Goal: Task Accomplishment & Management: Use online tool/utility

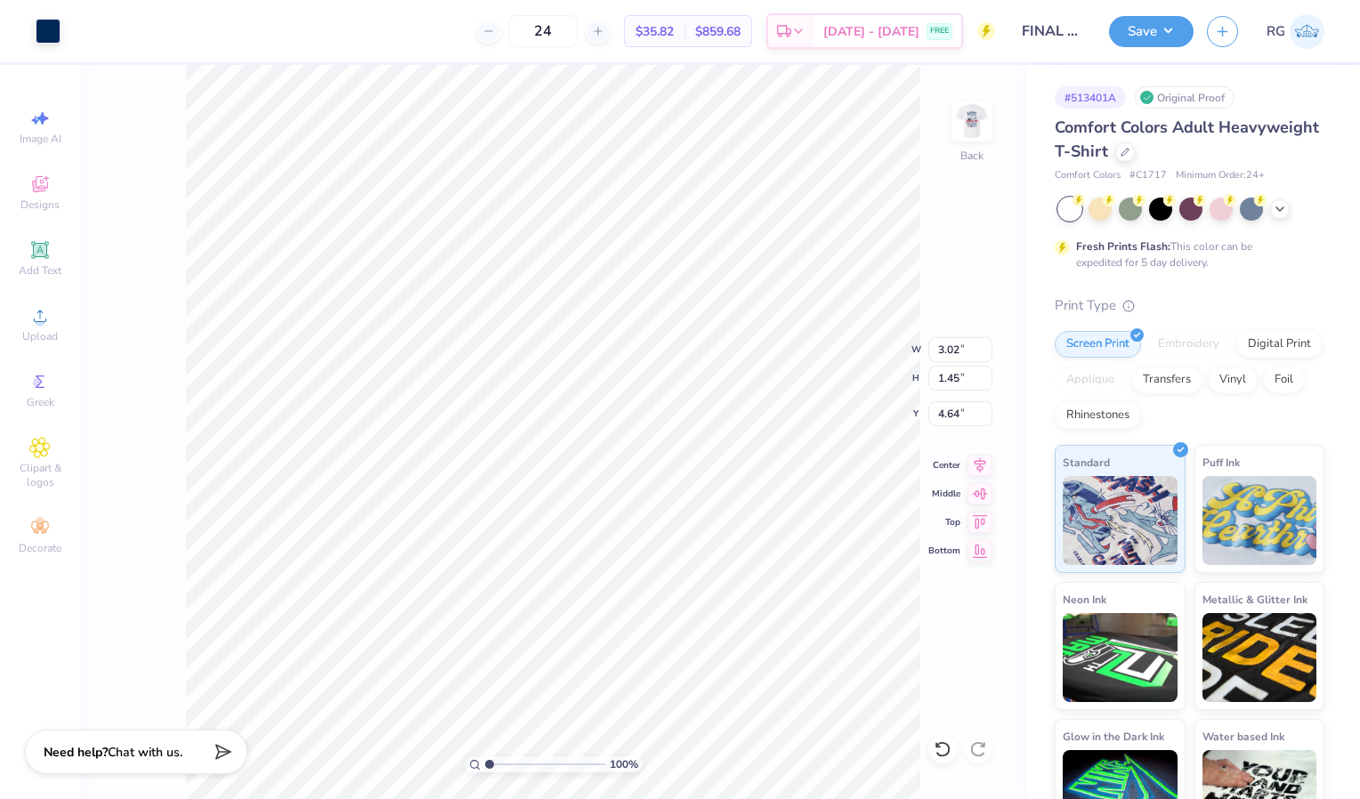
type input "3.02"
type input "1.45"
type input "4.64"
type input "2.99"
type input "1.46"
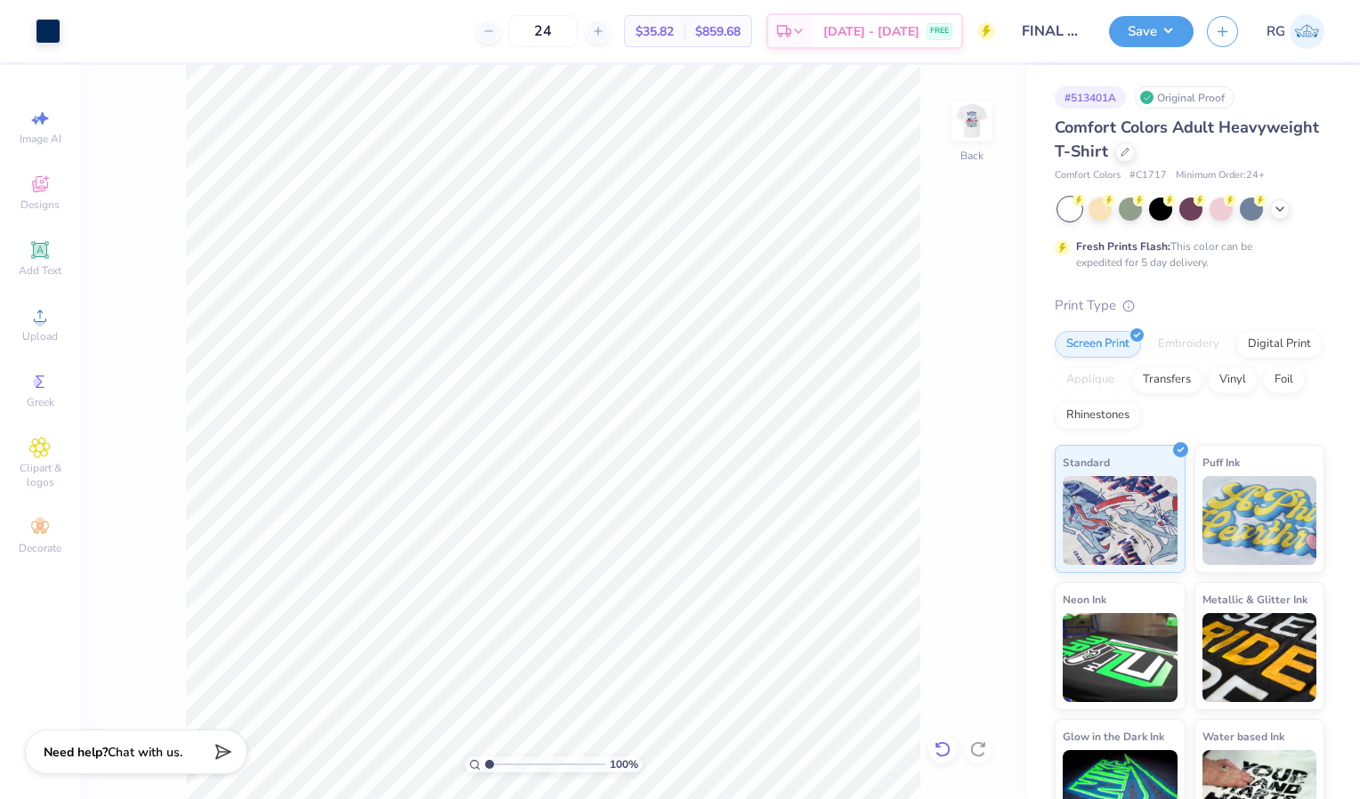
click at [943, 735] on div at bounding box center [942, 749] width 28 height 28
click at [943, 741] on icon at bounding box center [943, 750] width 18 height 18
click at [978, 751] on icon at bounding box center [978, 750] width 18 height 18
type input "0.36"
type input "5.73"
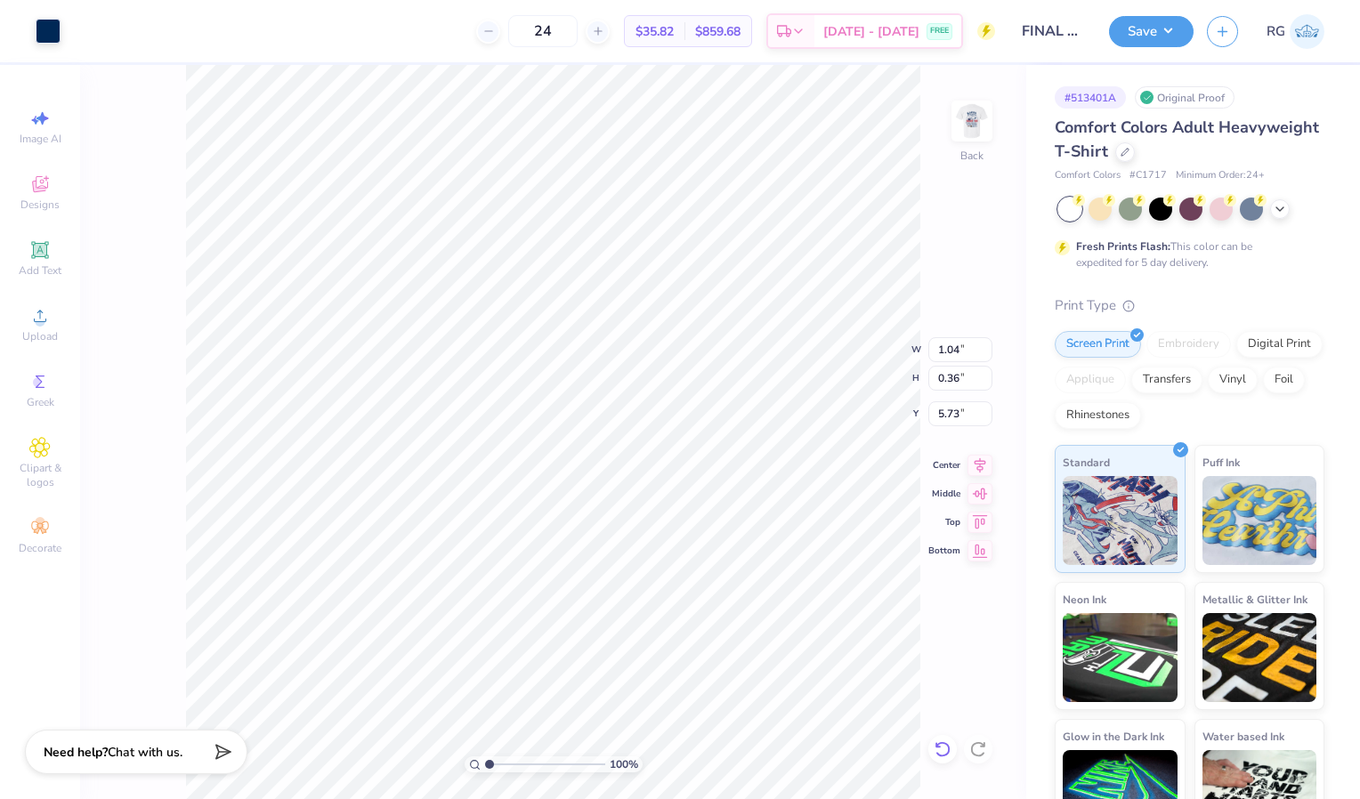
type input "0.34"
type input "5.74"
click at [980, 127] on img at bounding box center [971, 120] width 71 height 71
type input "7.86"
type input "2.63"
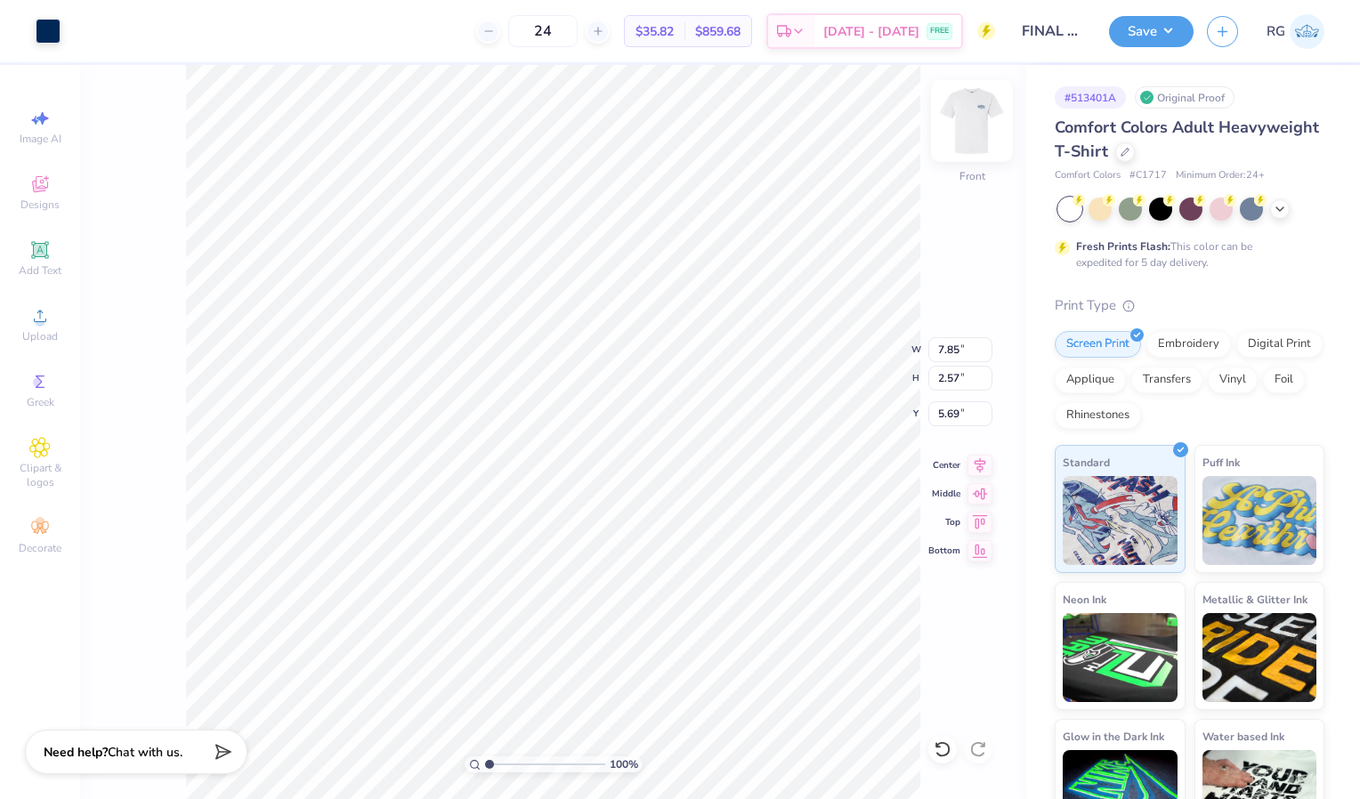
type input "5.68"
click at [936, 757] on icon at bounding box center [943, 750] width 18 height 18
type input "5.58"
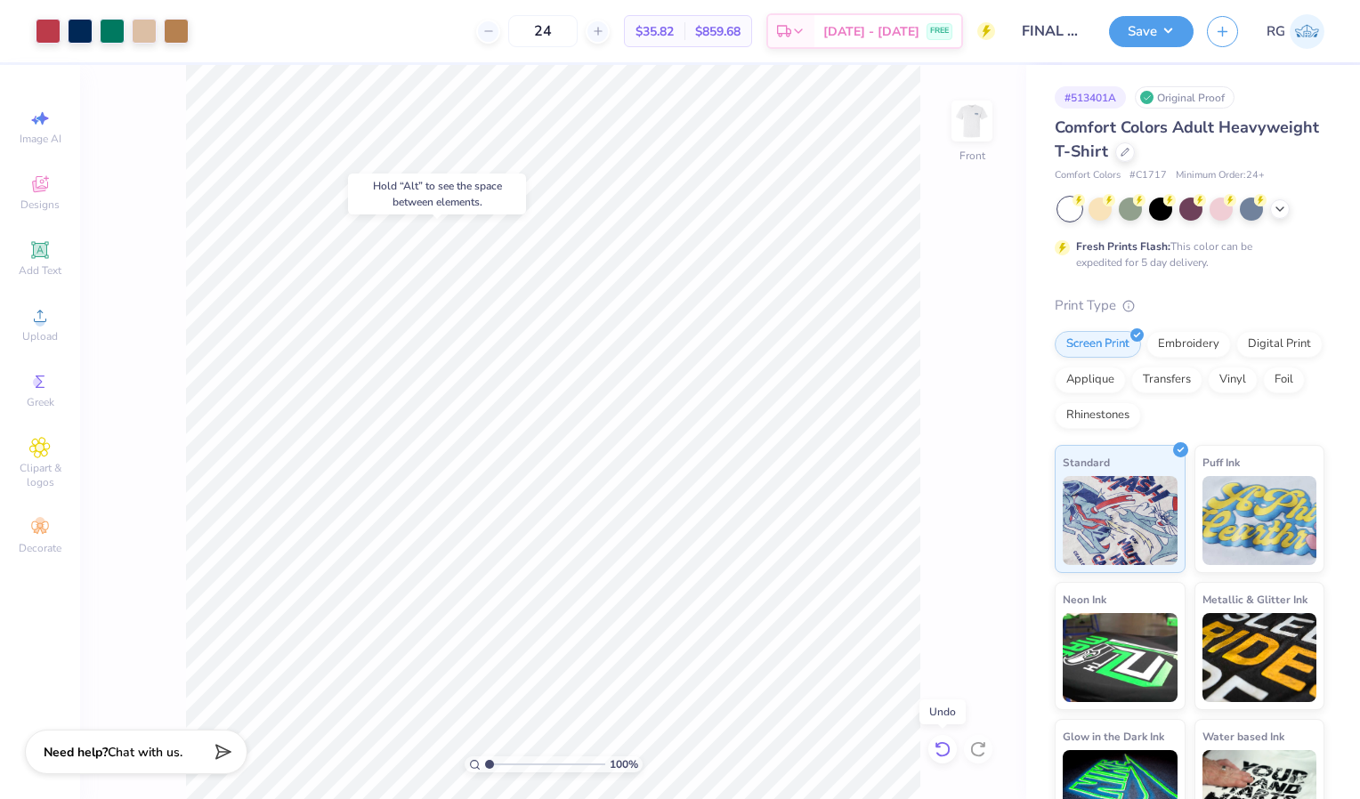
click at [943, 744] on icon at bounding box center [943, 750] width 18 height 18
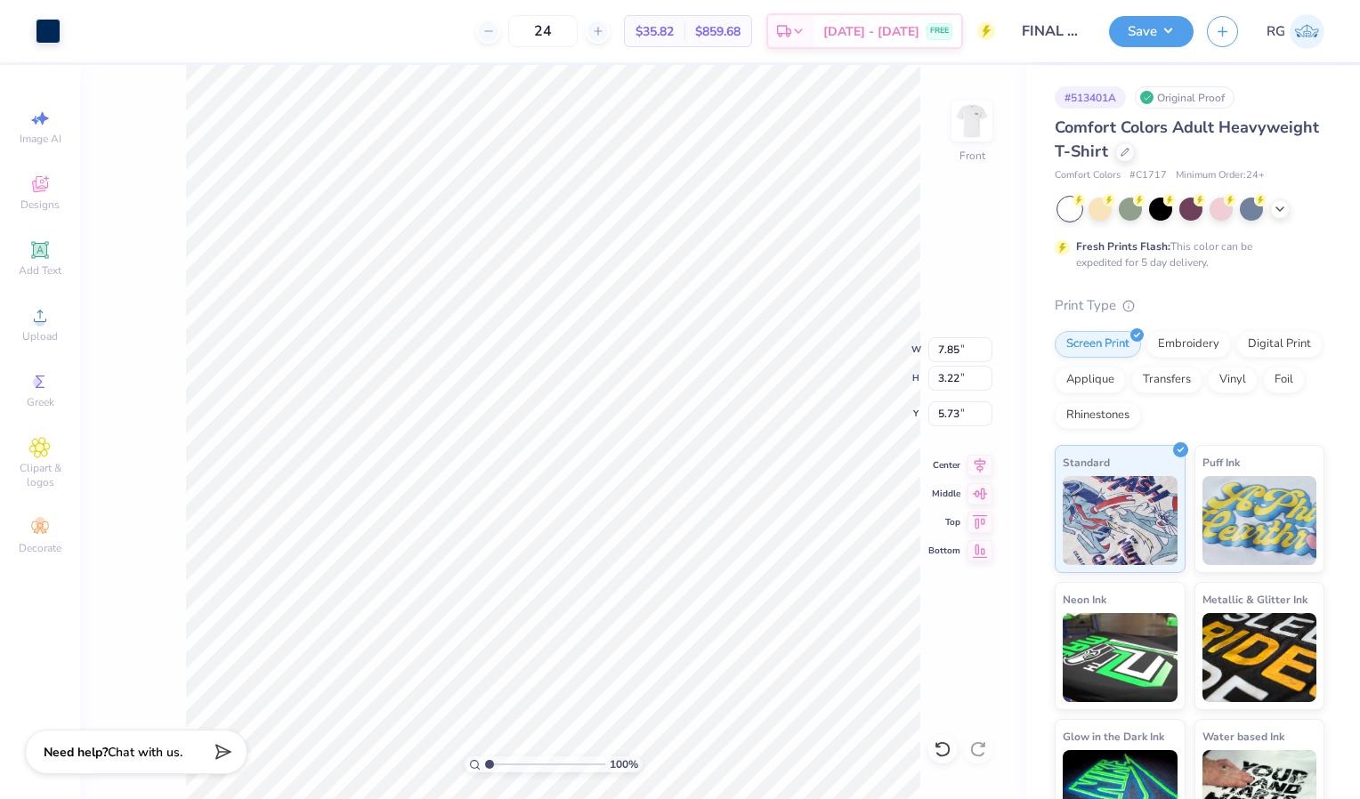
type input "5.73"
click at [945, 754] on icon at bounding box center [943, 750] width 18 height 18
type input "5.82"
click at [943, 753] on icon at bounding box center [943, 750] width 18 height 18
type input "8.13"
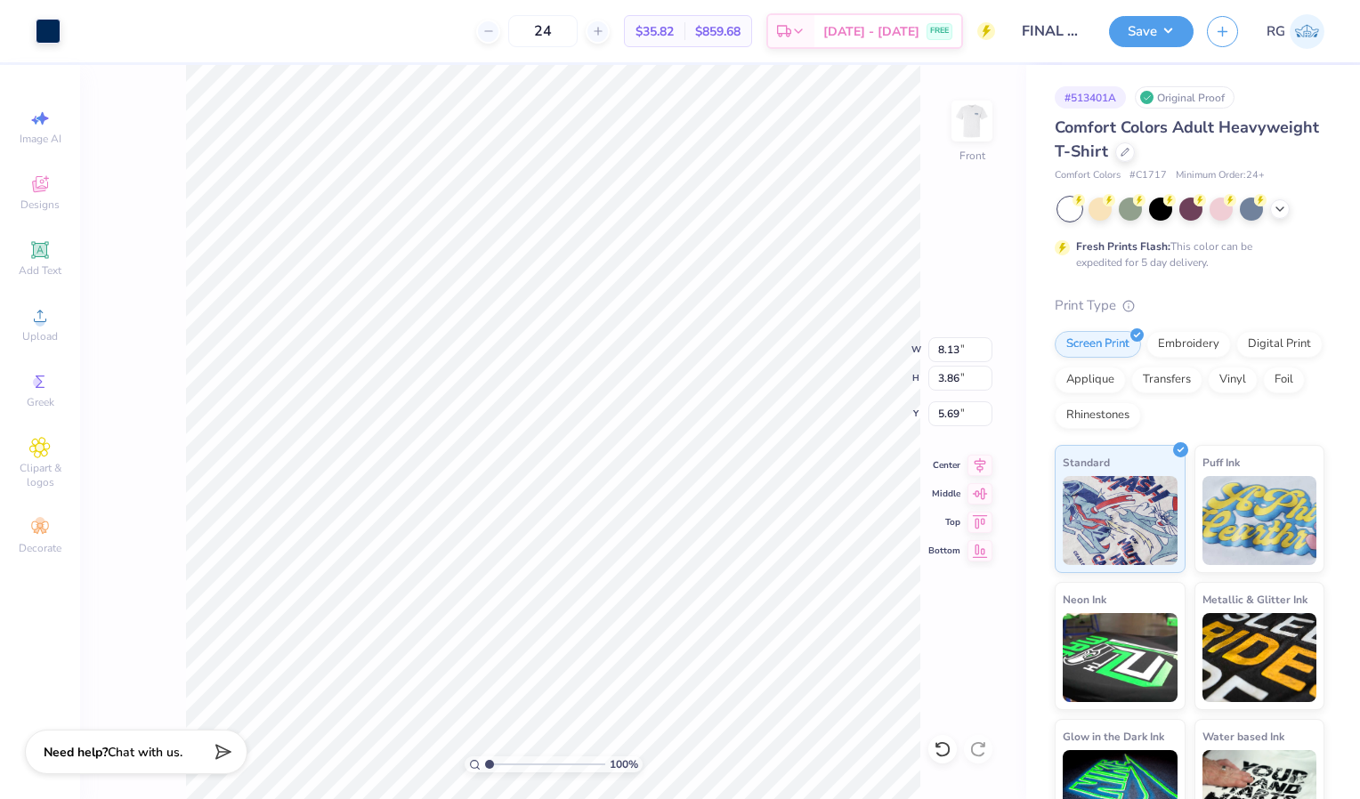
type input "3.86"
type input "5.83"
type input "2.79"
type input "0.88"
type input "8.55"
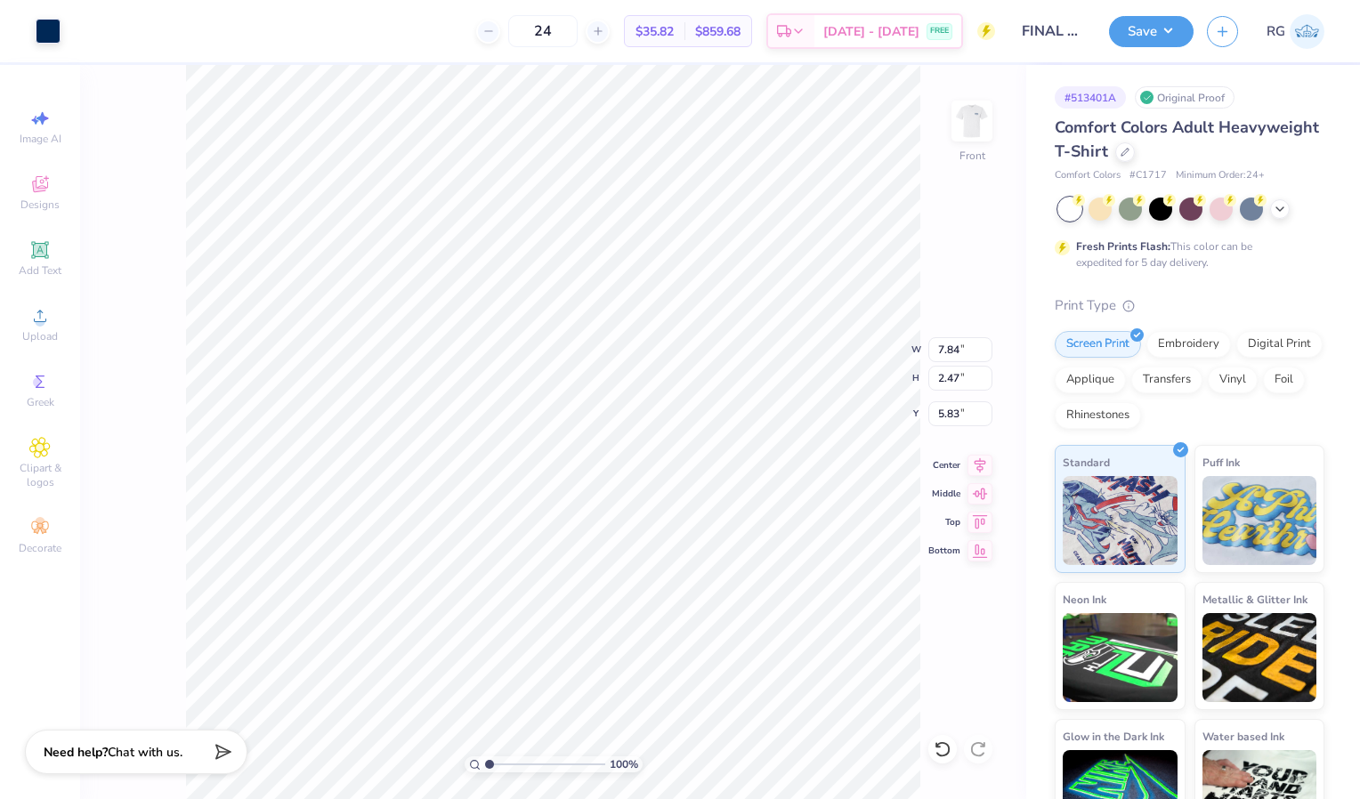
type input "5.92"
click at [939, 761] on div at bounding box center [942, 749] width 28 height 28
type input "6.00"
type input "3.60"
type input "2.18"
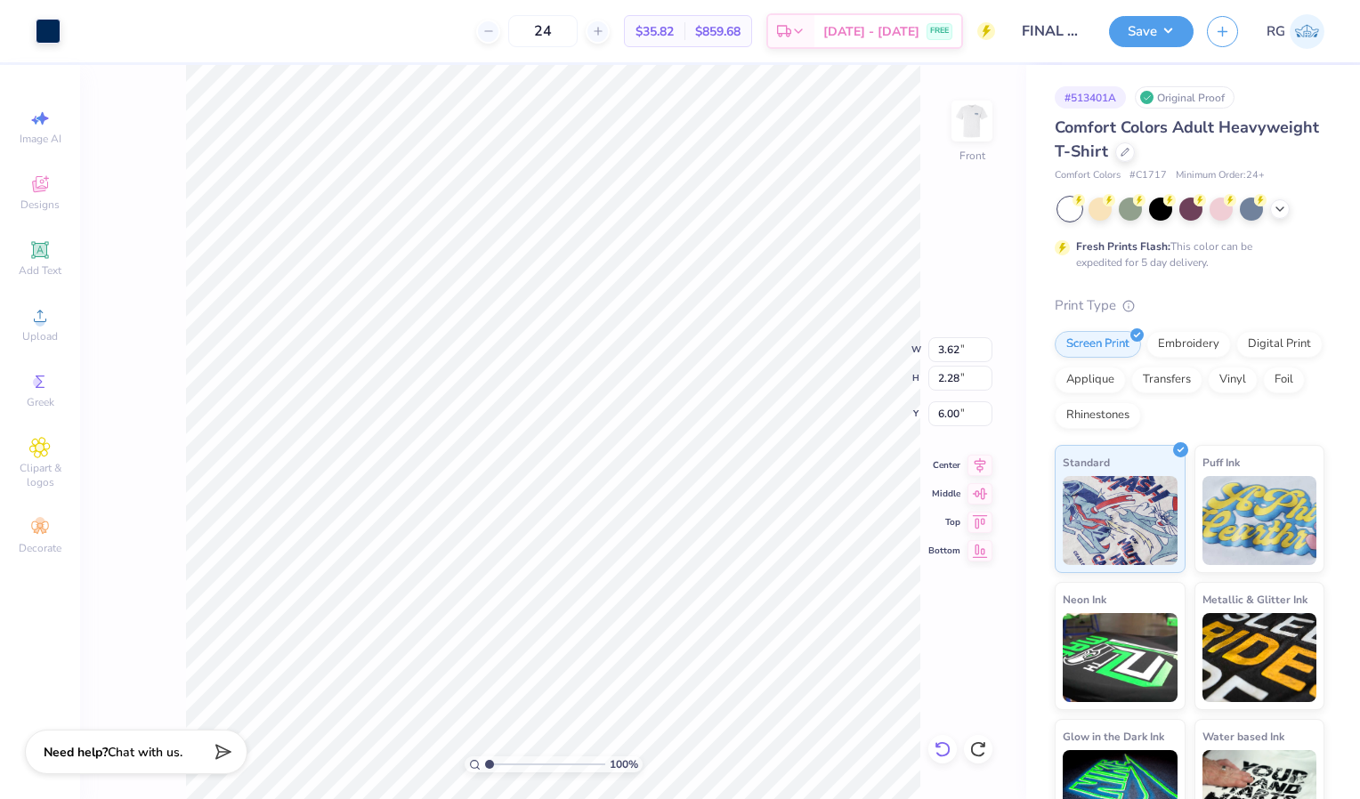
type input "6.05"
type input "5.96"
type input "2.36"
type input "6.03"
type input "2.47"
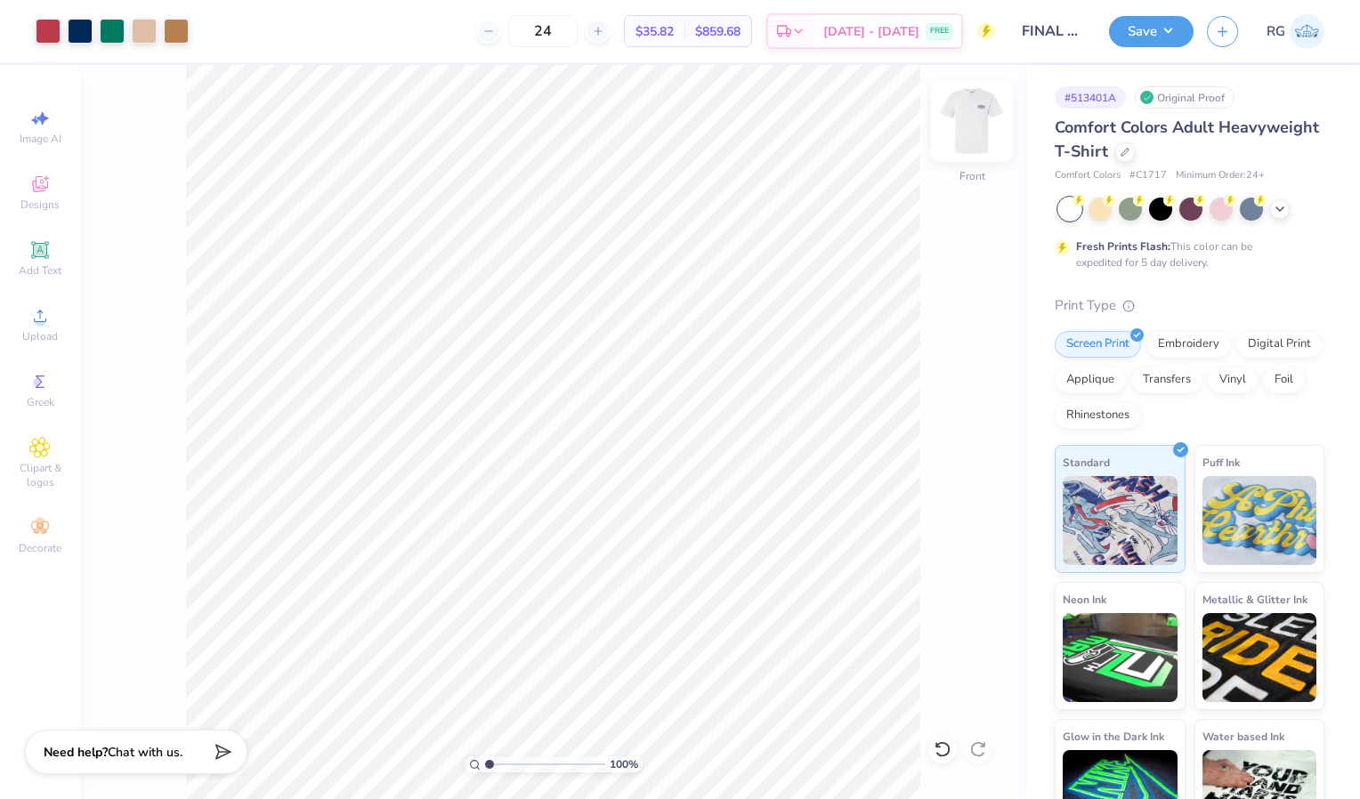
click at [972, 145] on img at bounding box center [971, 120] width 71 height 71
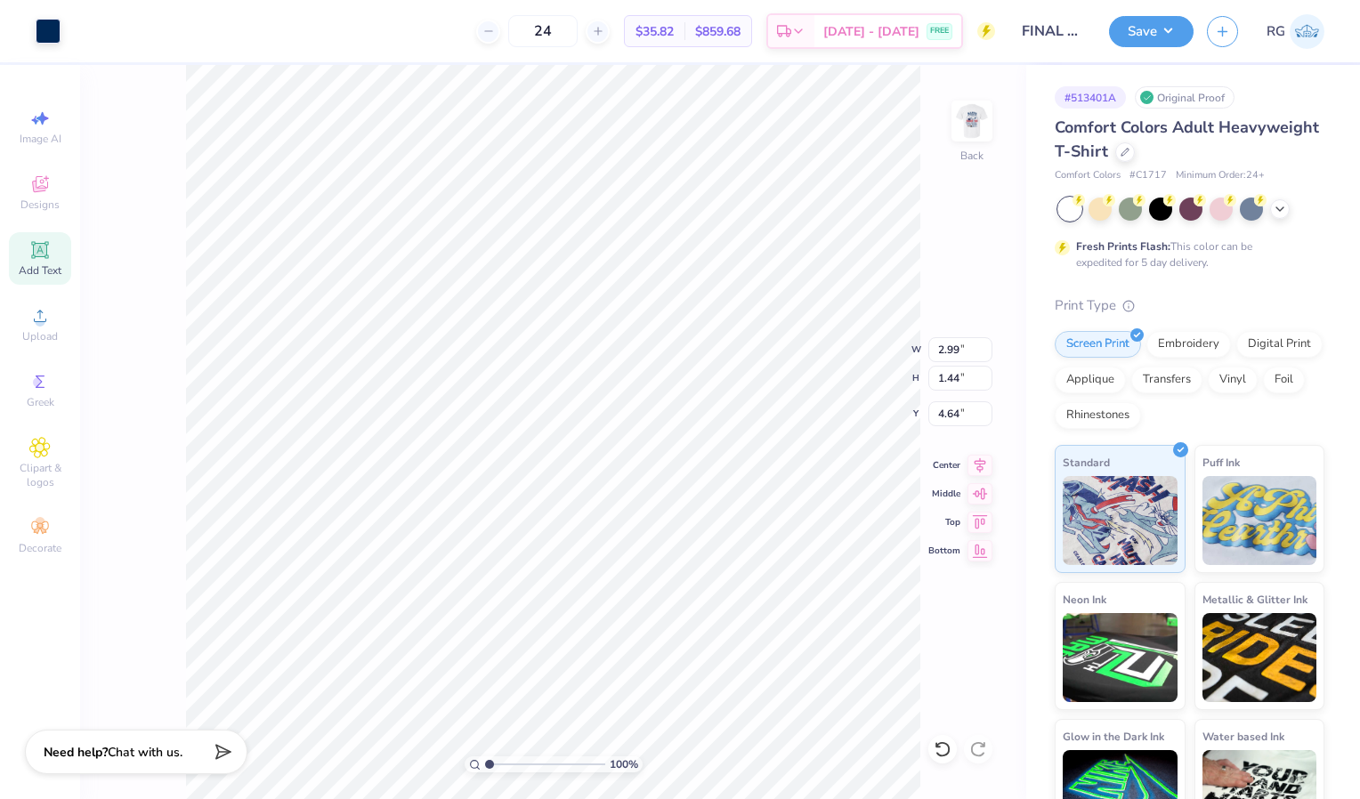
click at [41, 265] on span "Add Text" at bounding box center [40, 270] width 43 height 14
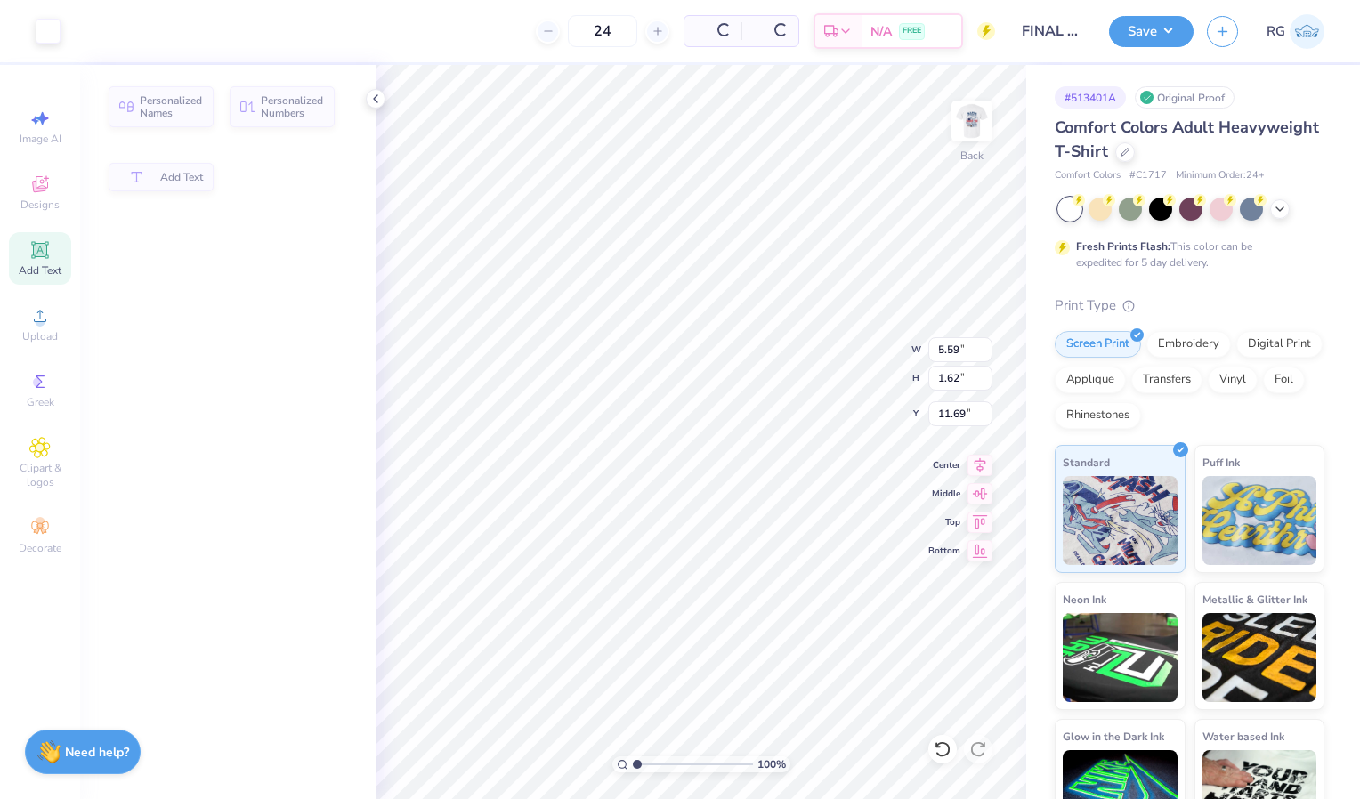
type input "5.59"
type input "1.62"
type input "11.69"
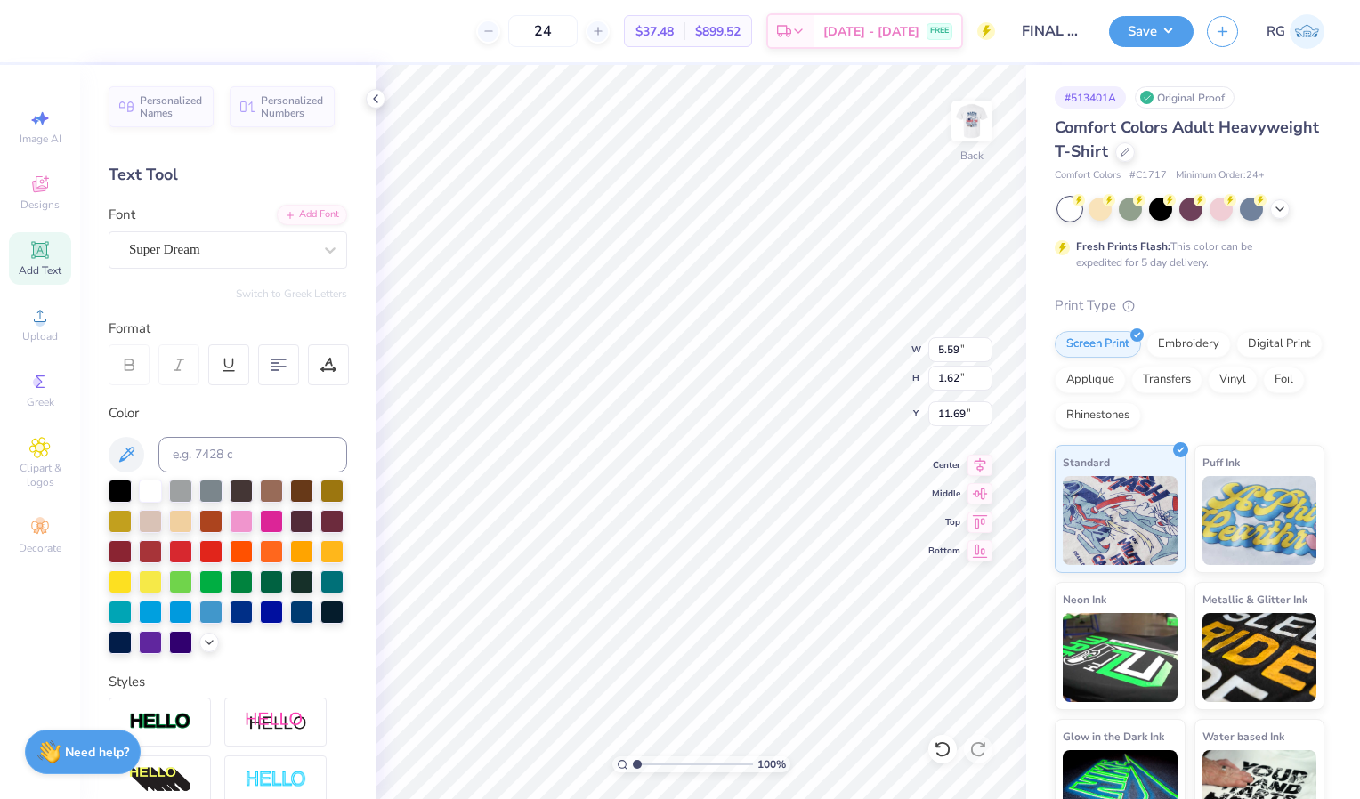
click at [41, 265] on span "Add Text" at bounding box center [40, 270] width 43 height 14
type input "1.34"
type input "0.81"
type input "4.66"
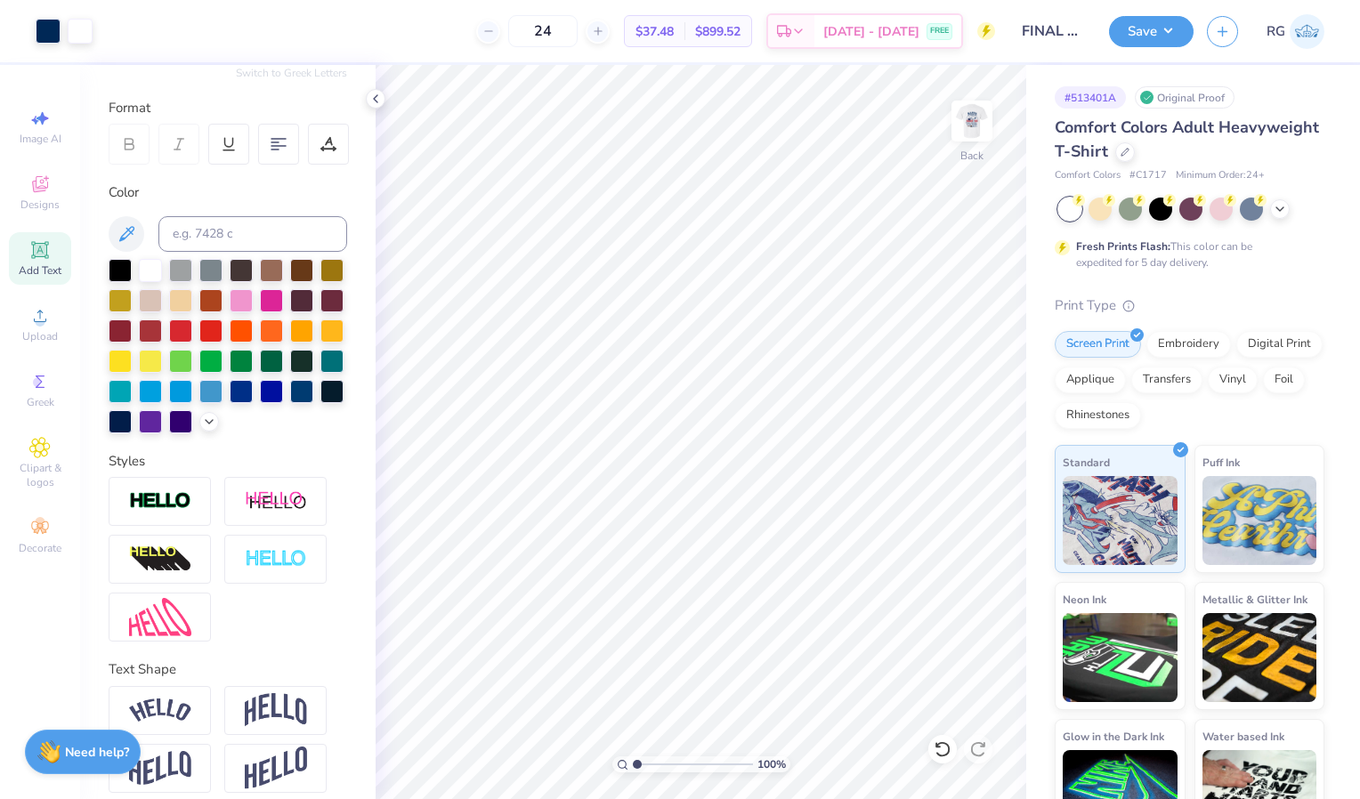
scroll to position [266, 0]
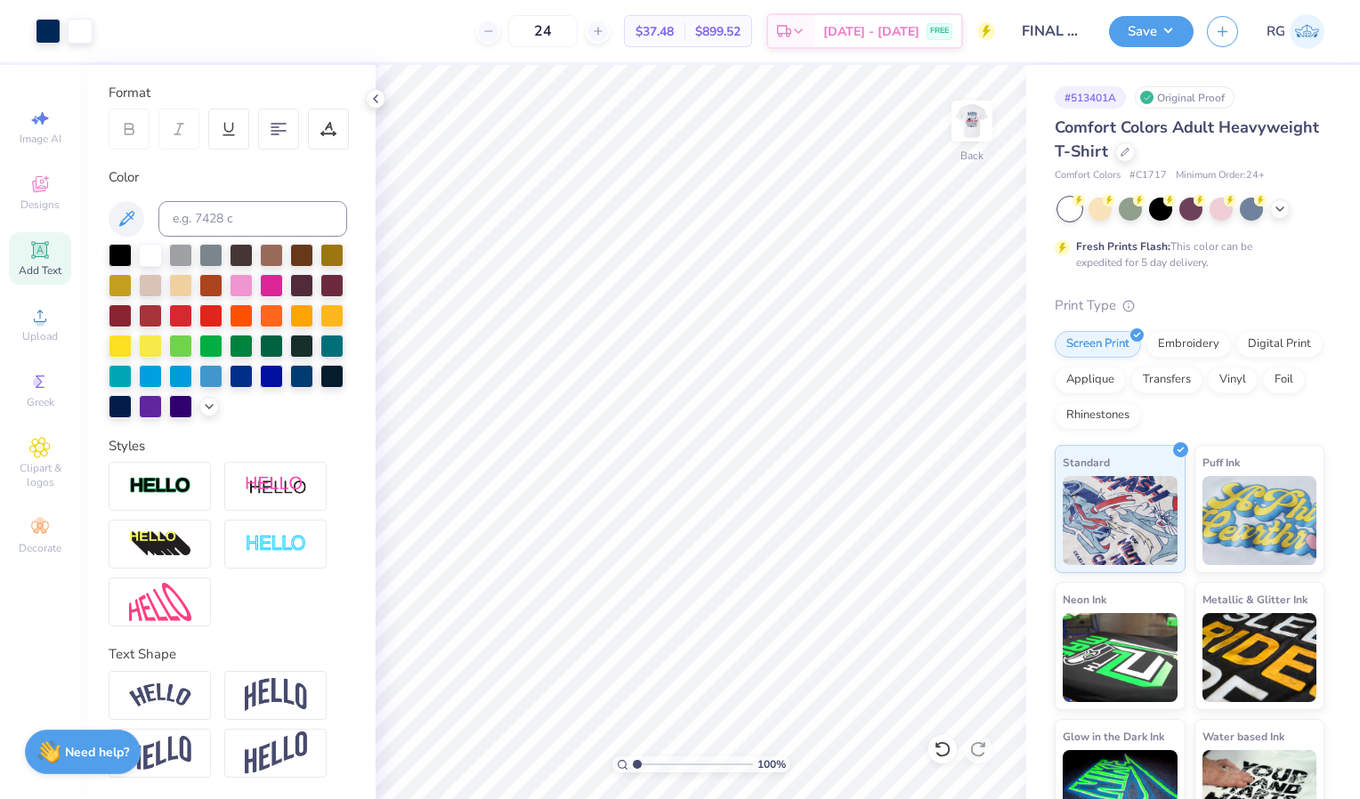
click at [163, 657] on div "Text Shape" at bounding box center [228, 654] width 239 height 20
click at [377, 102] on polyline at bounding box center [376, 98] width 4 height 7
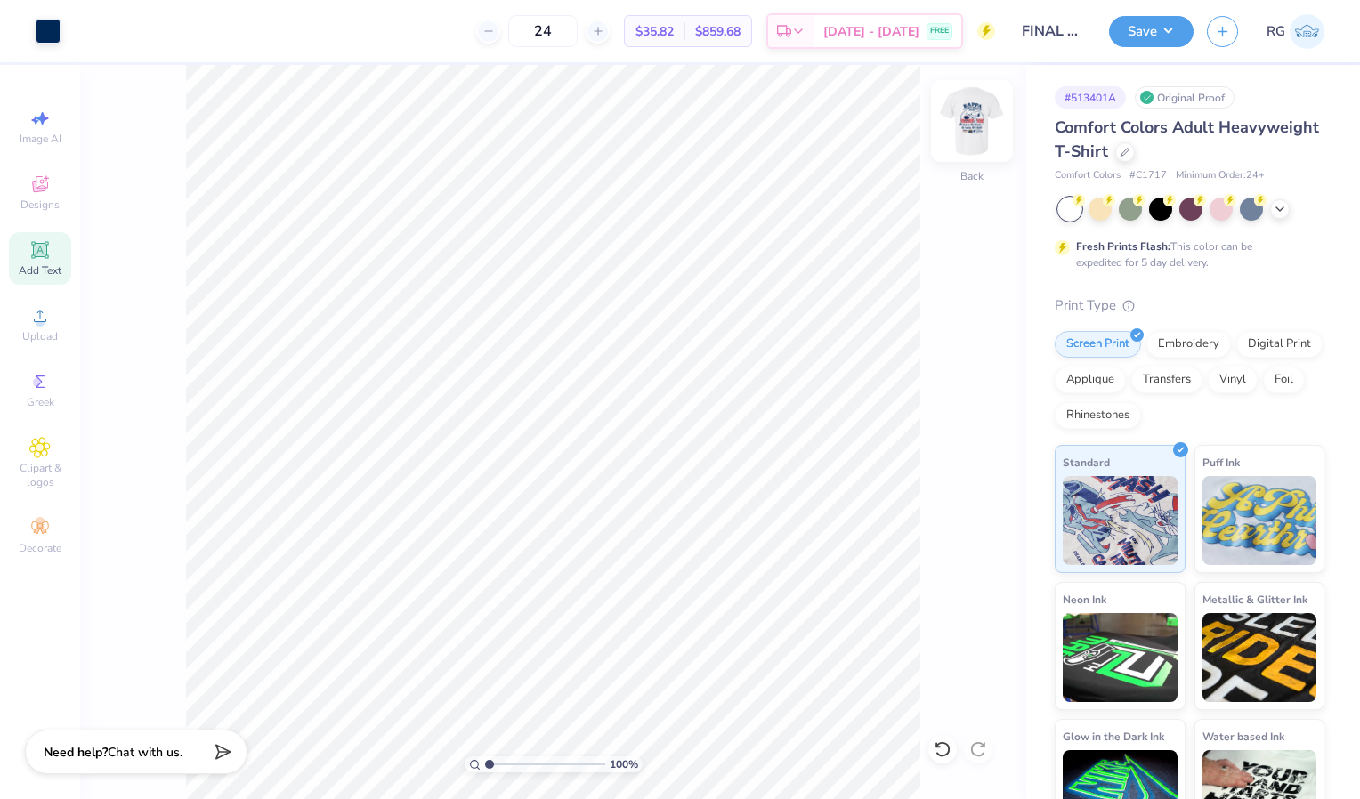
click at [986, 118] on img at bounding box center [971, 120] width 71 height 71
type input "5.48"
type input "7.40"
click at [946, 747] on icon at bounding box center [943, 750] width 18 height 18
type input "7.54"
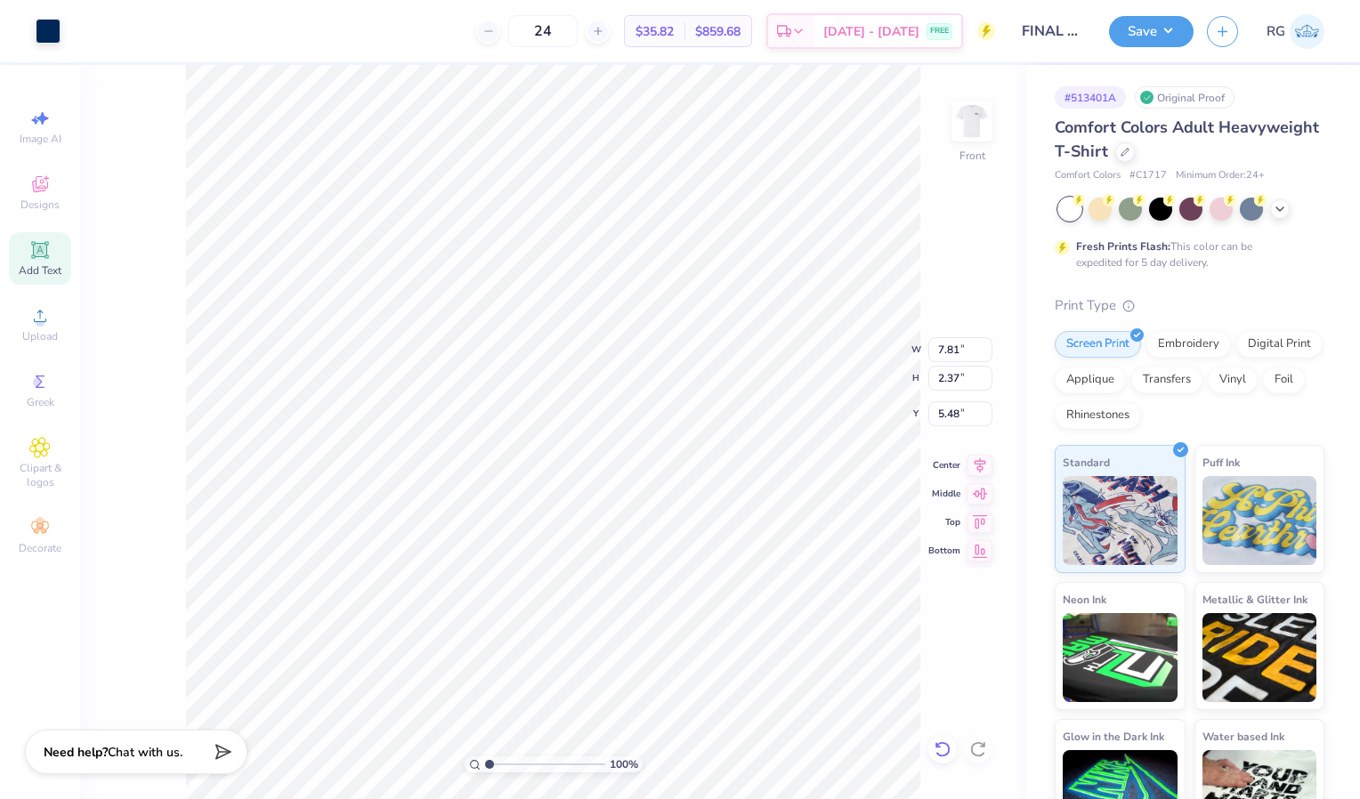
type input "7.81"
type input "2.37"
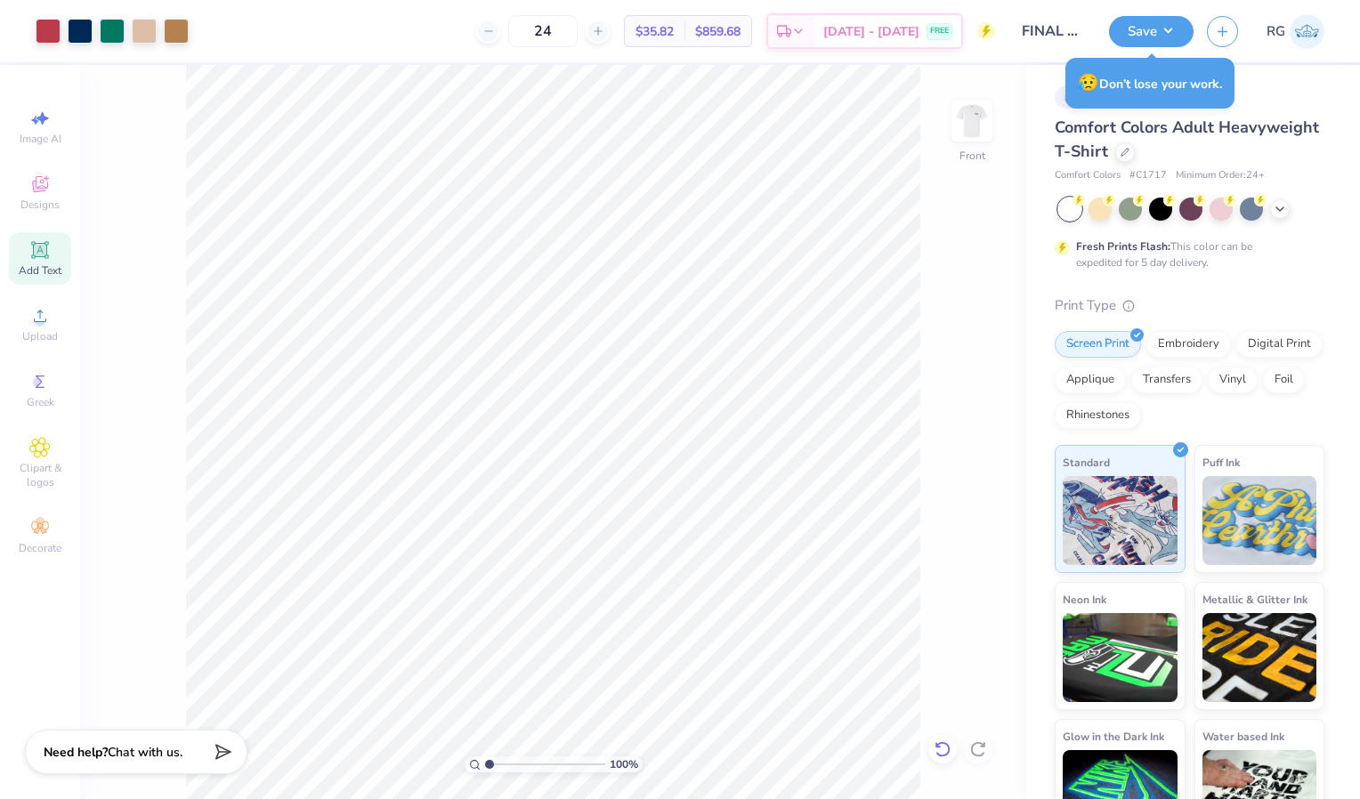
click at [942, 753] on icon at bounding box center [943, 750] width 18 height 18
click at [952, 441] on div "100 % Front" at bounding box center [553, 432] width 946 height 734
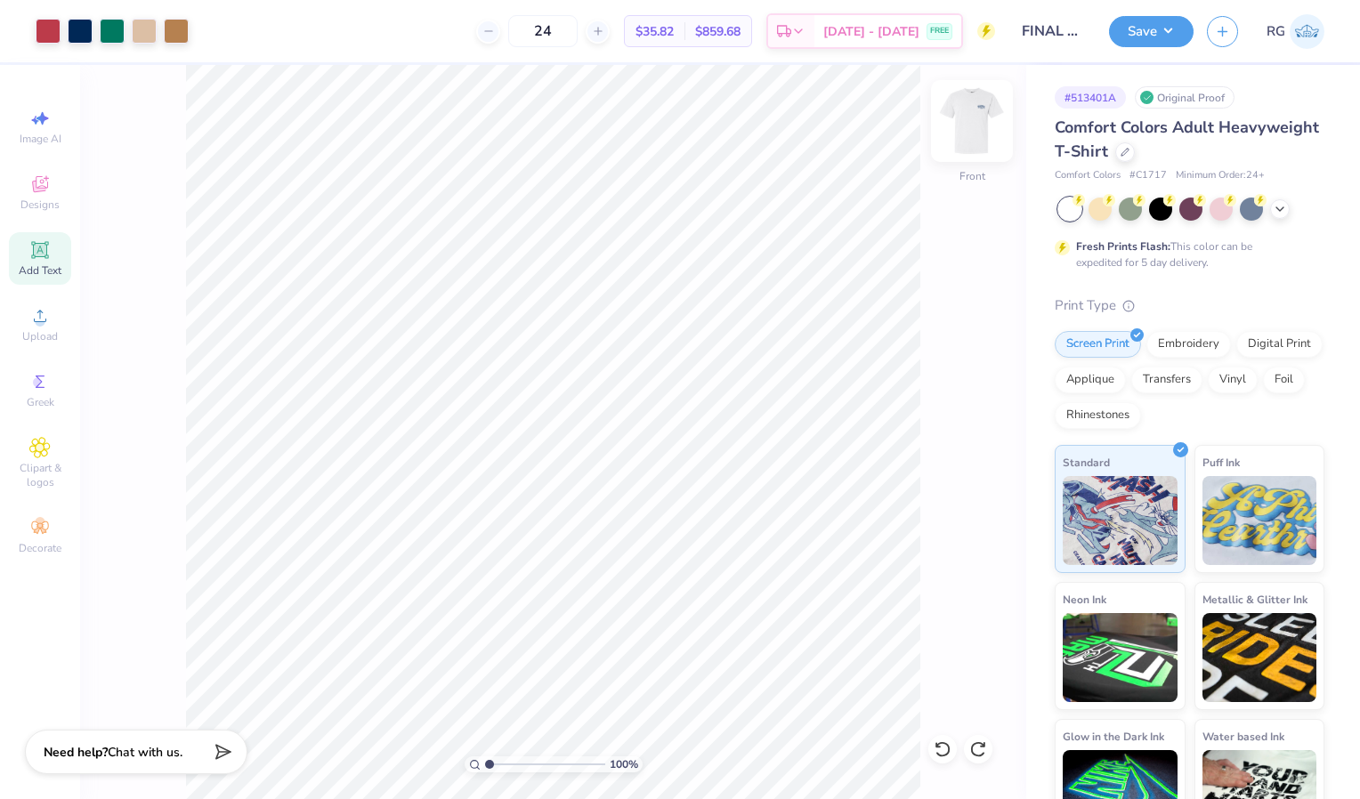
click at [991, 130] on img at bounding box center [971, 120] width 71 height 71
click at [970, 137] on img at bounding box center [971, 120] width 71 height 71
click at [1133, 20] on button "Save" at bounding box center [1151, 28] width 85 height 31
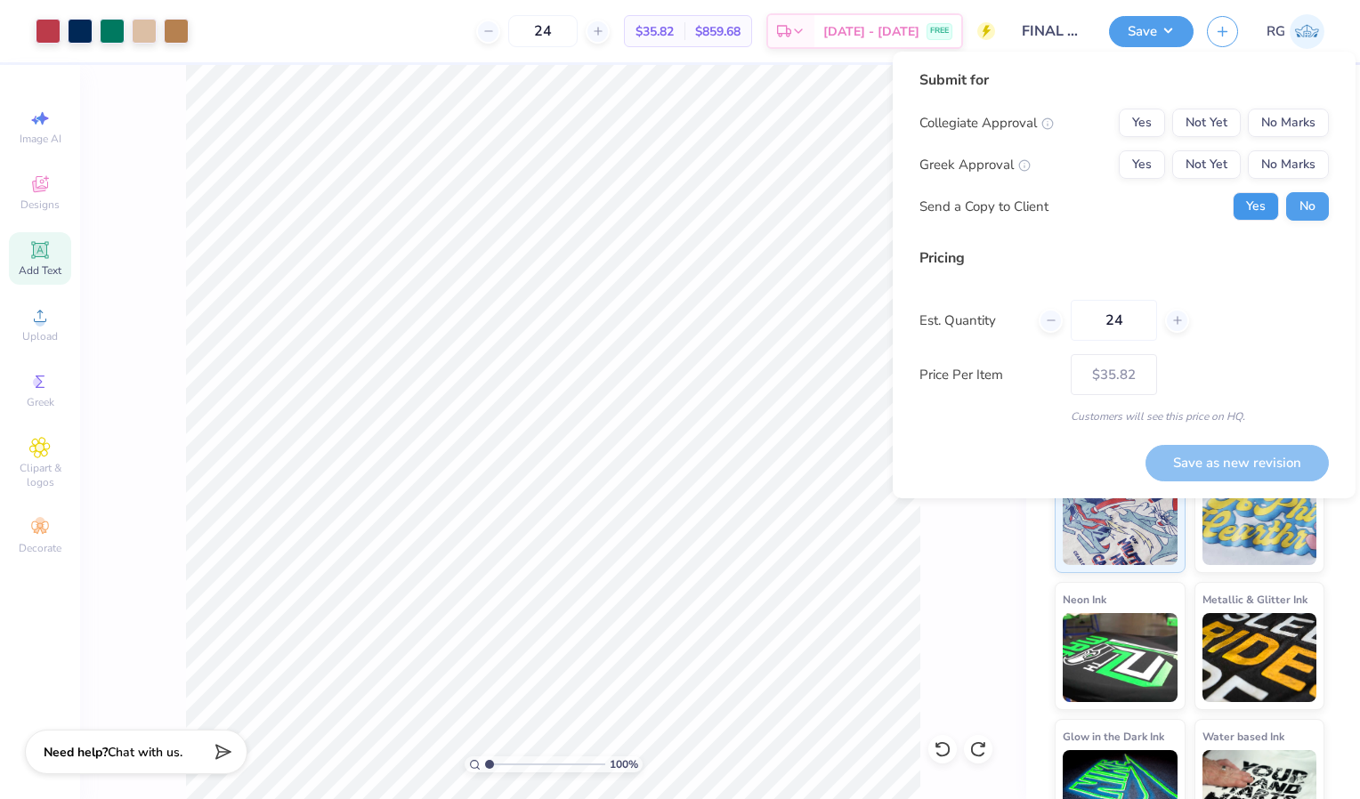
click at [1254, 205] on button "Yes" at bounding box center [1256, 206] width 46 height 28
click at [1129, 132] on button "Yes" at bounding box center [1142, 123] width 46 height 28
click at [1138, 176] on button "Yes" at bounding box center [1142, 164] width 46 height 28
click at [1267, 108] on div "Submit for Collegiate Approval Yes Not Yet No Marks Greek Approval Yes Not Yet …" at bounding box center [1123, 151] width 409 height 165
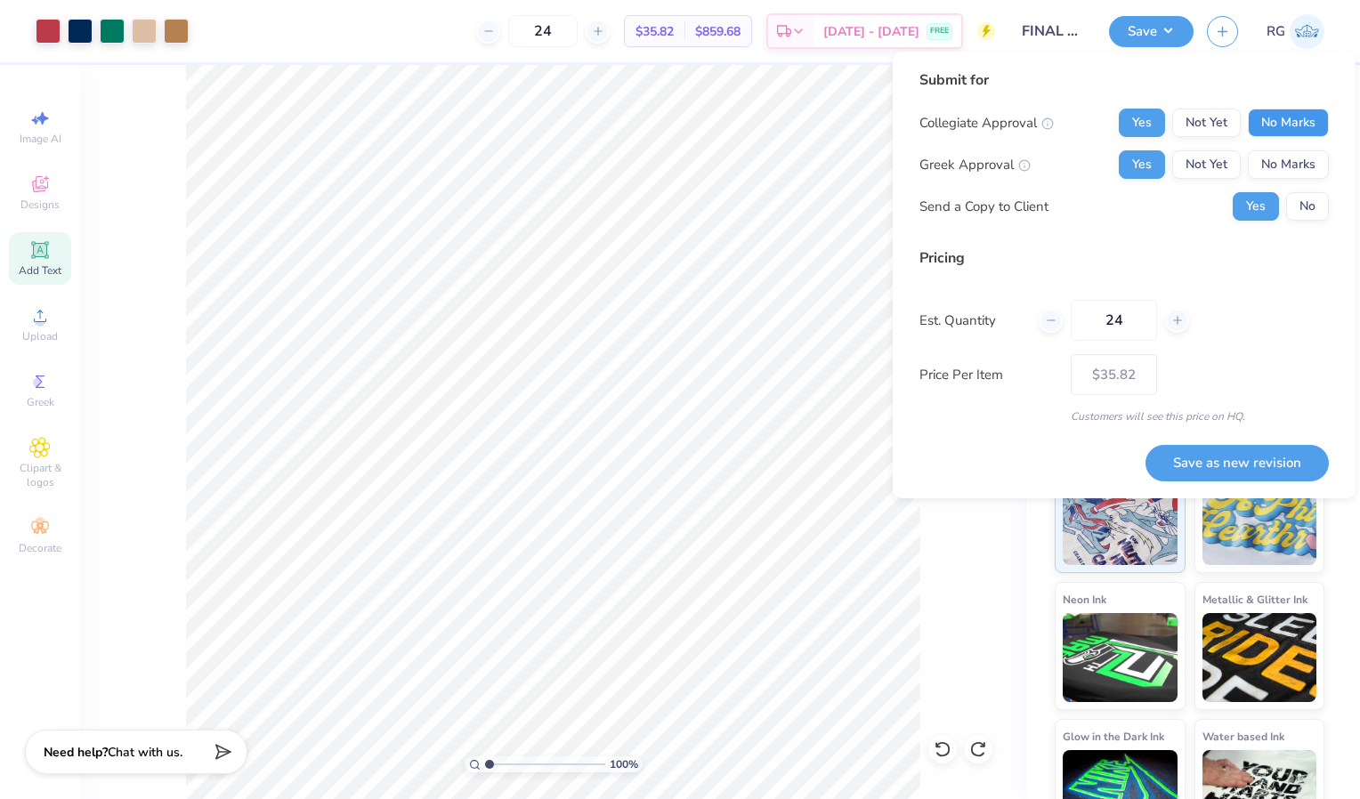
click at [1275, 128] on button "No Marks" at bounding box center [1288, 123] width 81 height 28
click at [1221, 466] on button "Save as new revision" at bounding box center [1237, 463] width 183 height 36
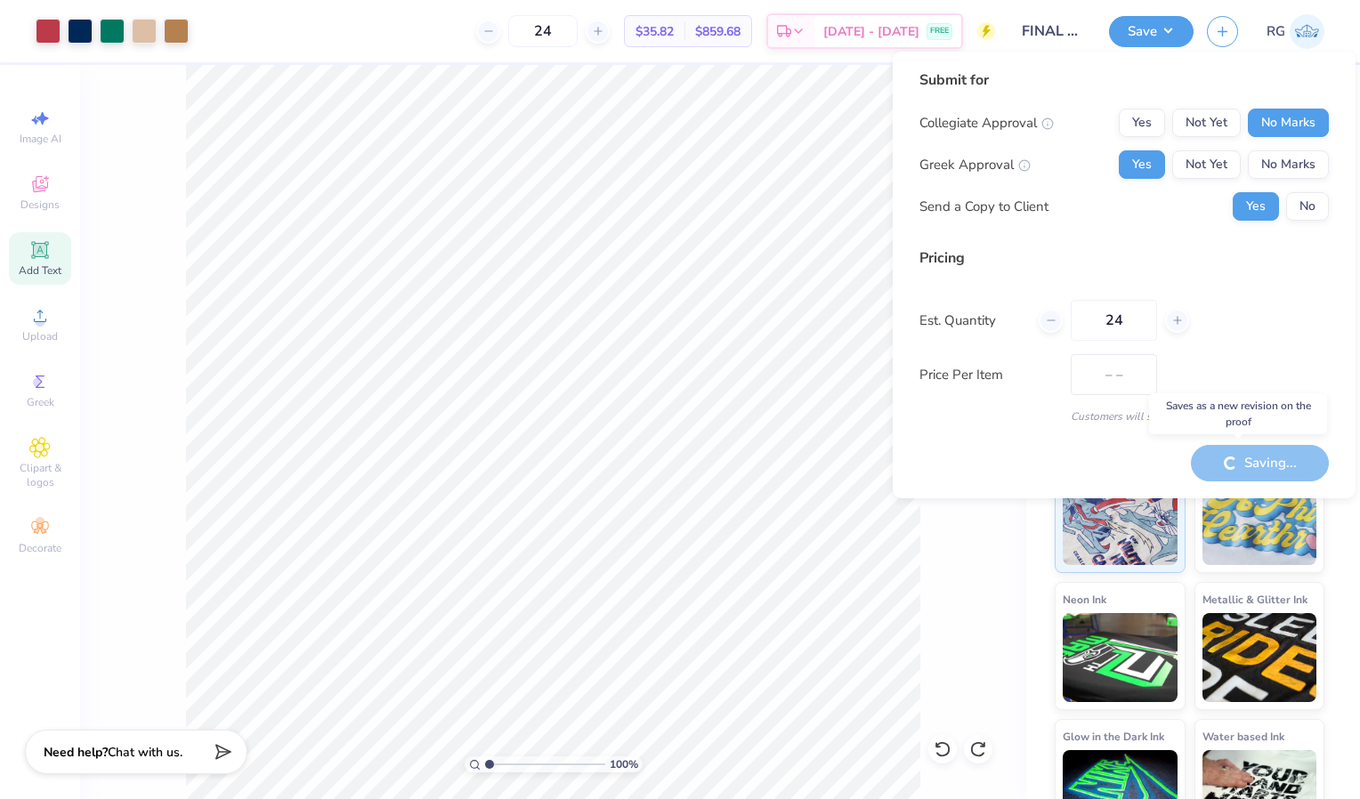
type input "$35.82"
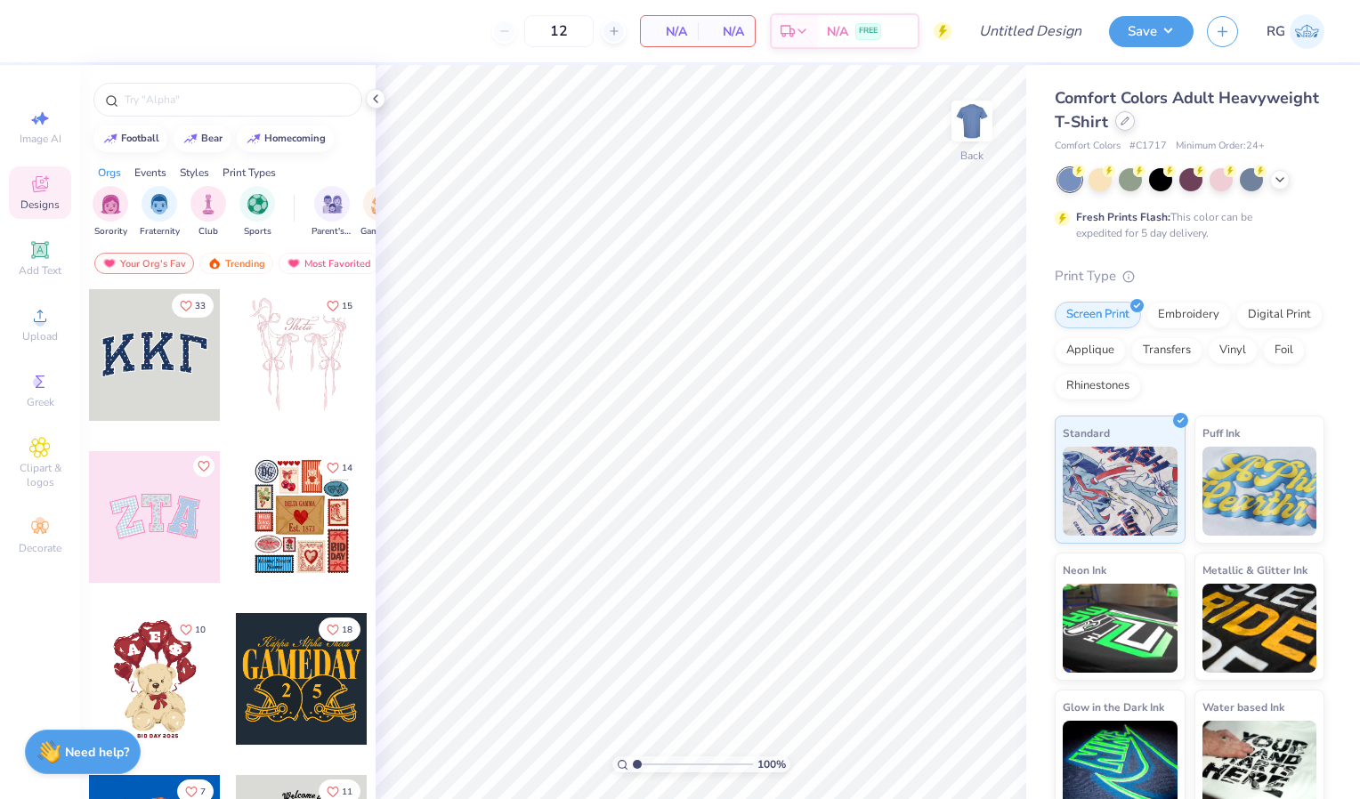
click at [1230, 124] on body "12 N/A Per Item N/A Total Est. Delivery N/A FREE Design Title Save RG Image AI …" at bounding box center [680, 399] width 1360 height 799
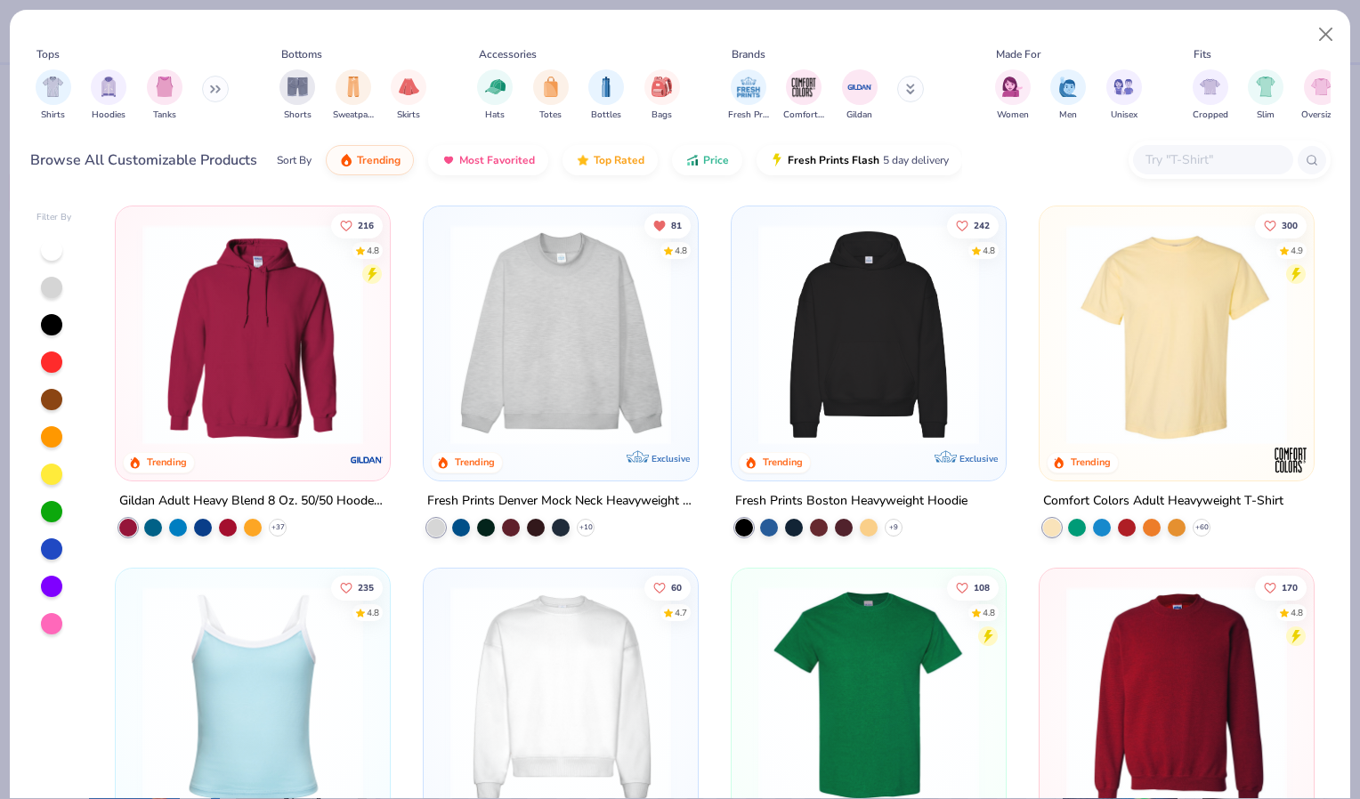
click at [531, 344] on img at bounding box center [560, 334] width 239 height 221
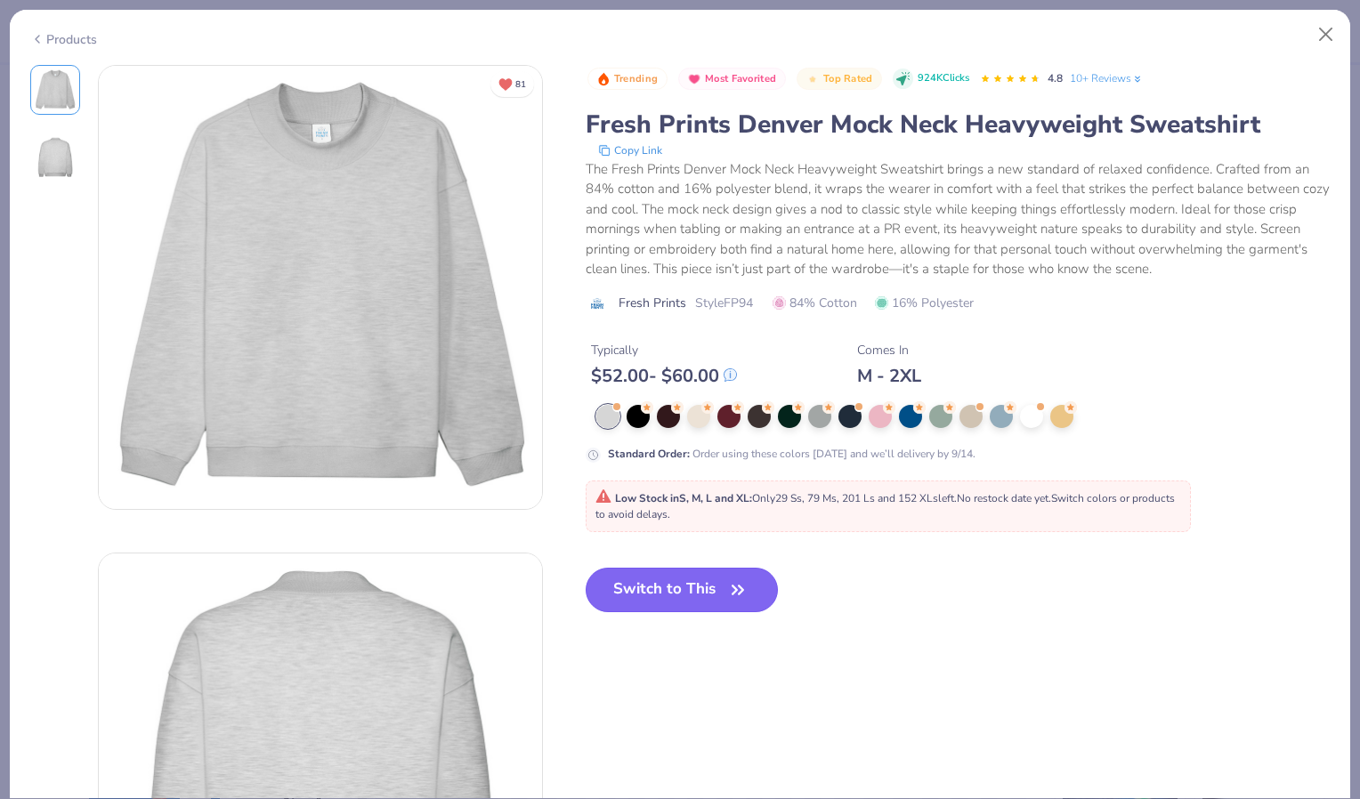
click at [685, 589] on button "Switch to This" at bounding box center [682, 590] width 193 height 45
click at [727, 588] on icon "button" at bounding box center [737, 590] width 25 height 25
click at [736, 585] on icon "button" at bounding box center [737, 590] width 25 height 25
type input "50"
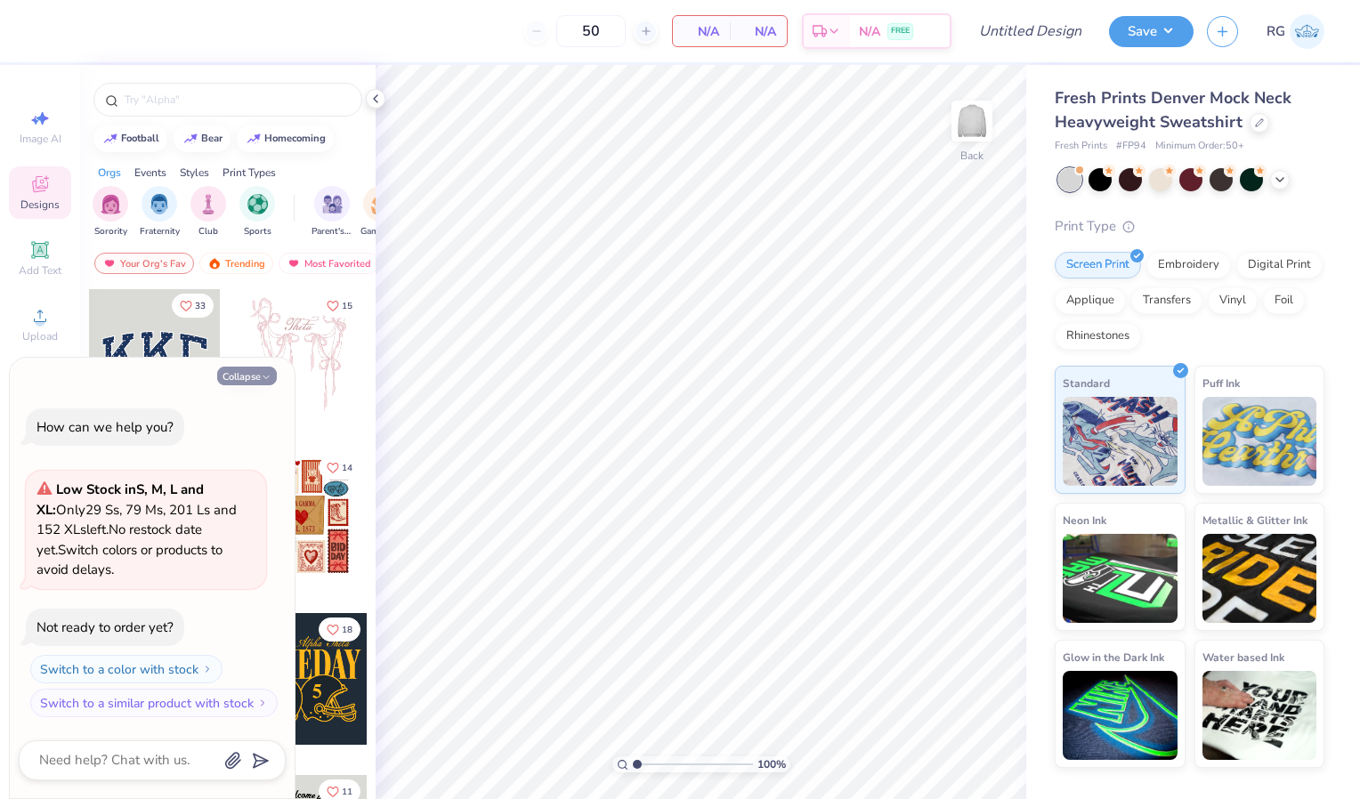
click at [250, 378] on button "Collapse" at bounding box center [247, 376] width 60 height 19
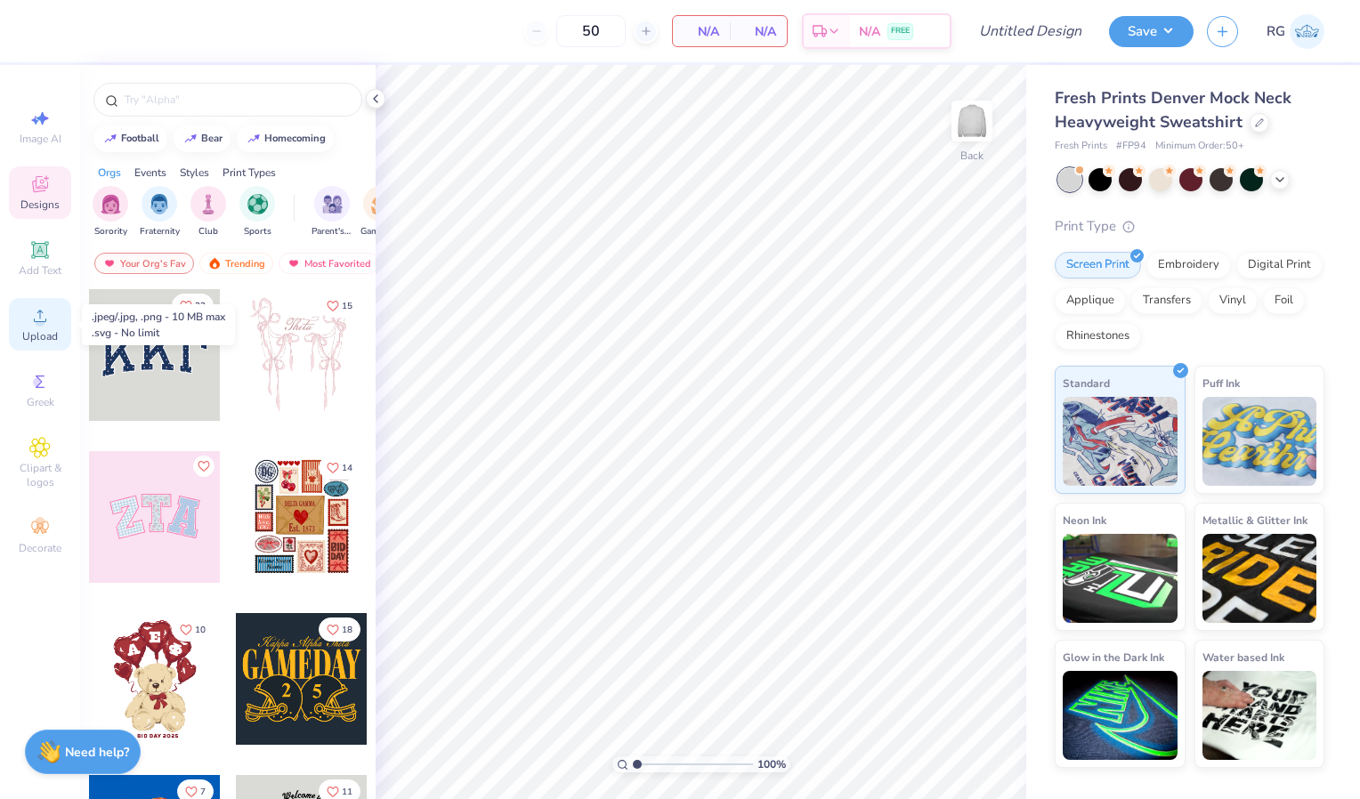
click at [48, 324] on icon at bounding box center [39, 315] width 21 height 21
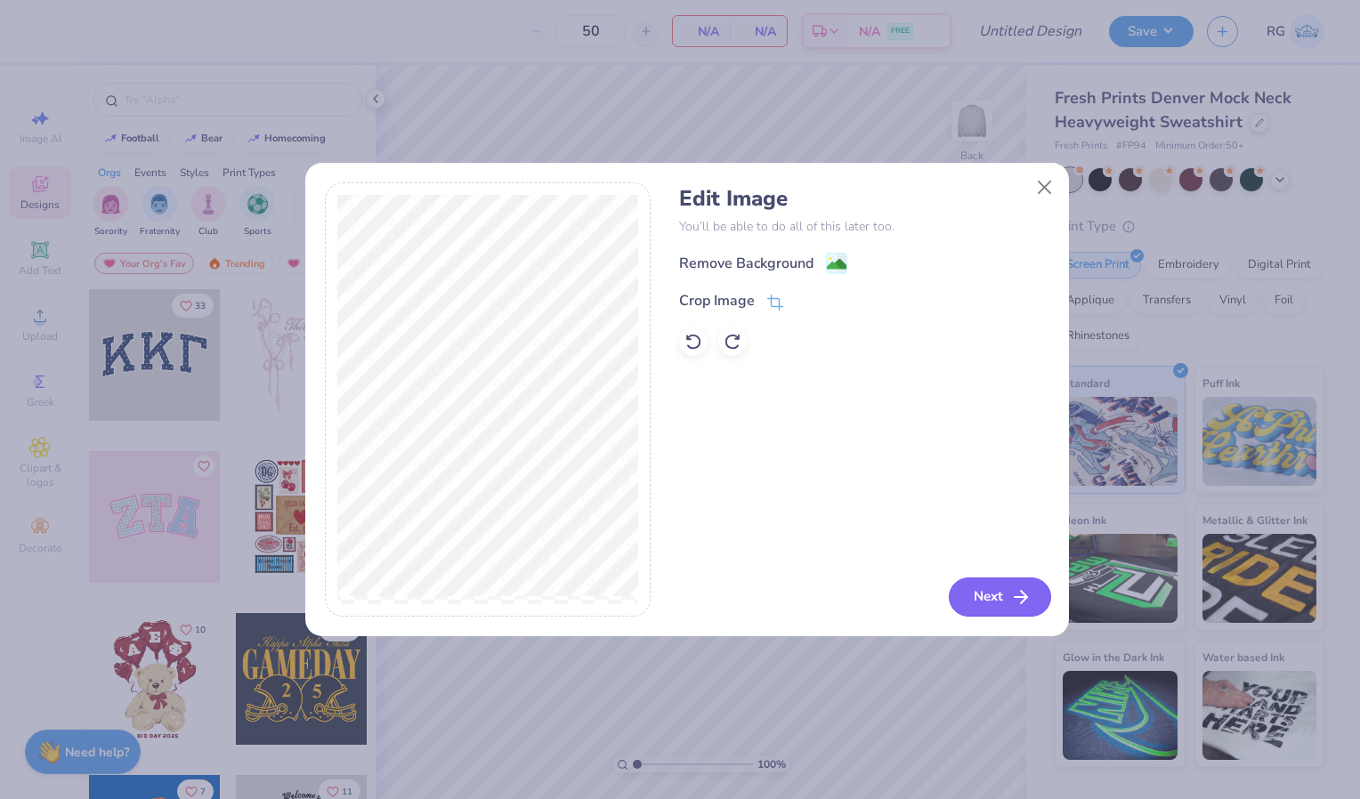
click at [1006, 604] on button "Next" at bounding box center [1000, 597] width 102 height 39
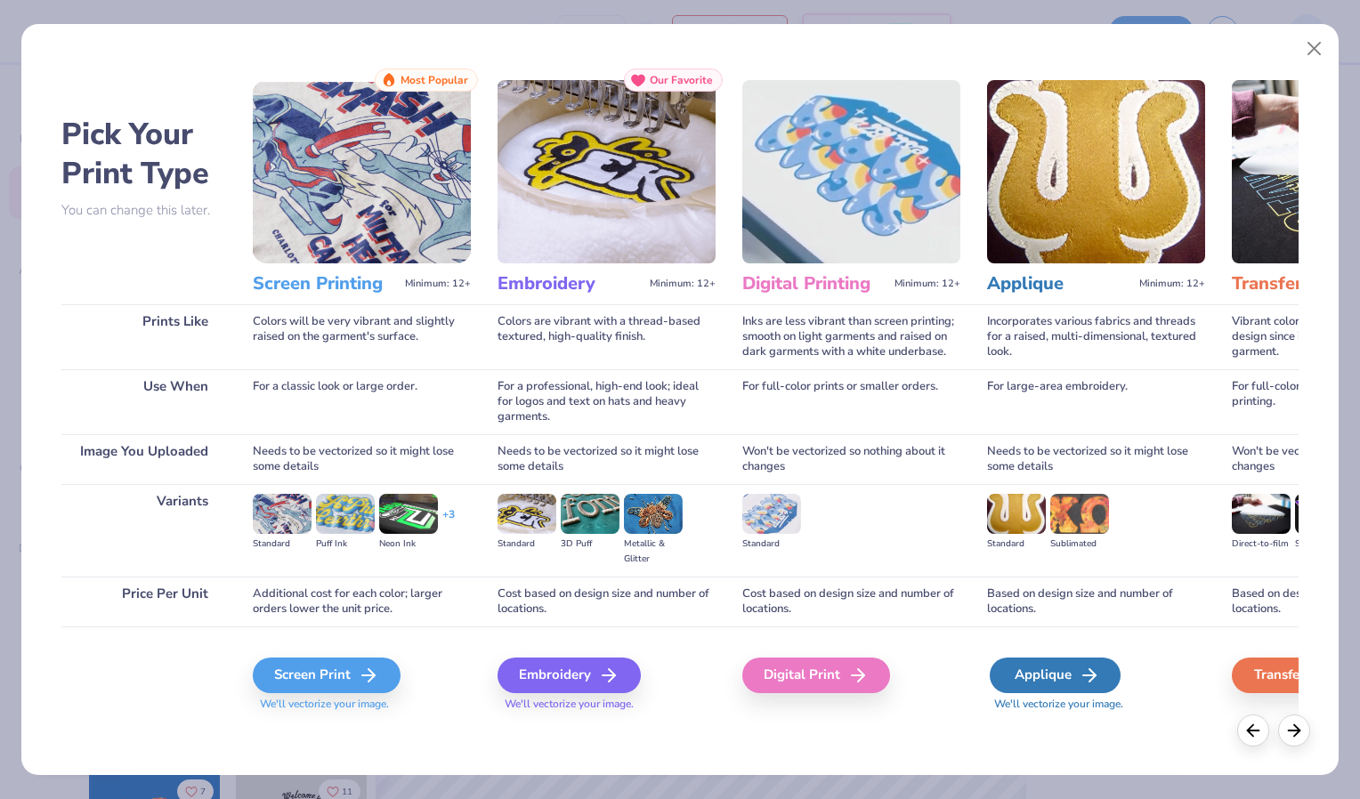
click at [1047, 682] on div "Applique" at bounding box center [1055, 676] width 131 height 36
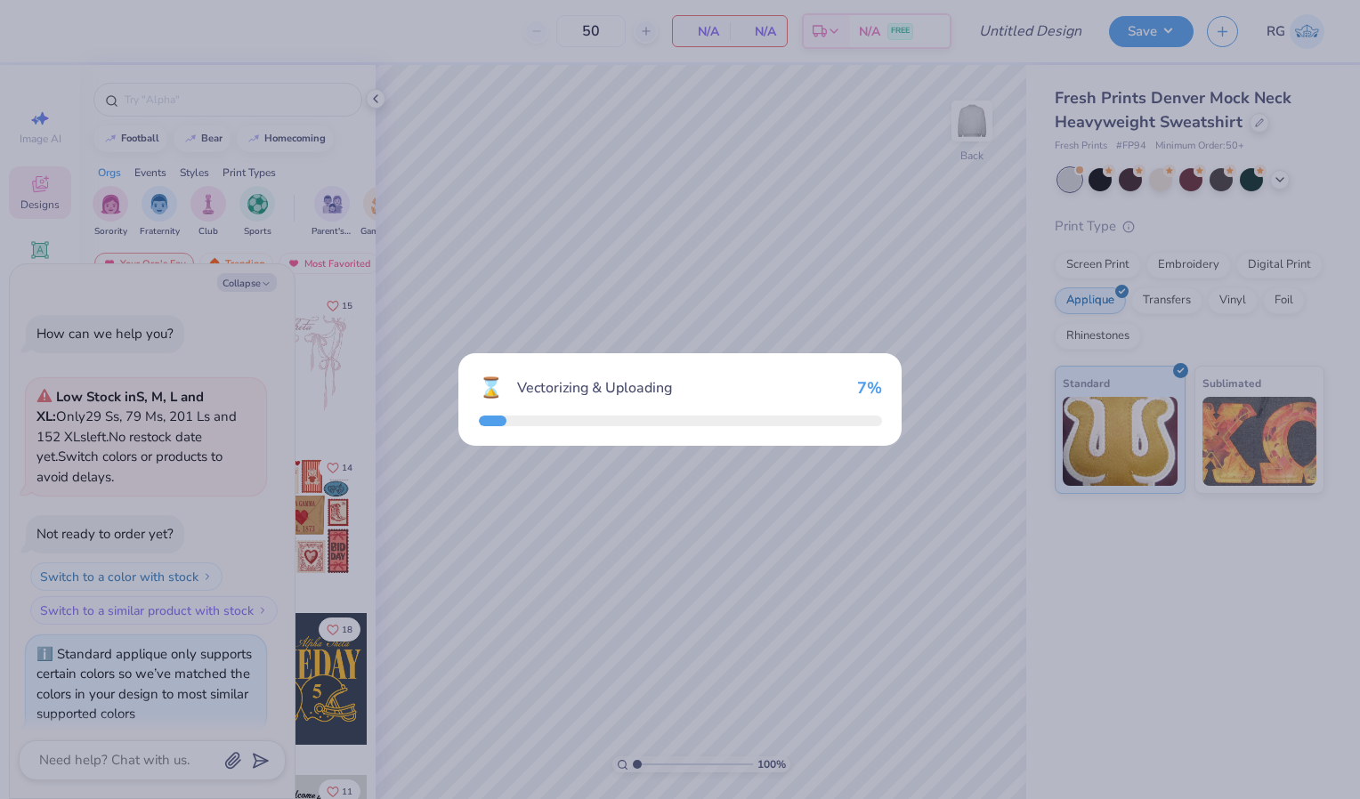
scroll to position [16, 0]
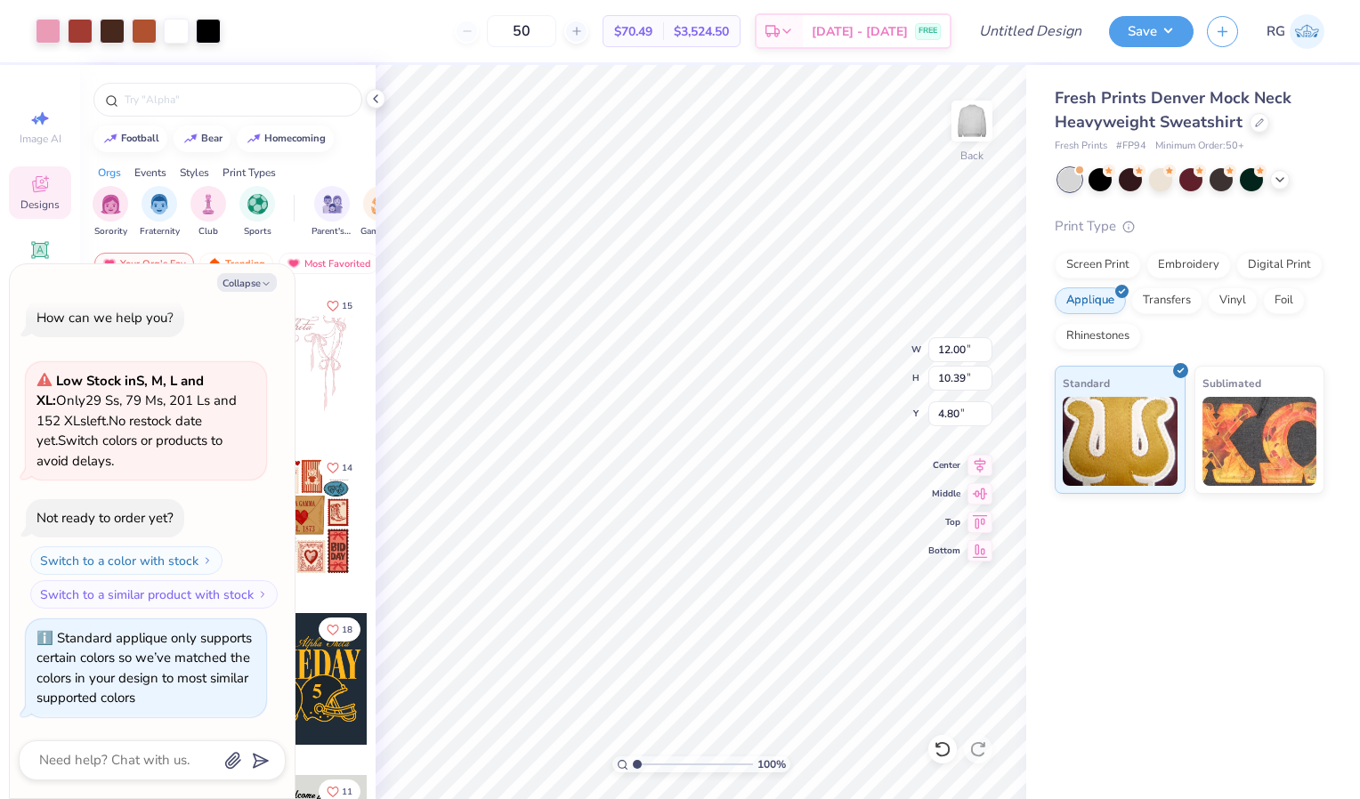
type textarea "x"
type input "0.50"
click at [938, 742] on icon at bounding box center [943, 750] width 18 height 18
click at [946, 748] on icon at bounding box center [943, 750] width 18 height 18
click at [80, 34] on div at bounding box center [80, 29] width 25 height 25
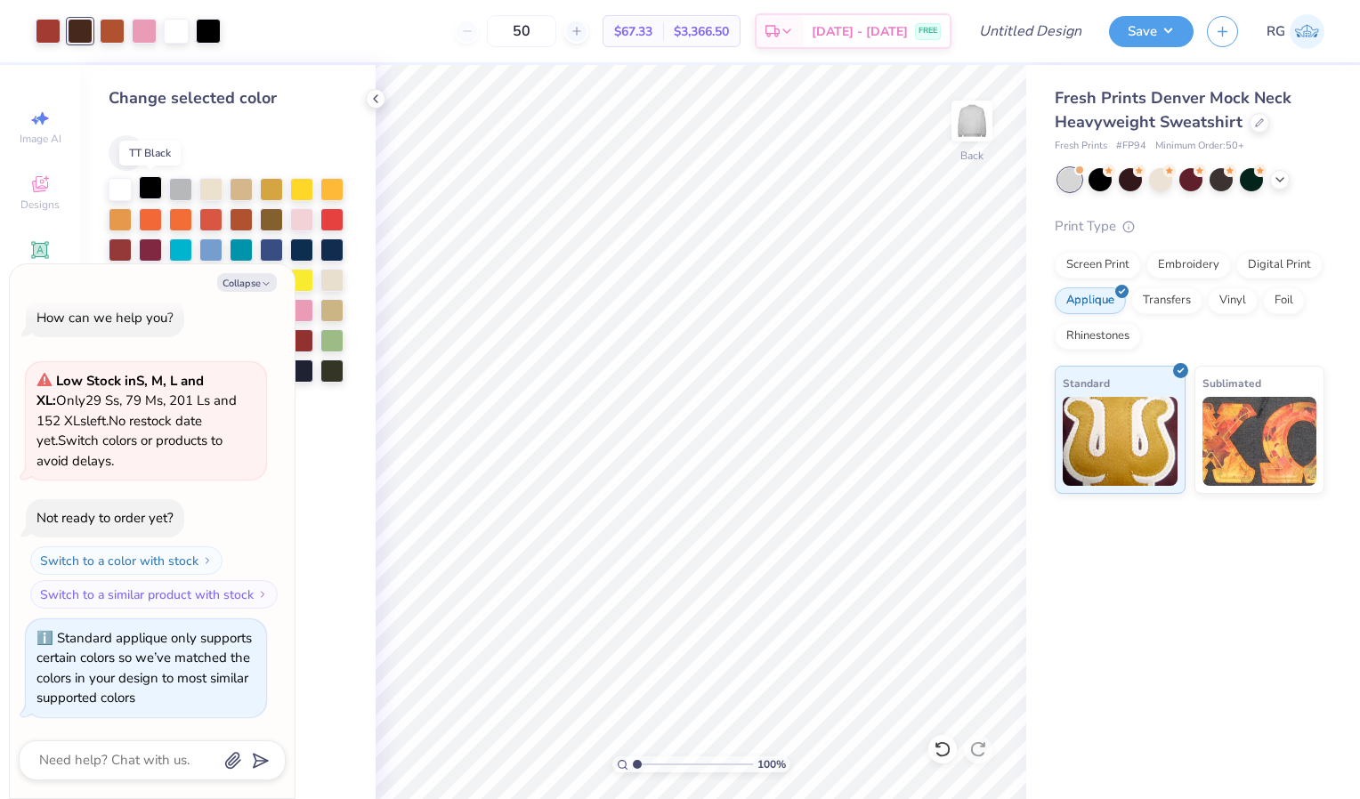
click at [150, 190] on div at bounding box center [150, 187] width 23 height 23
click at [111, 28] on div at bounding box center [112, 29] width 25 height 25
click at [53, 32] on div at bounding box center [48, 29] width 25 height 25
click at [115, 33] on div at bounding box center [112, 29] width 25 height 25
click at [249, 287] on button "Collapse" at bounding box center [247, 282] width 60 height 19
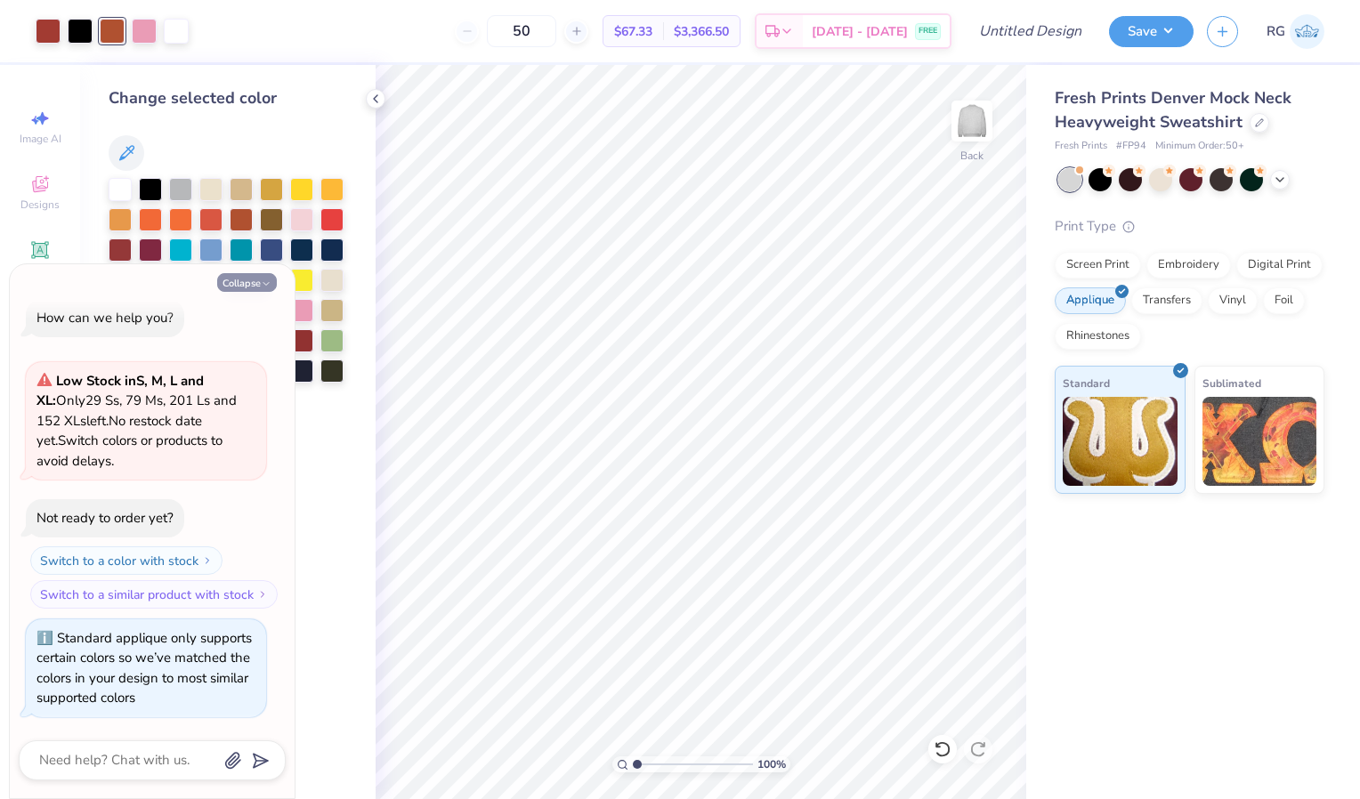
type textarea "x"
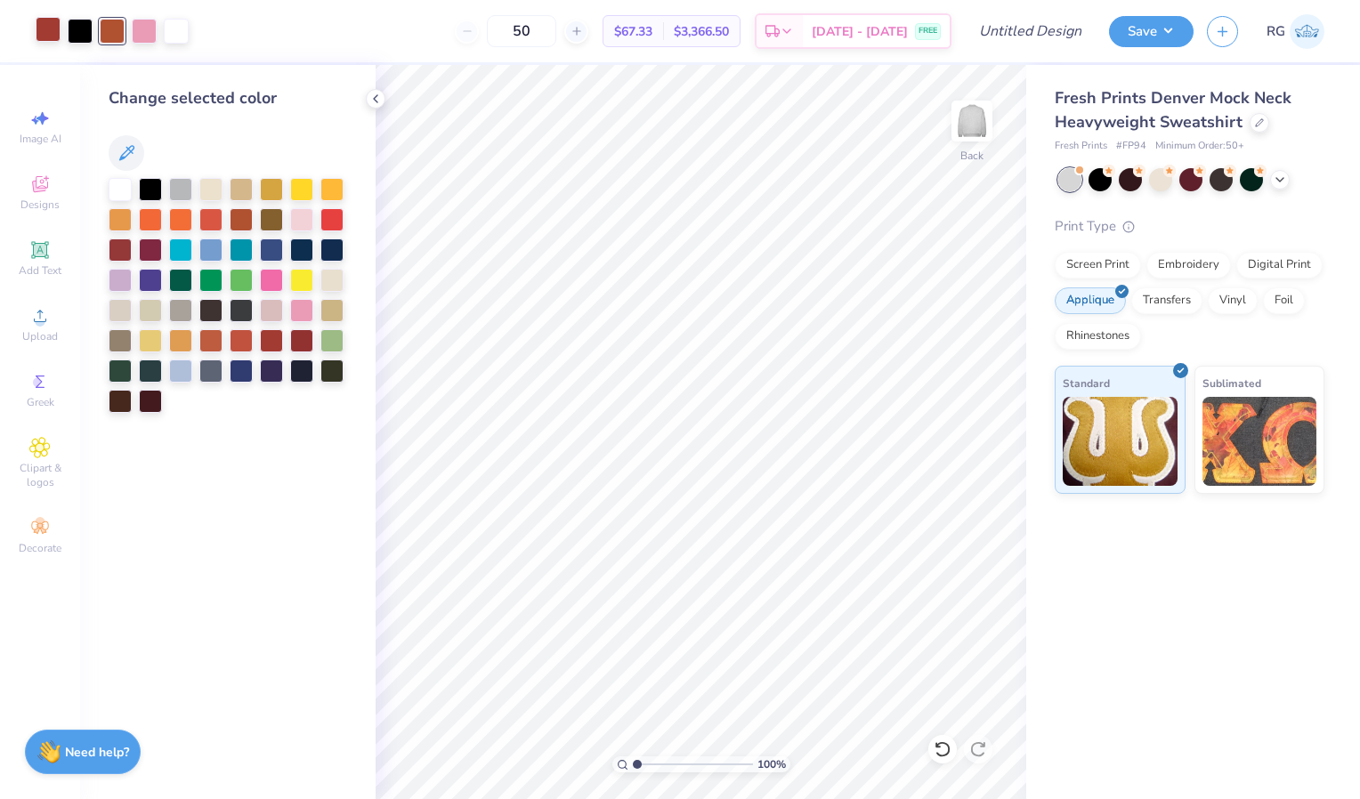
drag, startPoint x: 128, startPoint y: 149, endPoint x: 53, endPoint y: 34, distance: 137.0
click at [53, 34] on div "Art colors 50 $67.33 Per Item $3,366.50 Total Est. Delivery Sep 19 - 22 FREE De…" at bounding box center [680, 399] width 1360 height 799
click at [126, 141] on button at bounding box center [127, 153] width 36 height 36
click at [48, 32] on div at bounding box center [48, 29] width 25 height 25
click at [110, 33] on div at bounding box center [112, 29] width 25 height 25
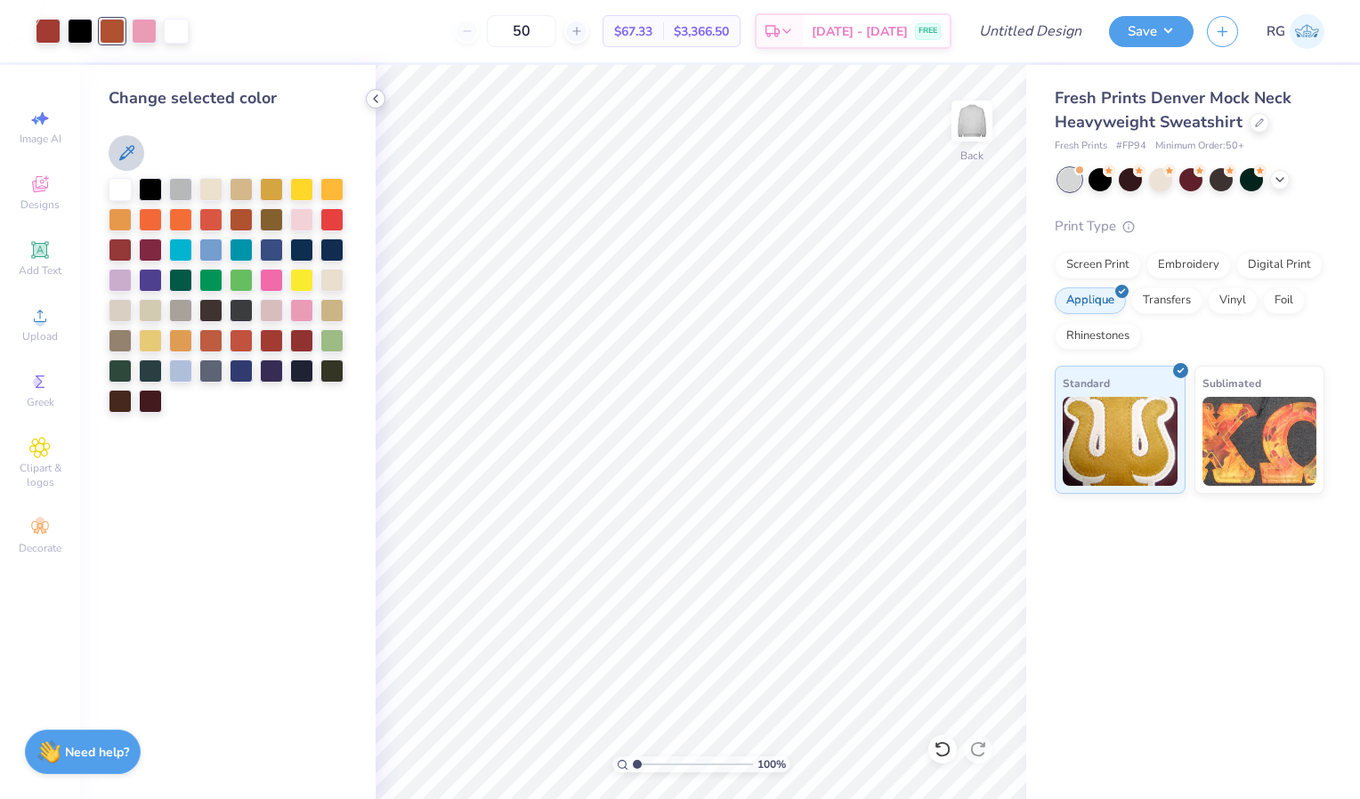
click at [378, 105] on icon at bounding box center [376, 99] width 14 height 14
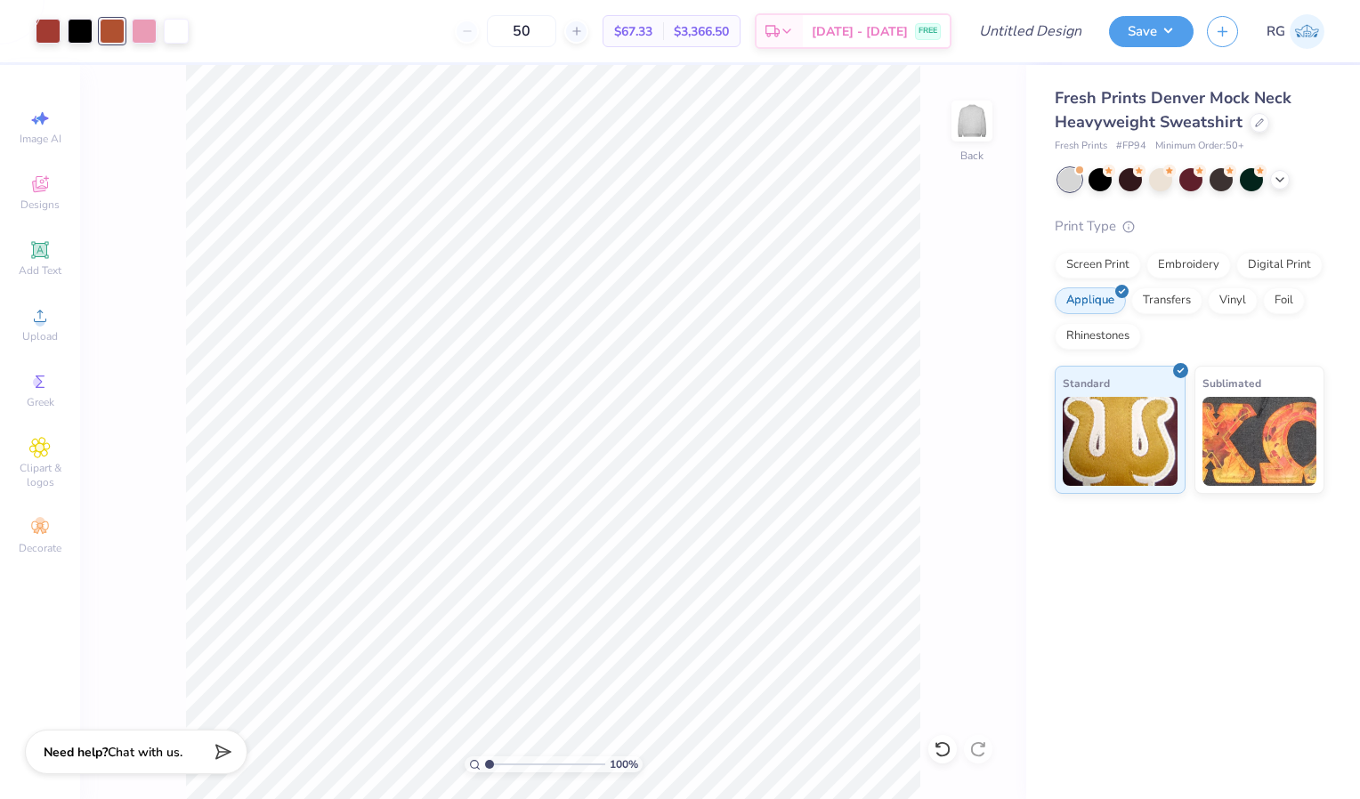
click at [109, 29] on div at bounding box center [112, 31] width 25 height 25
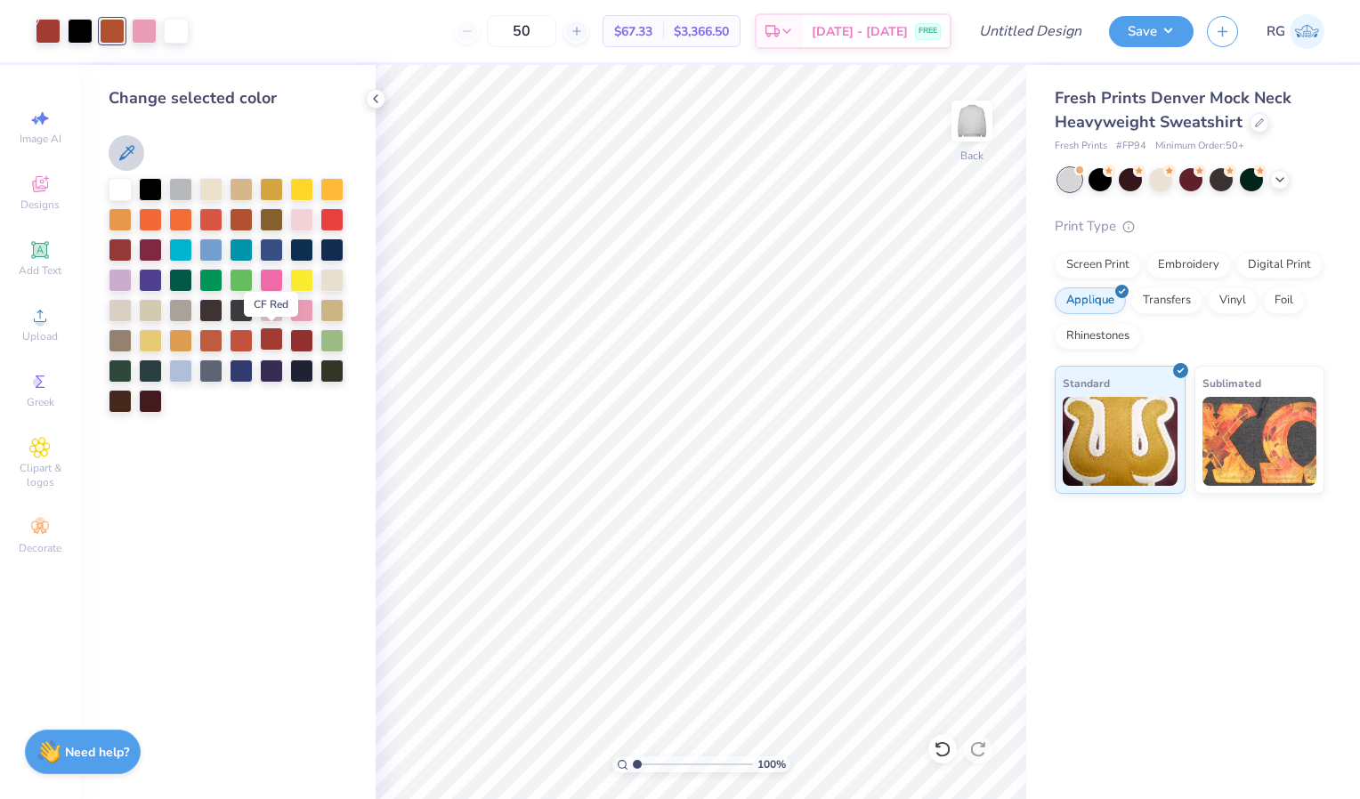
click at [272, 342] on div at bounding box center [271, 339] width 23 height 23
click at [113, 36] on div at bounding box center [112, 29] width 25 height 25
click at [266, 336] on div at bounding box center [271, 339] width 23 height 23
click at [374, 97] on icon at bounding box center [376, 99] width 14 height 14
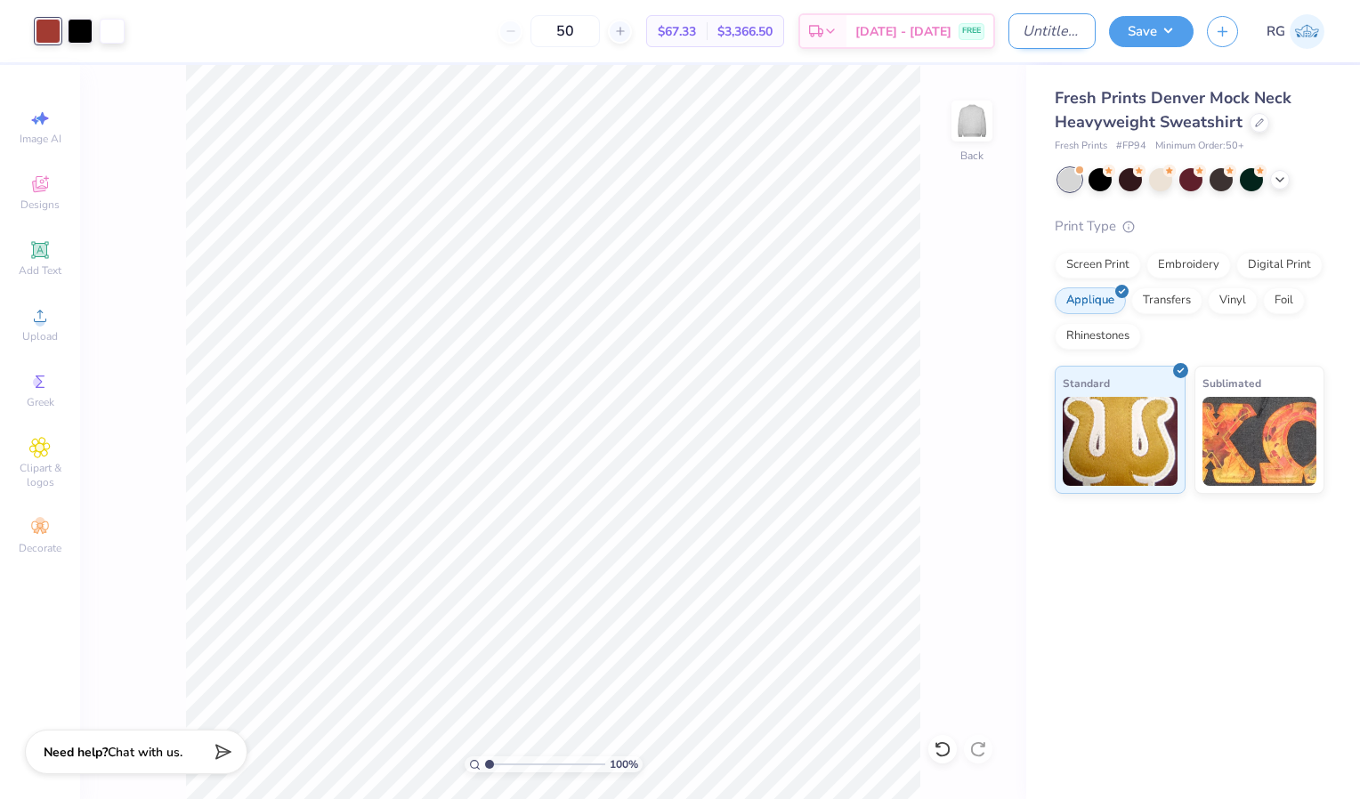
click at [1044, 42] on input "Design Title" at bounding box center [1052, 31] width 87 height 36
paste input "Bucknell AXiD Sisterhood Merch"
type input "Bucknell AXiD Sisterhood Merch"
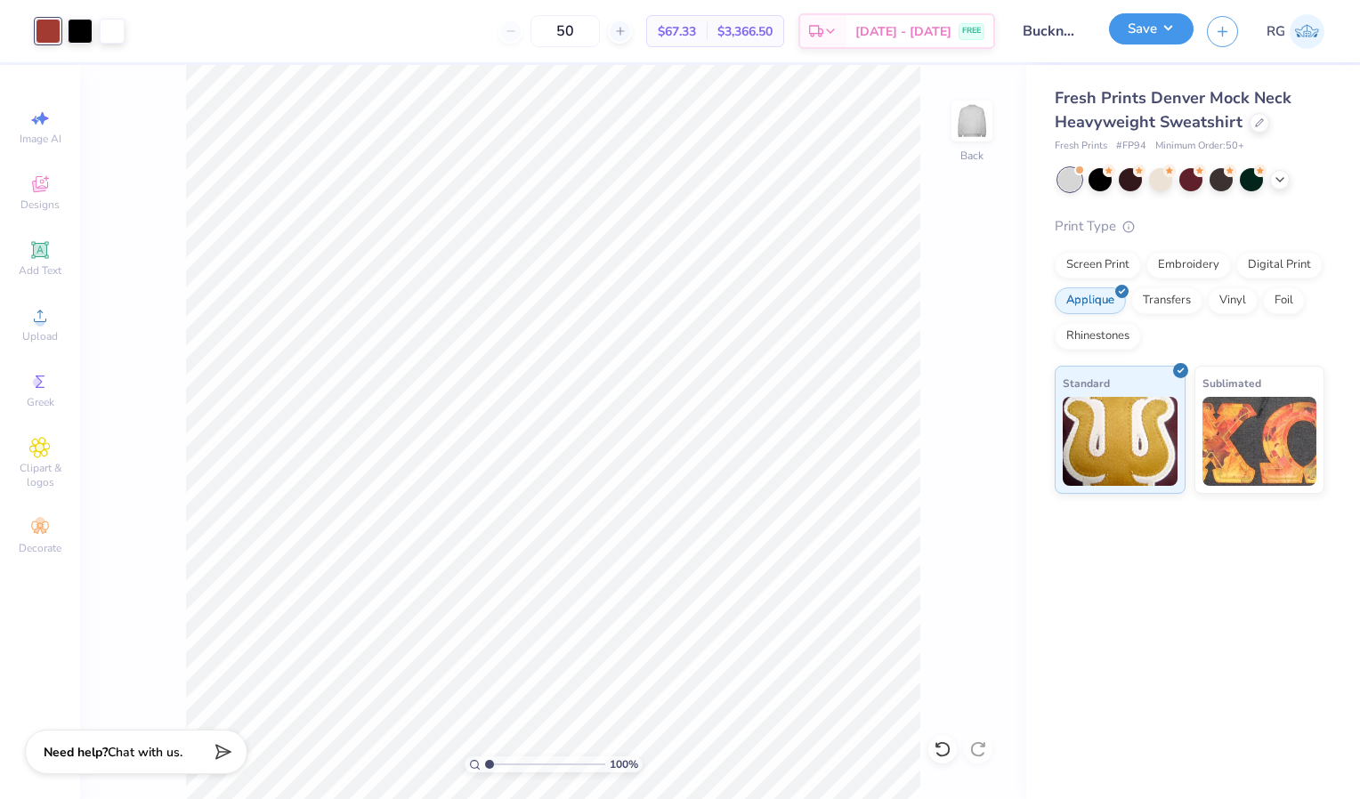
click at [1144, 35] on button "Save" at bounding box center [1151, 28] width 85 height 31
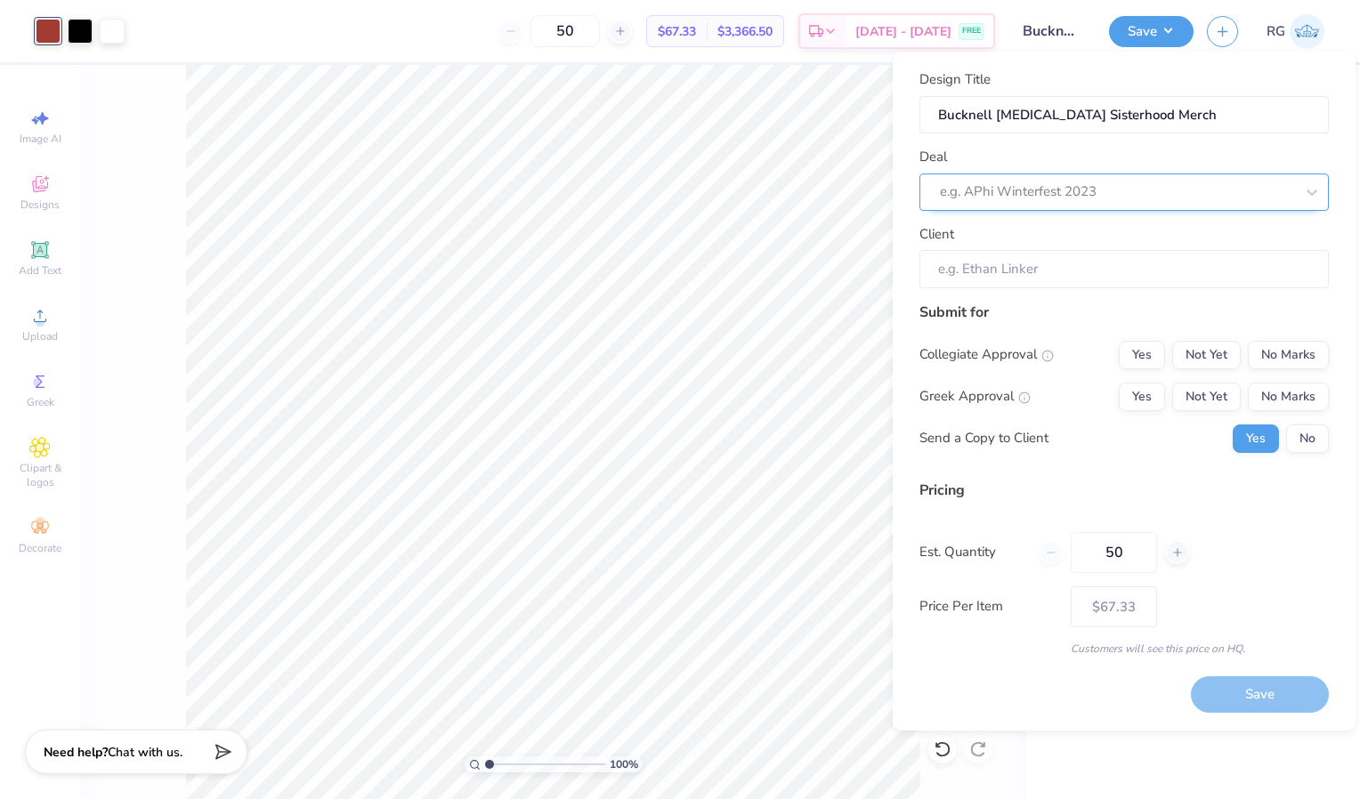
click at [1036, 179] on div "e.g. APhi Winterfest 2023" at bounding box center [1117, 192] width 358 height 28
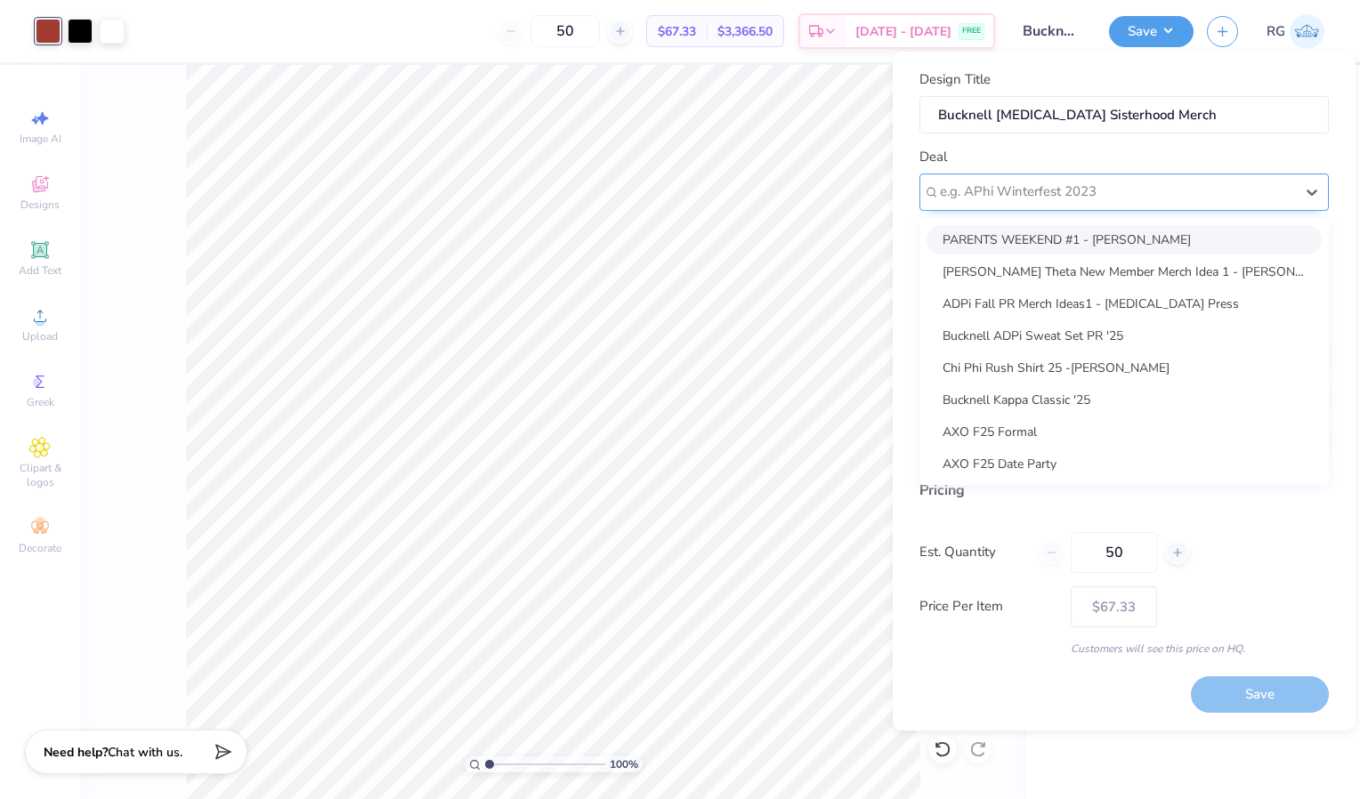
paste input "Bucknell AXiD Sisterhood Merch"
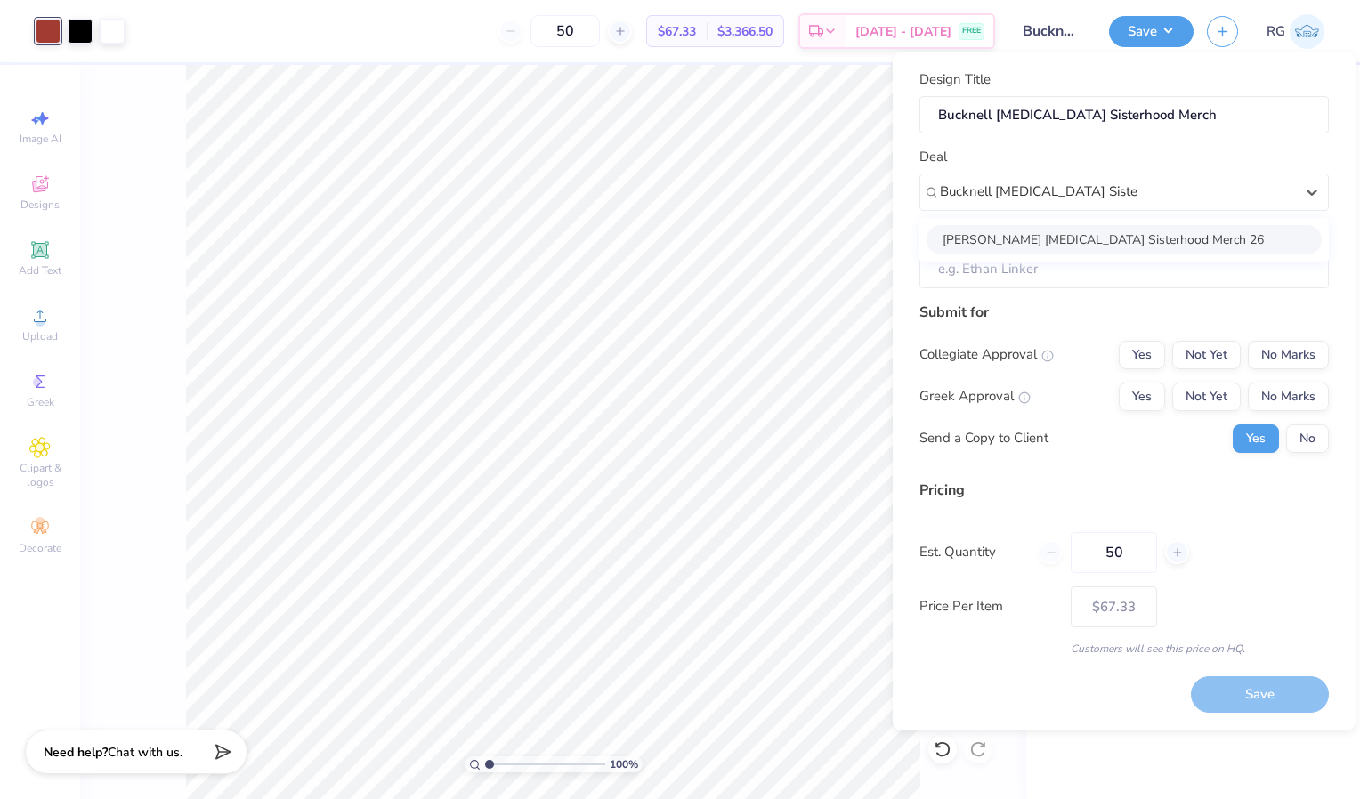
click at [1096, 237] on div "Bucknell AXiD Sisterhood Merch 26" at bounding box center [1124, 239] width 395 height 29
type input "Bucknell AXiD Sisterhood Merch"
type input "Sam Landolfi"
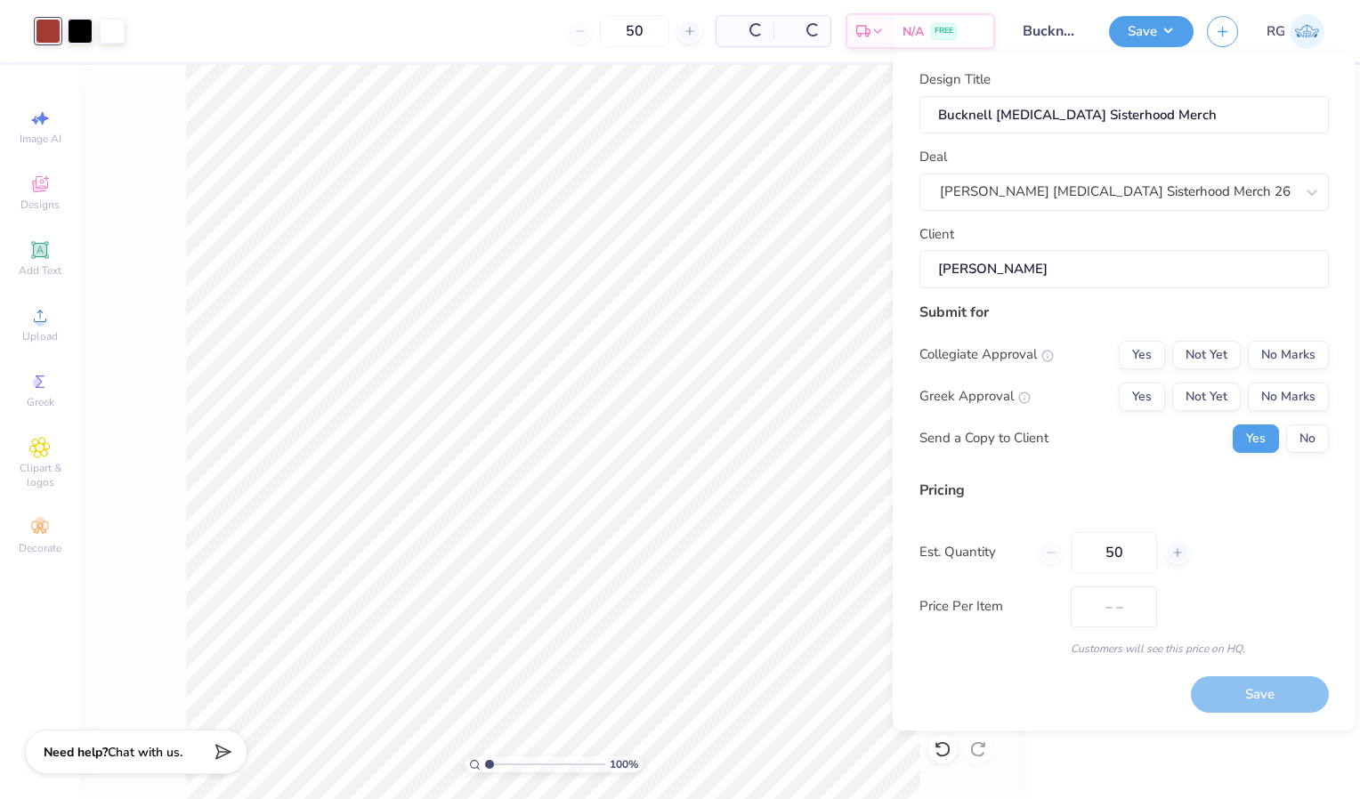
type input "$79.85"
click at [600, 35] on input "50" at bounding box center [565, 31] width 69 height 32
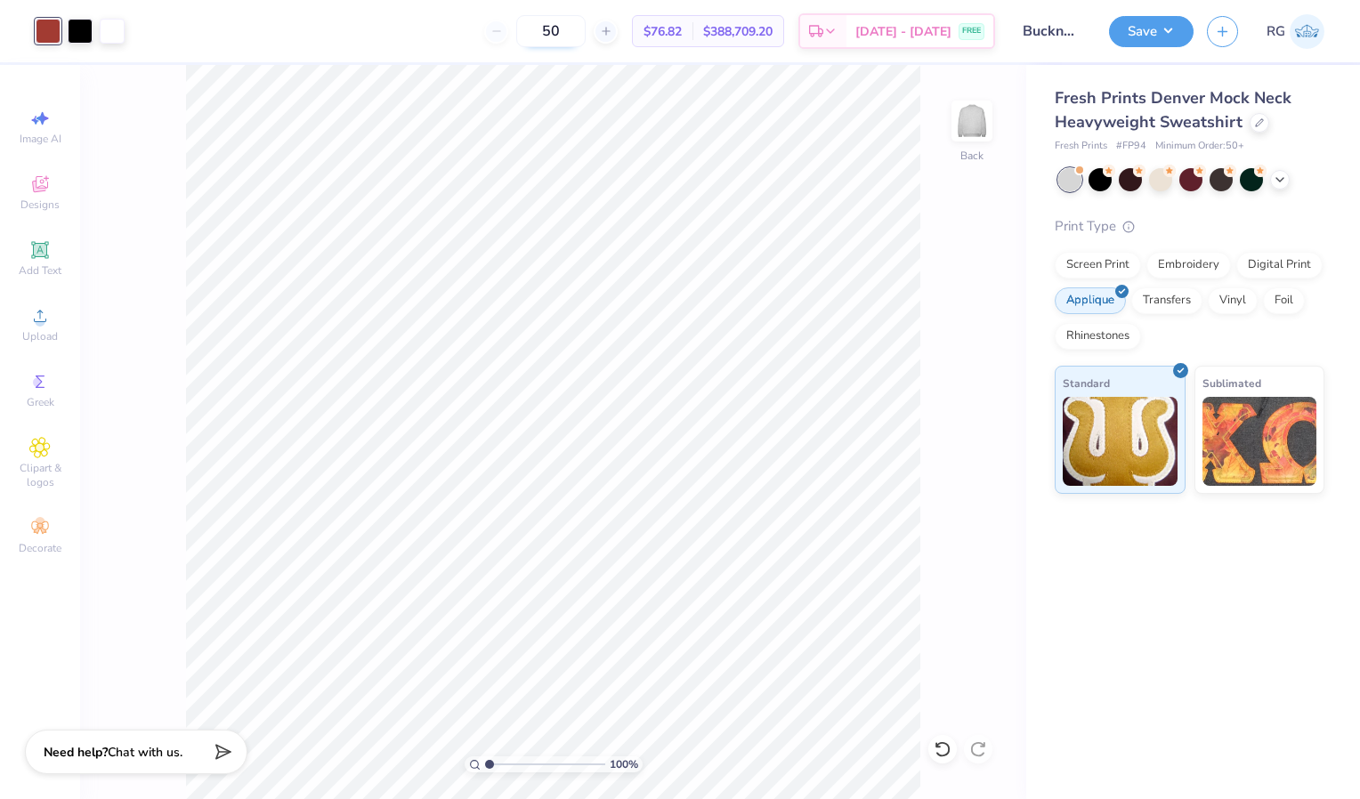
type input "5"
type input "6"
type input "5"
type input "7"
type input "80"
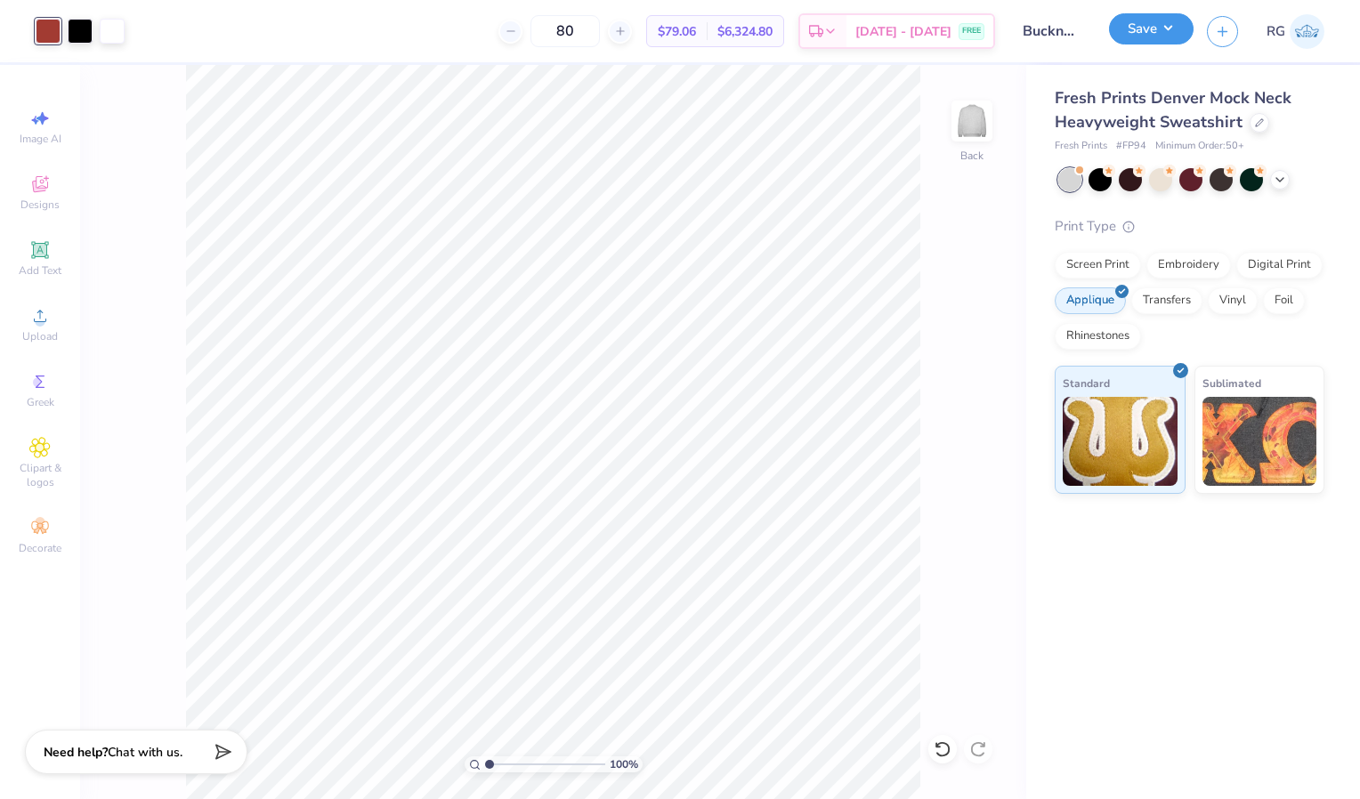
click at [1153, 39] on button "Save" at bounding box center [1151, 28] width 85 height 31
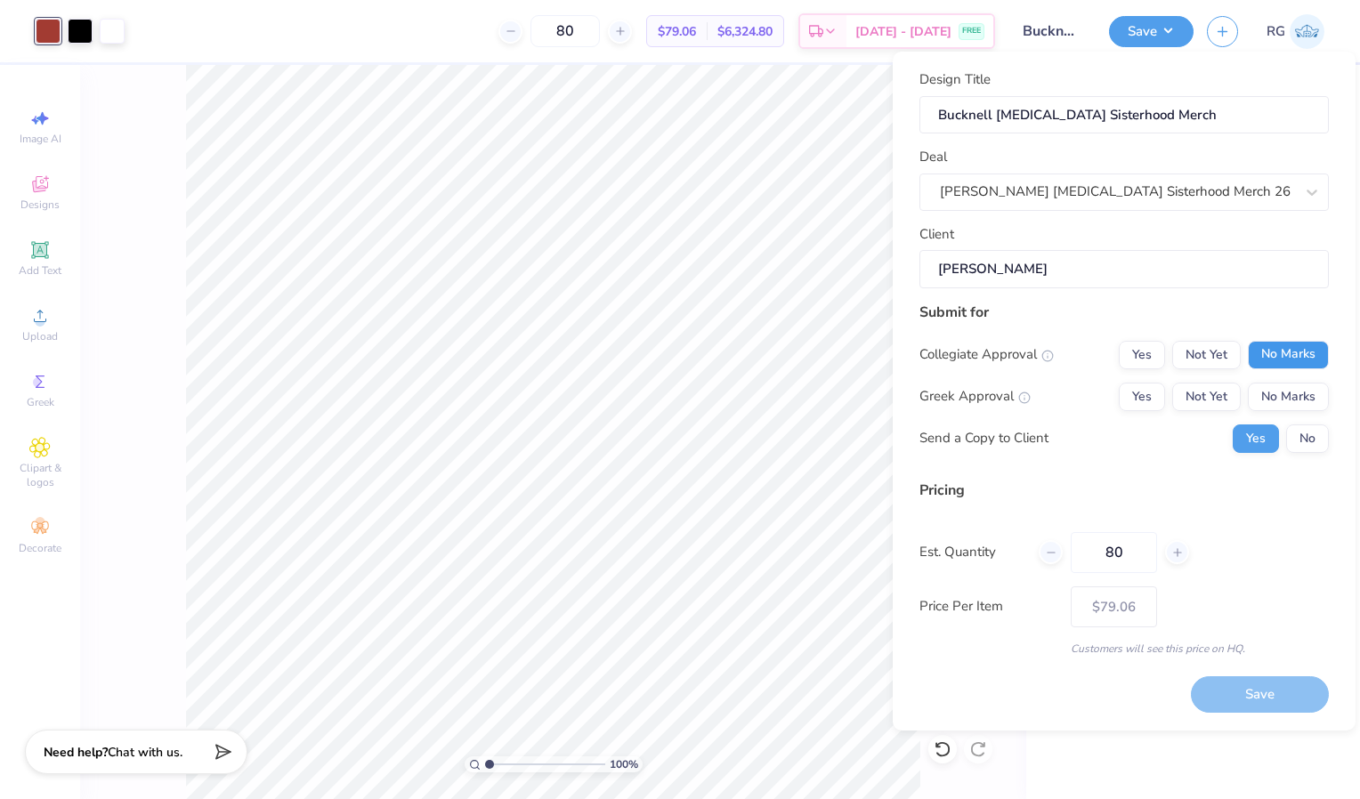
click at [1300, 360] on button "No Marks" at bounding box center [1288, 355] width 81 height 28
click at [1140, 400] on button "Yes" at bounding box center [1142, 397] width 46 height 28
click at [1274, 689] on button "Save" at bounding box center [1260, 694] width 138 height 36
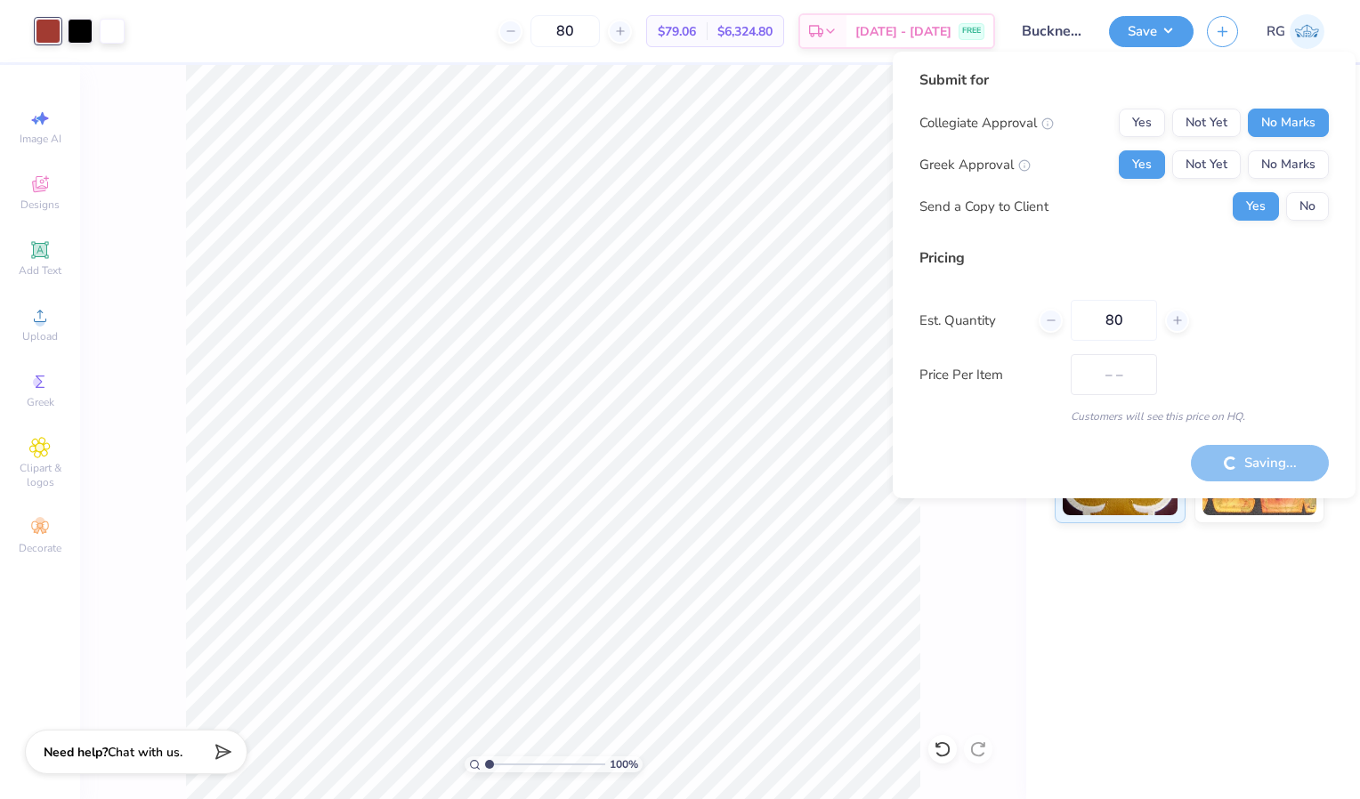
type input "$66.67"
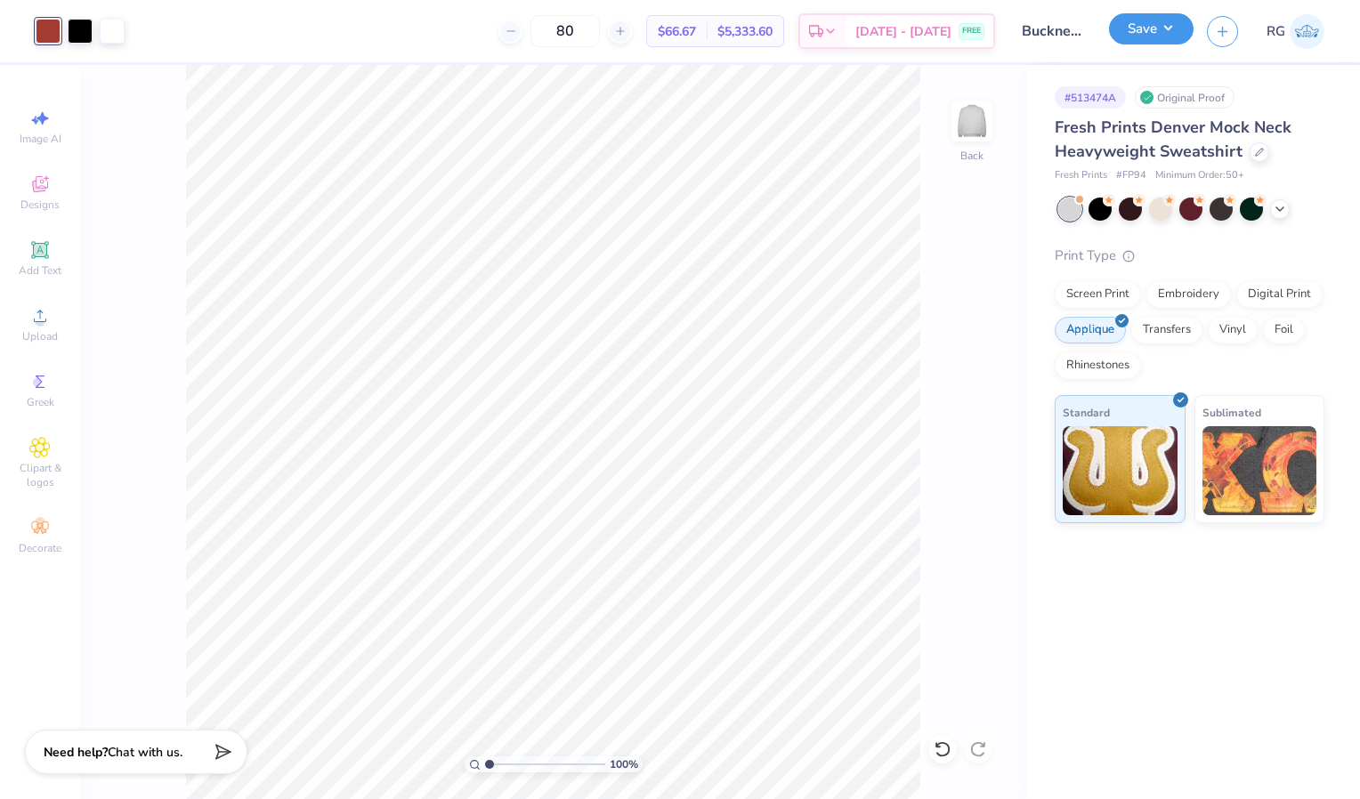
click at [1138, 32] on button "Save" at bounding box center [1151, 28] width 85 height 31
click at [1103, 214] on div at bounding box center [1100, 207] width 23 height 23
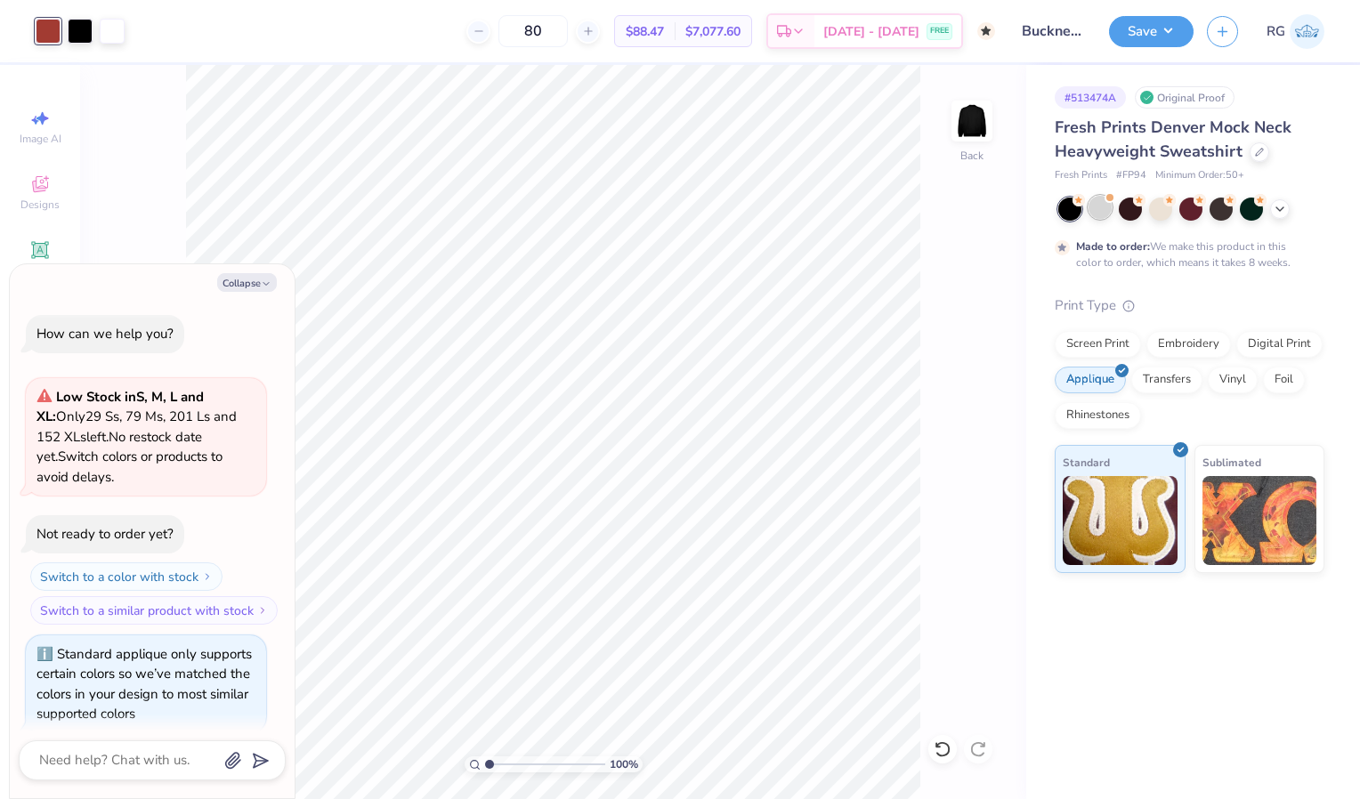
scroll to position [183, 0]
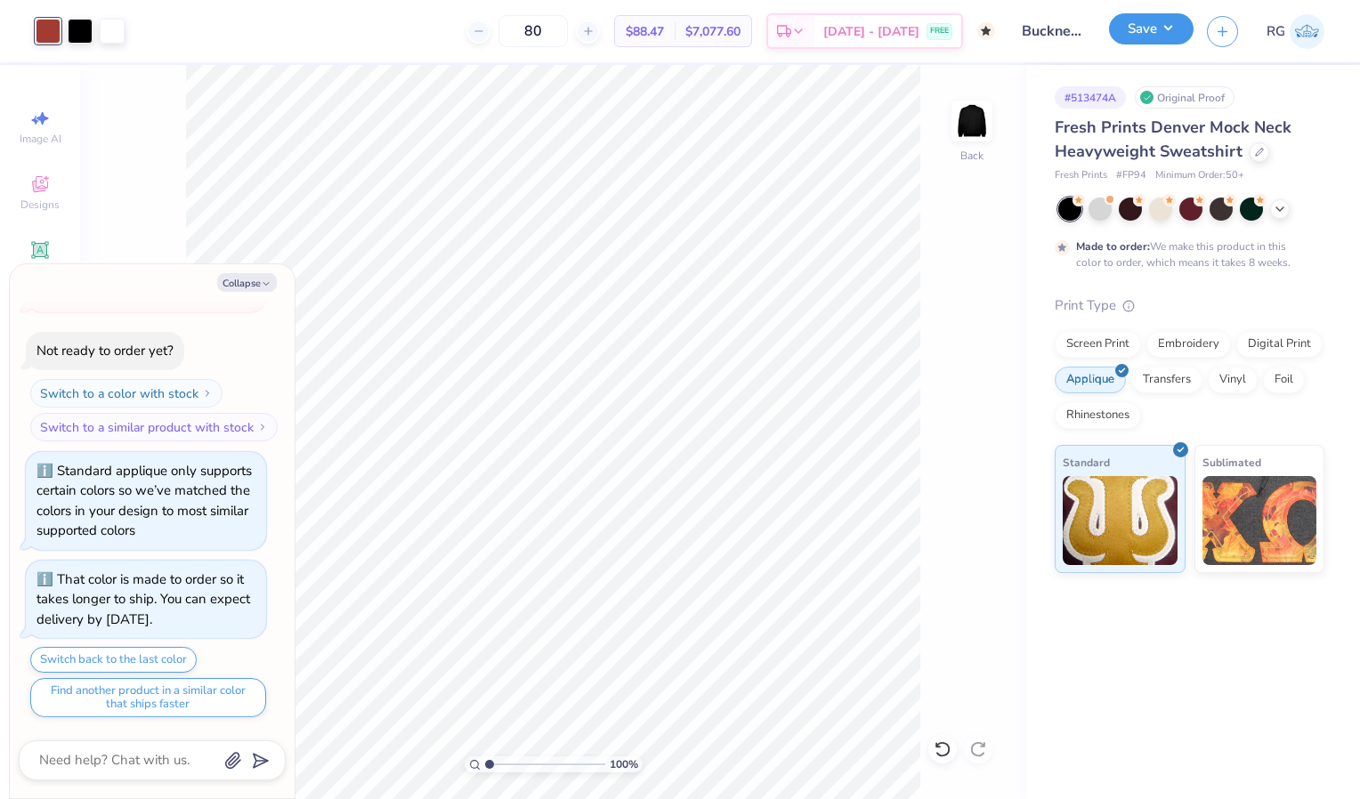
click at [1150, 24] on button "Save" at bounding box center [1151, 28] width 85 height 31
type textarea "x"
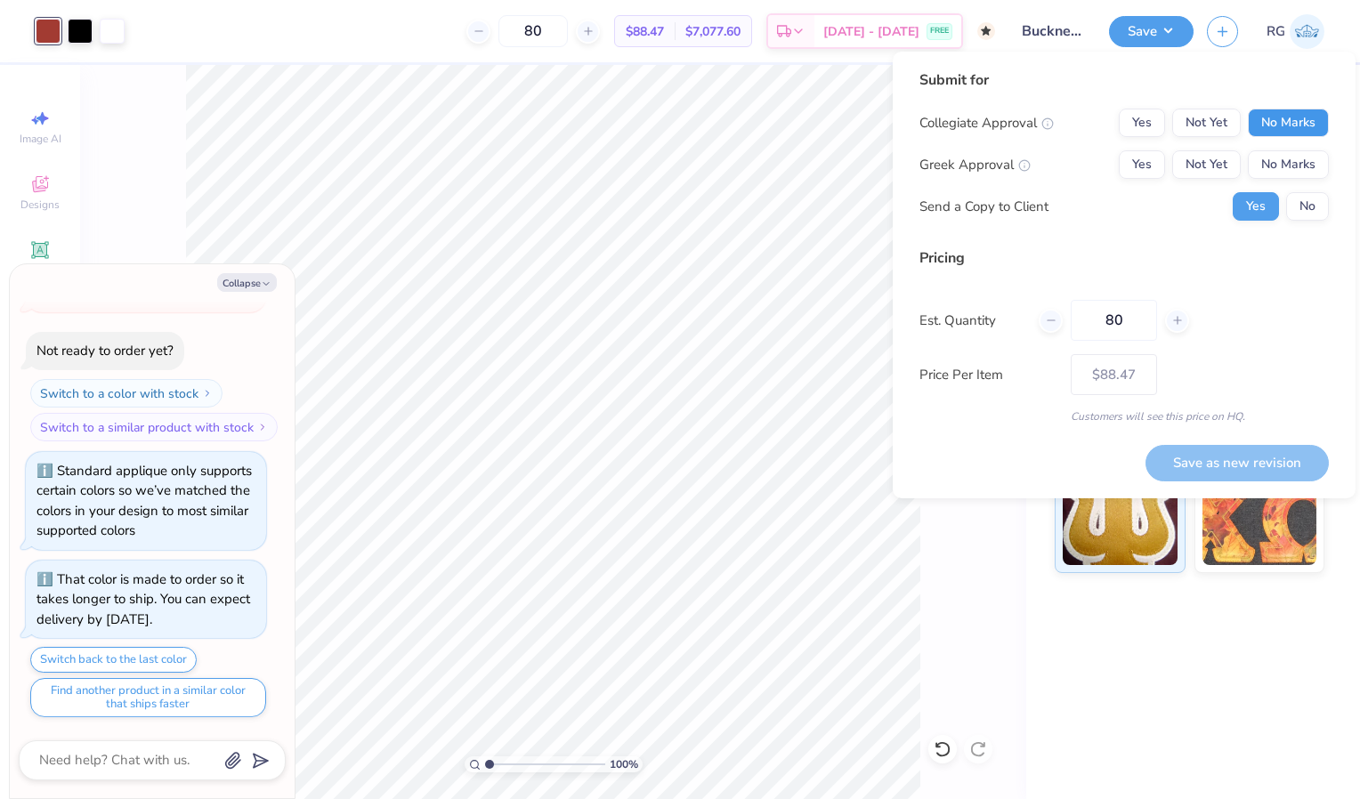
click at [1272, 111] on button "No Marks" at bounding box center [1288, 123] width 81 height 28
click at [1137, 170] on button "Yes" at bounding box center [1142, 164] width 46 height 28
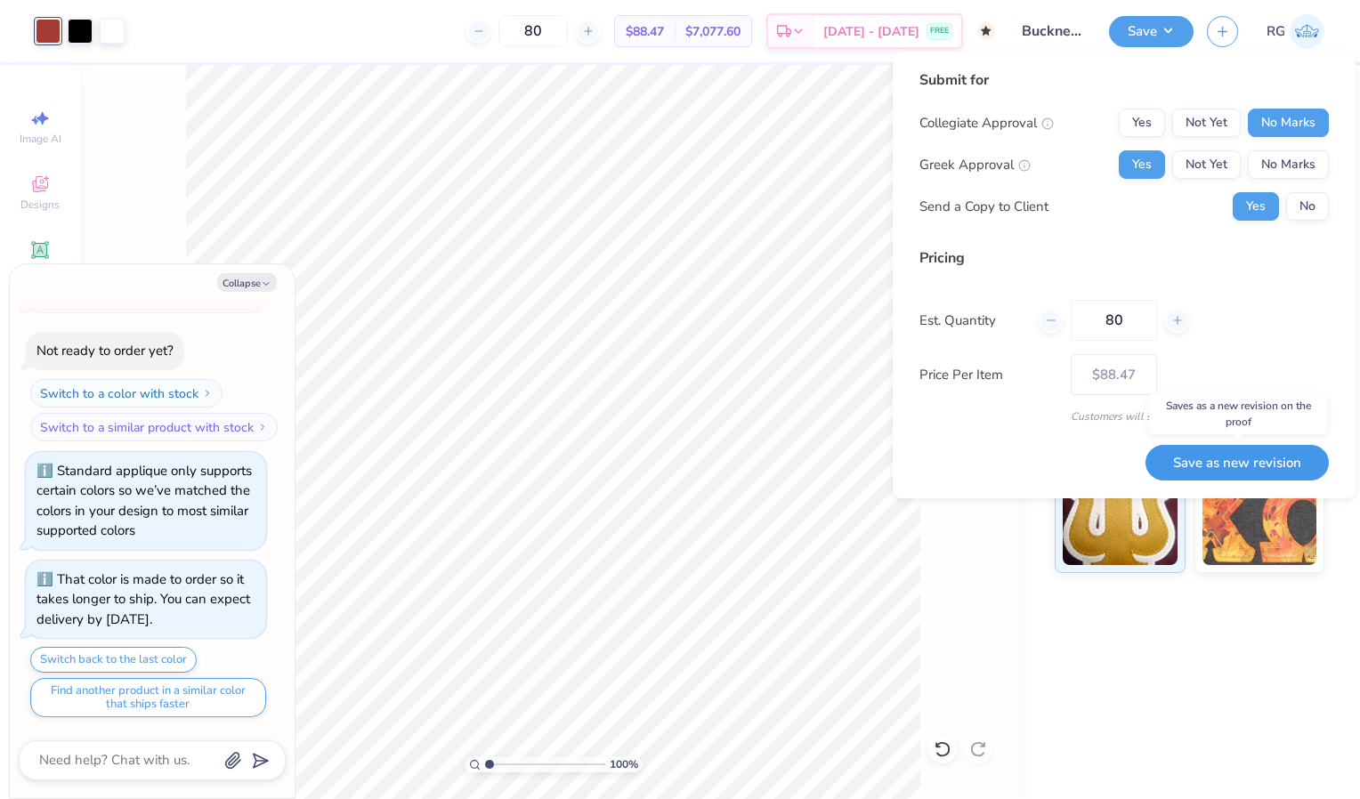
click at [1218, 466] on button "Save as new revision" at bounding box center [1237, 463] width 183 height 36
type input "$88.47"
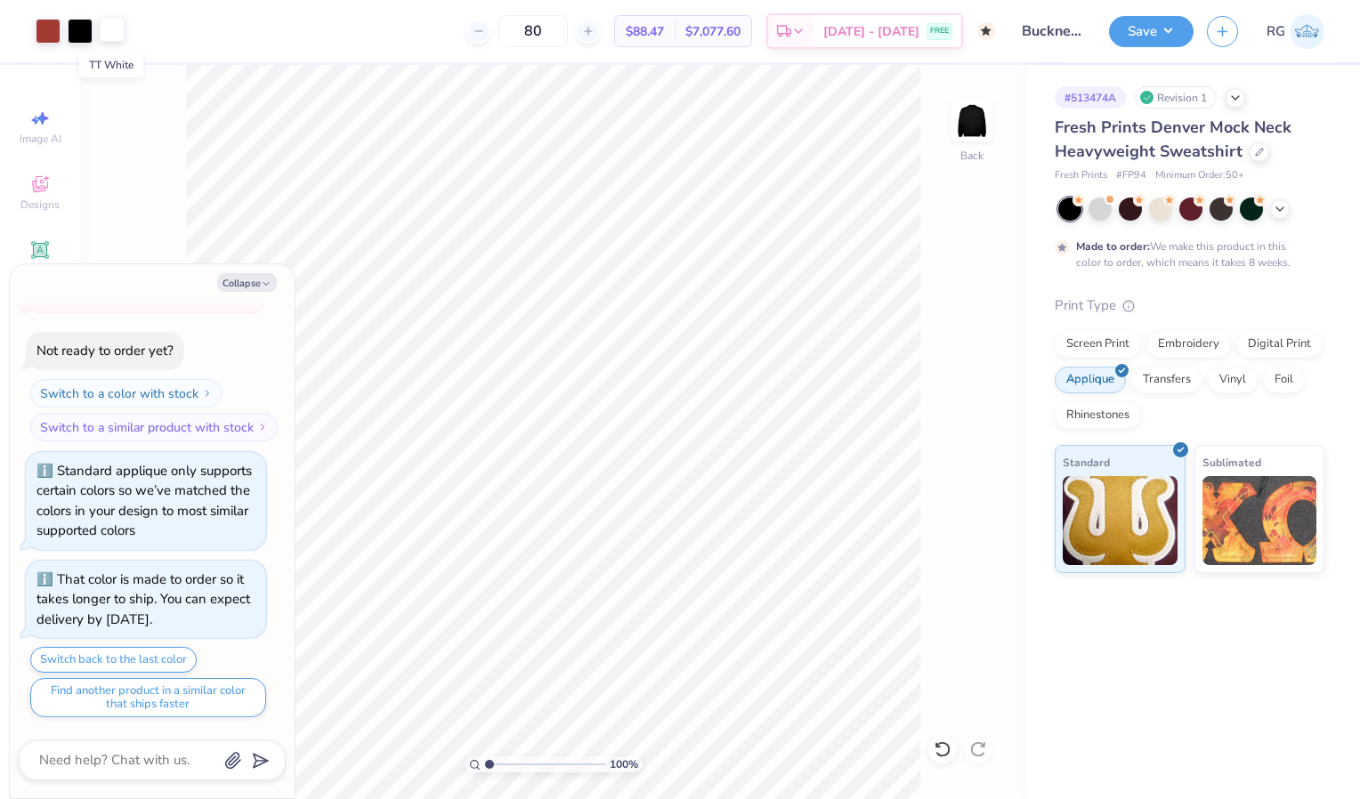
click at [113, 30] on div at bounding box center [112, 29] width 25 height 25
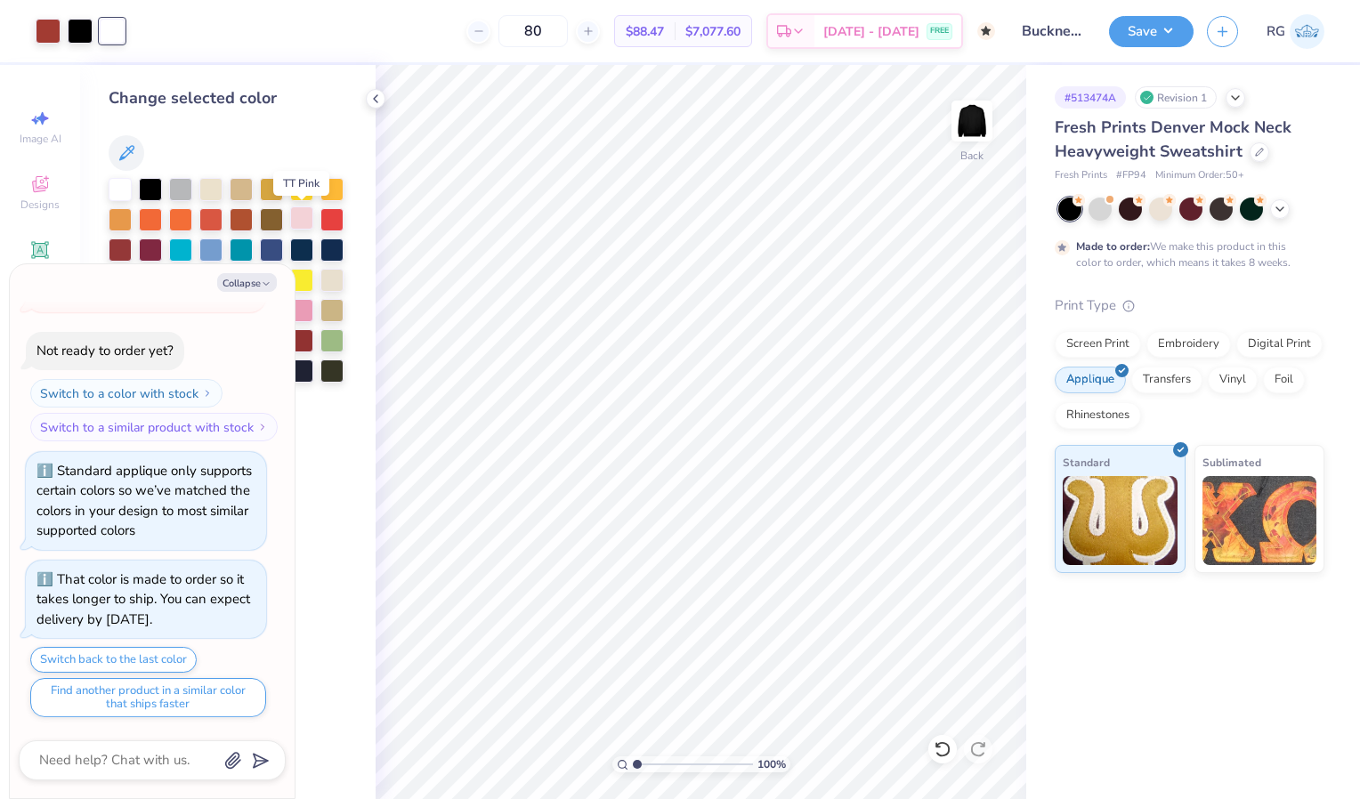
click at [304, 223] on div at bounding box center [301, 218] width 23 height 23
click at [1148, 26] on button "Save" at bounding box center [1151, 28] width 85 height 31
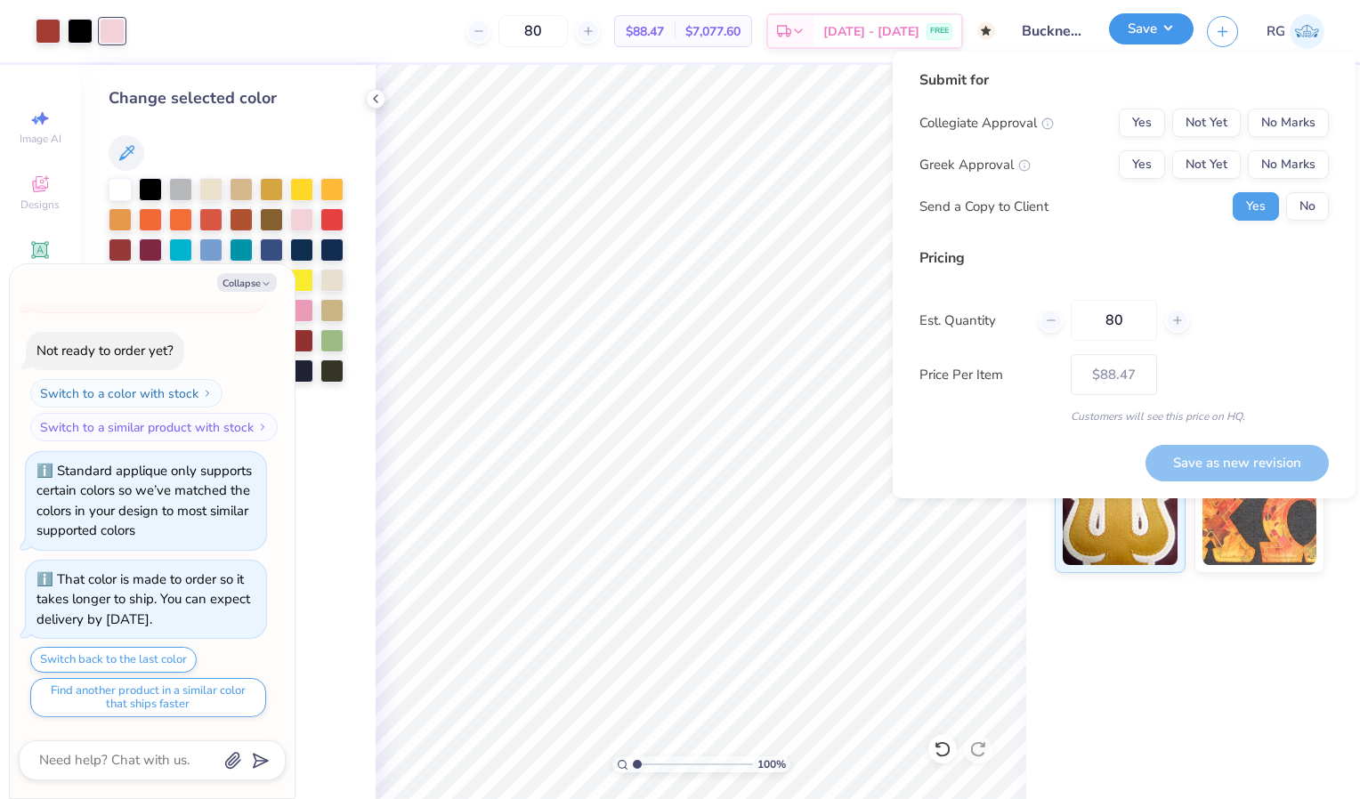
type textarea "x"
click at [1267, 126] on button "No Marks" at bounding box center [1288, 123] width 81 height 28
click at [1139, 157] on button "Yes" at bounding box center [1142, 164] width 46 height 28
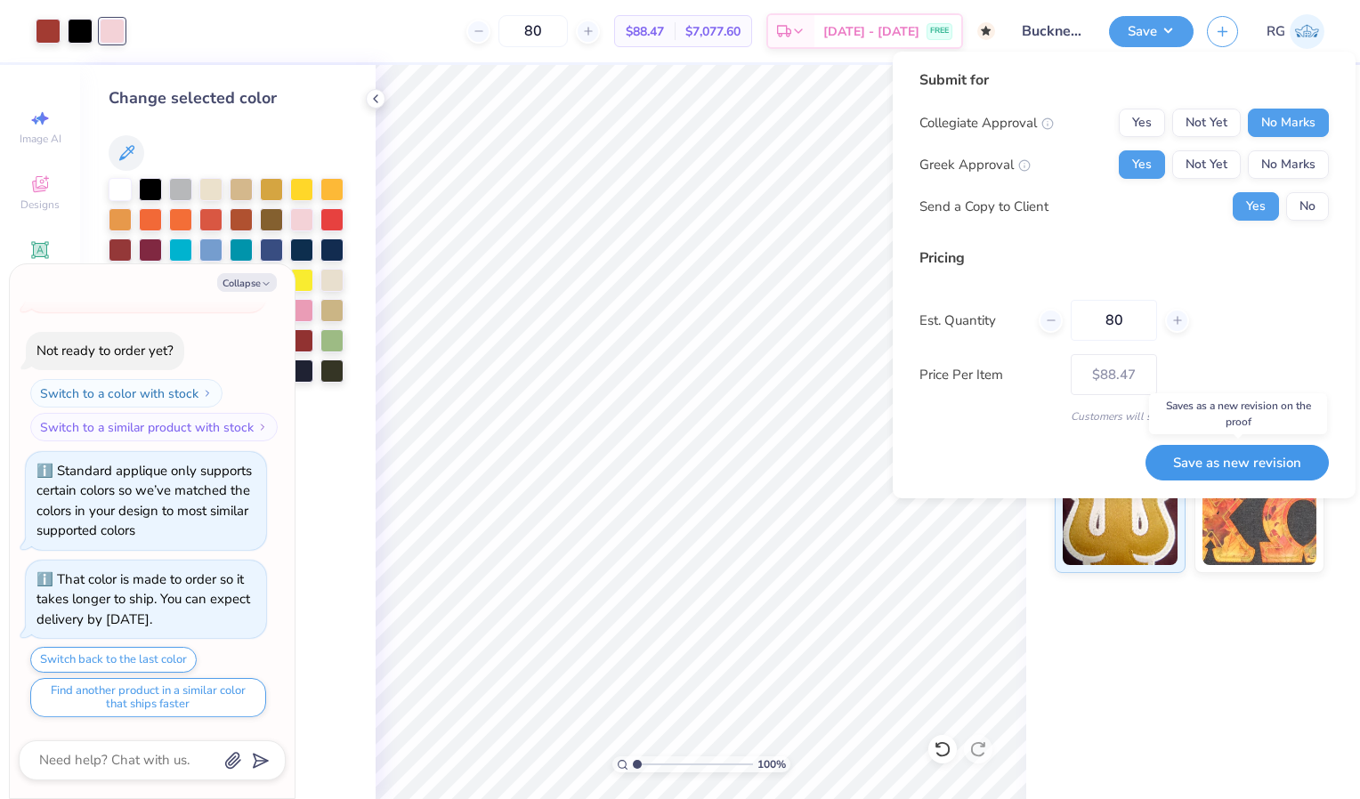
click at [1228, 462] on button "Save as new revision" at bounding box center [1237, 463] width 183 height 36
type input "$88.47"
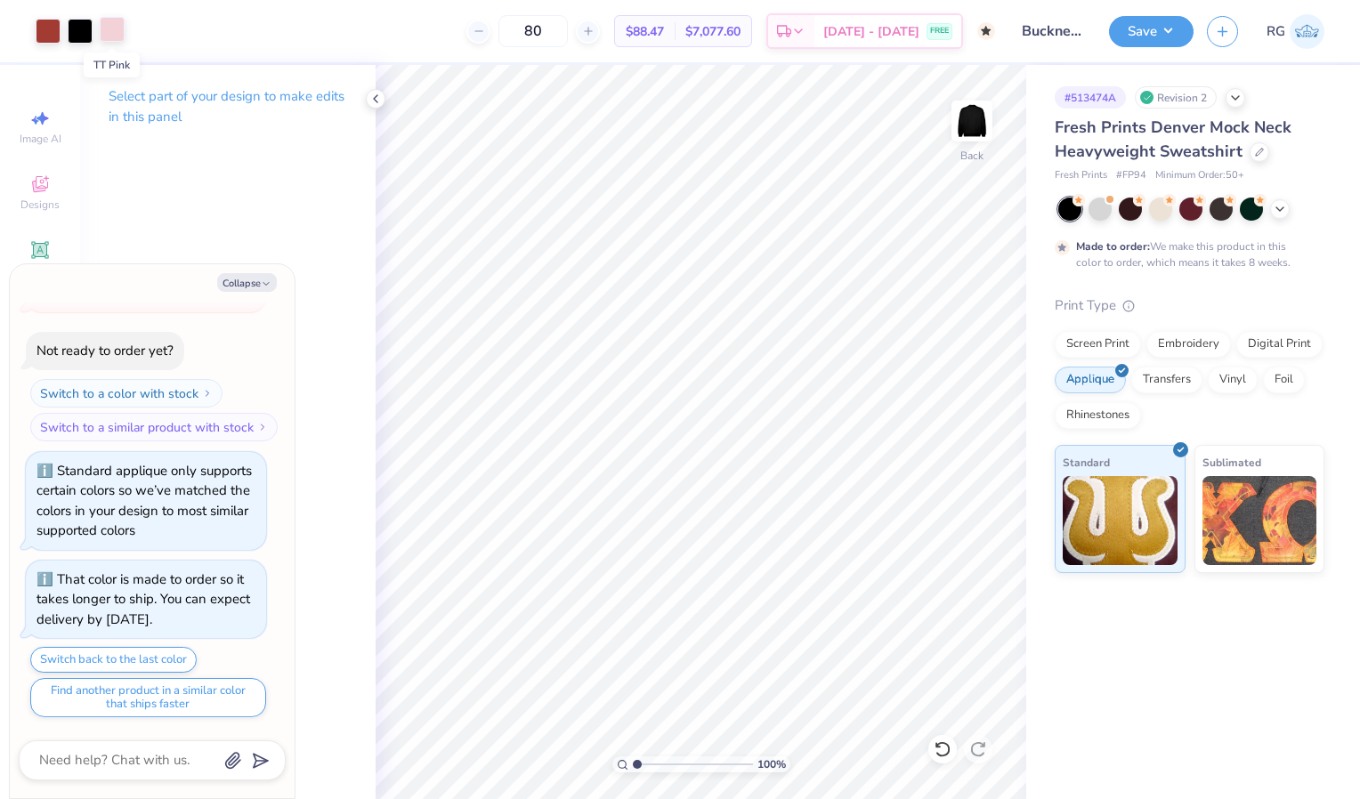
click at [111, 35] on div at bounding box center [112, 29] width 25 height 25
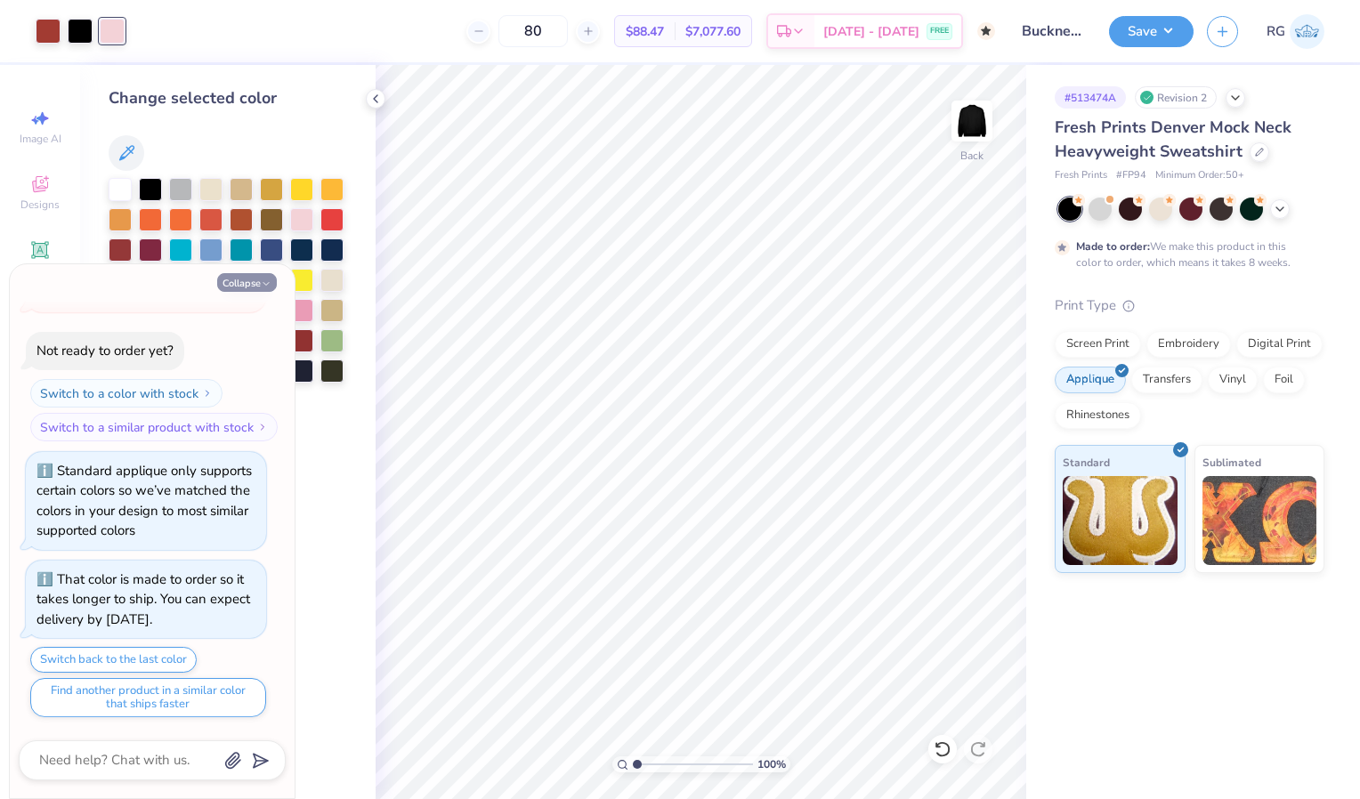
click at [247, 277] on button "Collapse" at bounding box center [247, 282] width 60 height 19
type textarea "x"
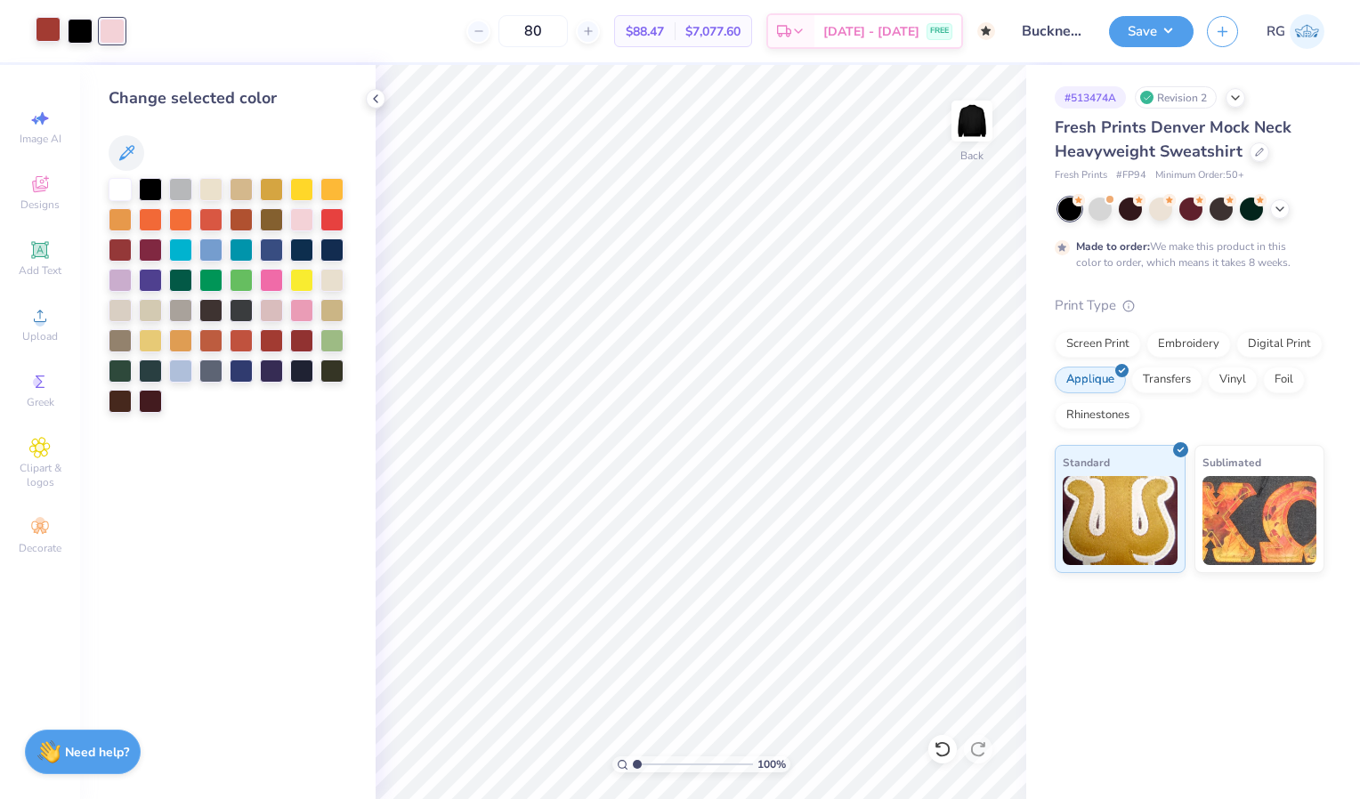
click at [48, 38] on div at bounding box center [48, 29] width 25 height 25
click at [115, 403] on div at bounding box center [120, 399] width 23 height 23
click at [305, 341] on div at bounding box center [301, 339] width 23 height 23
click at [274, 273] on div at bounding box center [271, 278] width 23 height 23
click at [1148, 31] on button "Save" at bounding box center [1151, 28] width 85 height 31
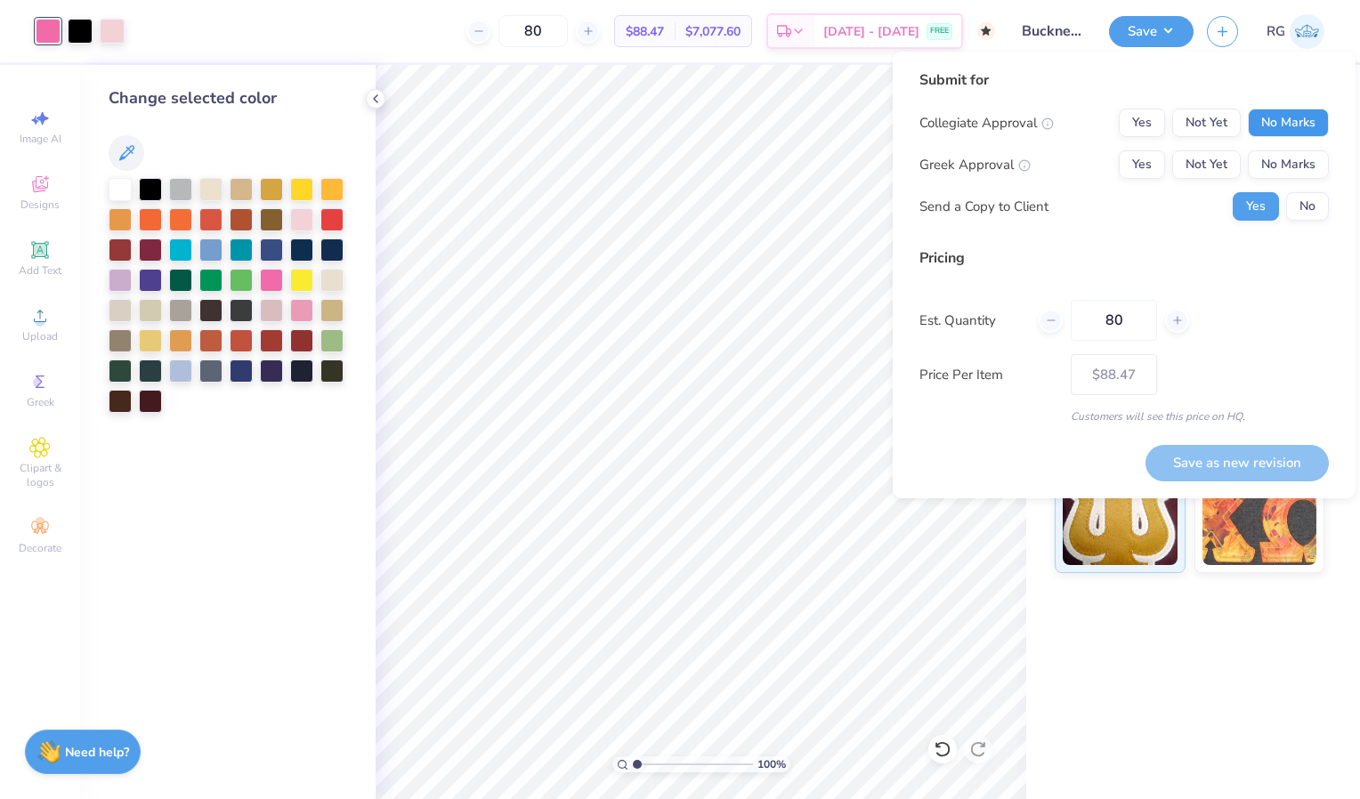
click at [1270, 126] on button "No Marks" at bounding box center [1288, 123] width 81 height 28
click at [1150, 158] on button "Yes" at bounding box center [1142, 164] width 46 height 28
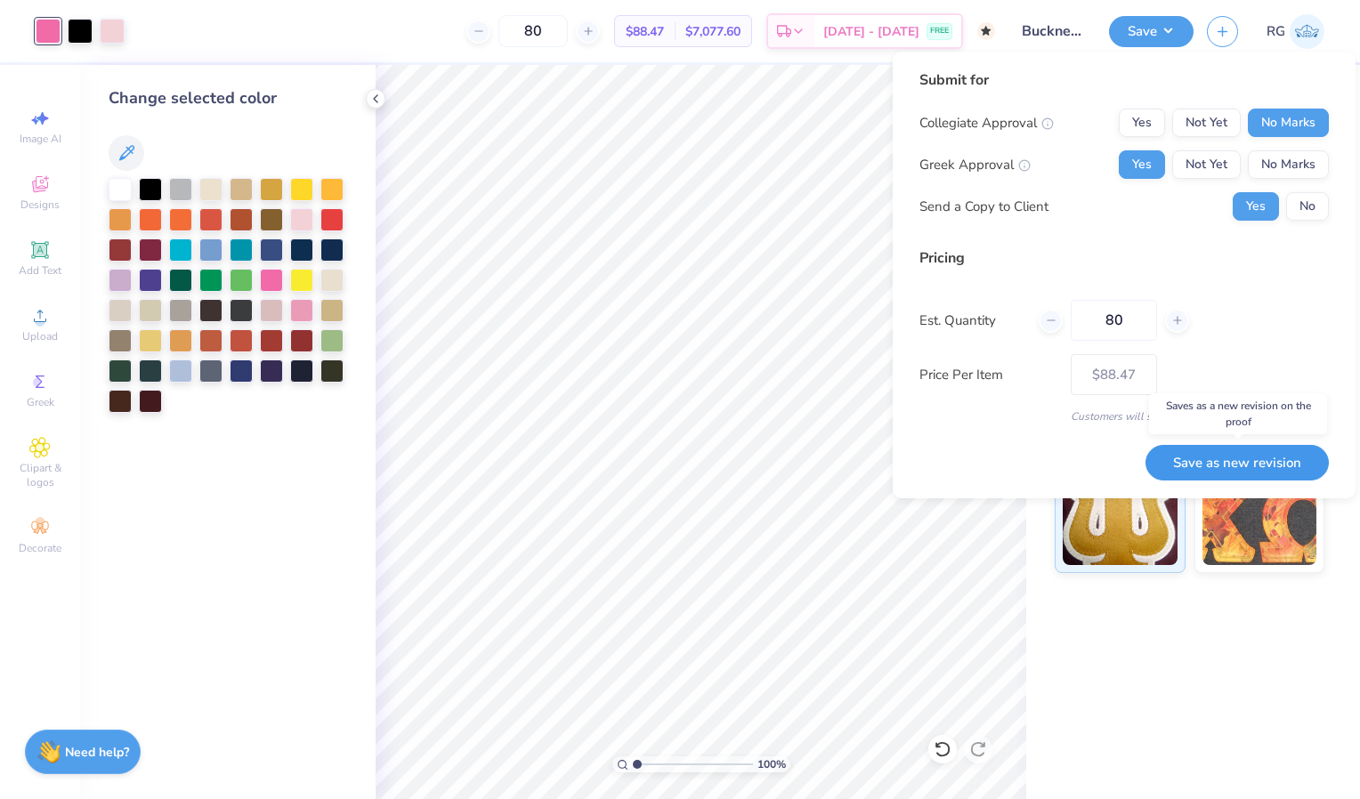
click at [1195, 455] on button "Save as new revision" at bounding box center [1237, 463] width 183 height 36
type input "$88.47"
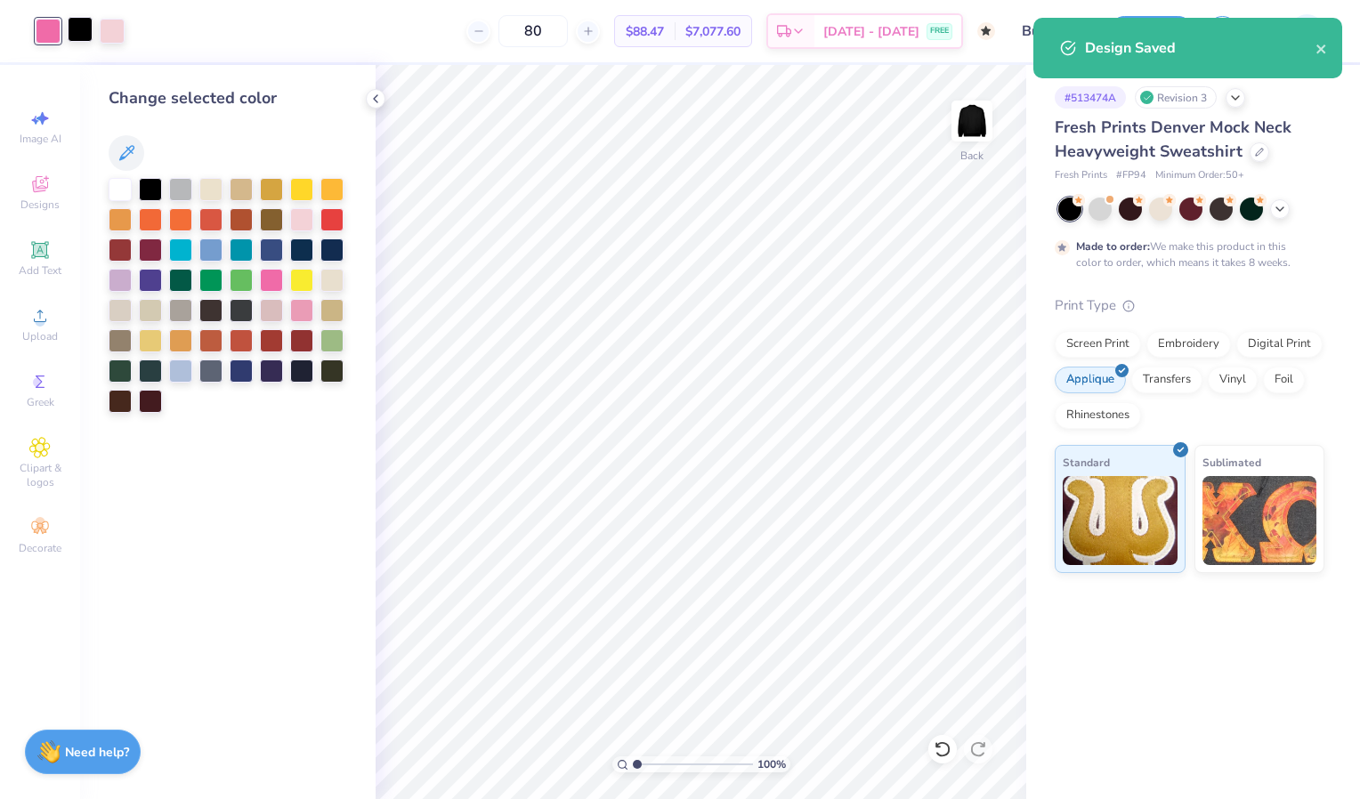
click at [75, 28] on div at bounding box center [80, 29] width 25 height 25
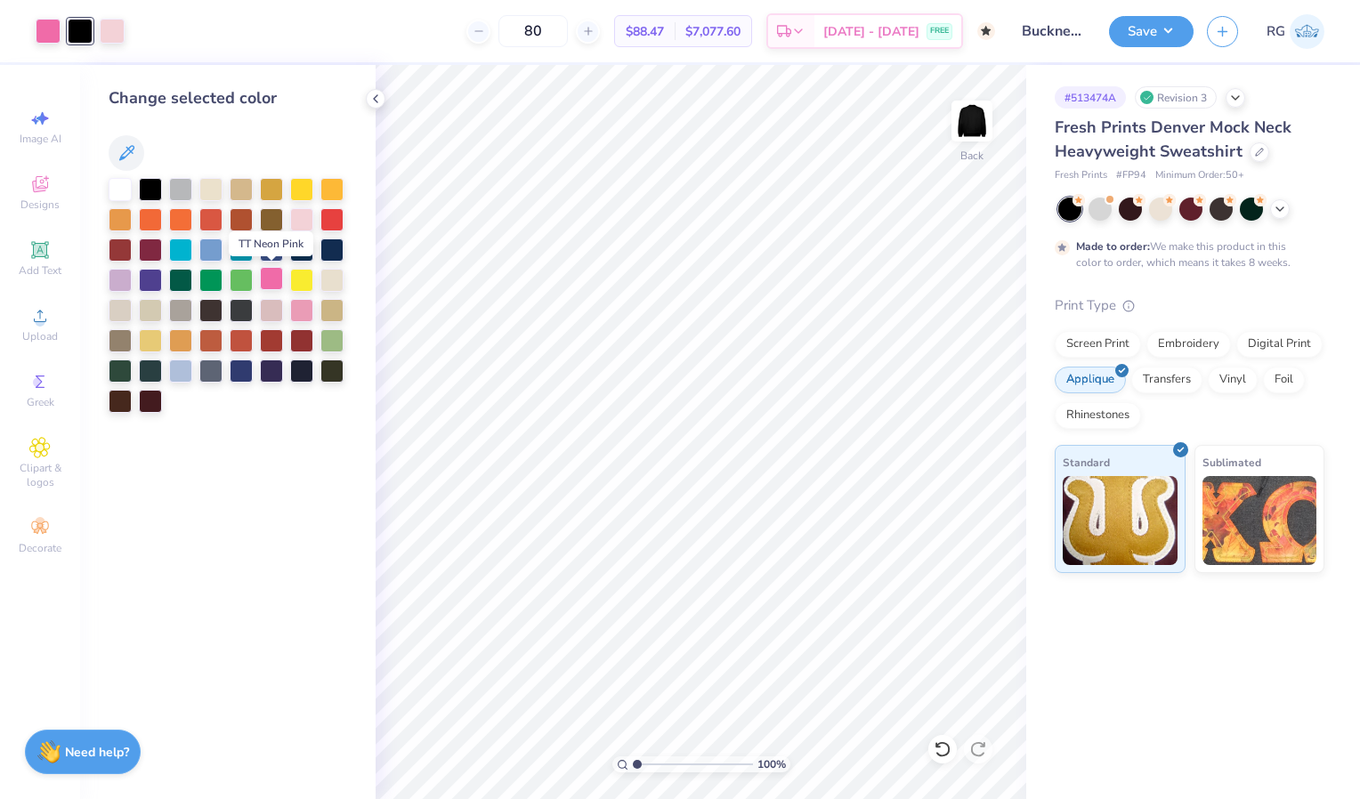
click at [266, 278] on div at bounding box center [271, 278] width 23 height 23
click at [1189, 214] on div at bounding box center [1190, 207] width 23 height 23
click at [1222, 213] on div at bounding box center [1221, 207] width 23 height 23
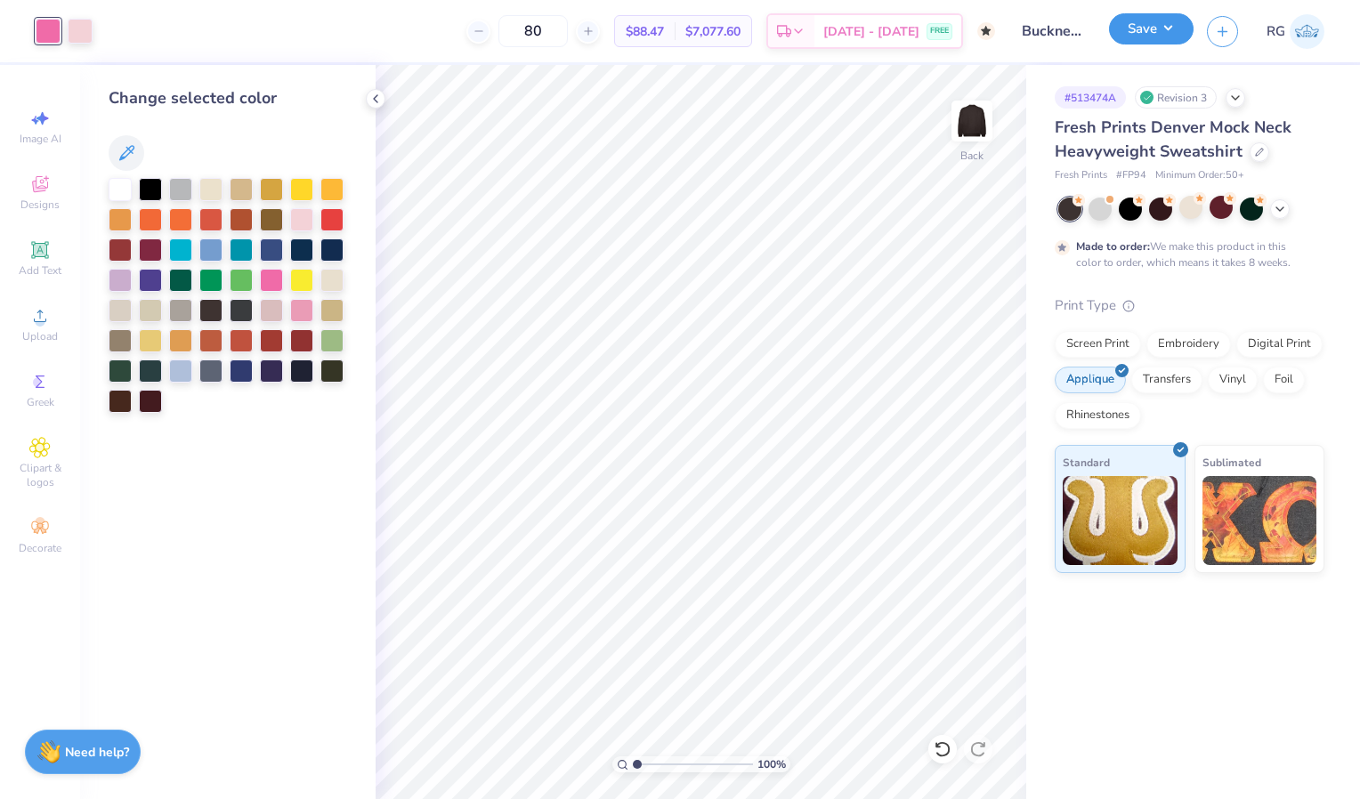
click at [1139, 28] on button "Save" at bounding box center [1151, 28] width 85 height 31
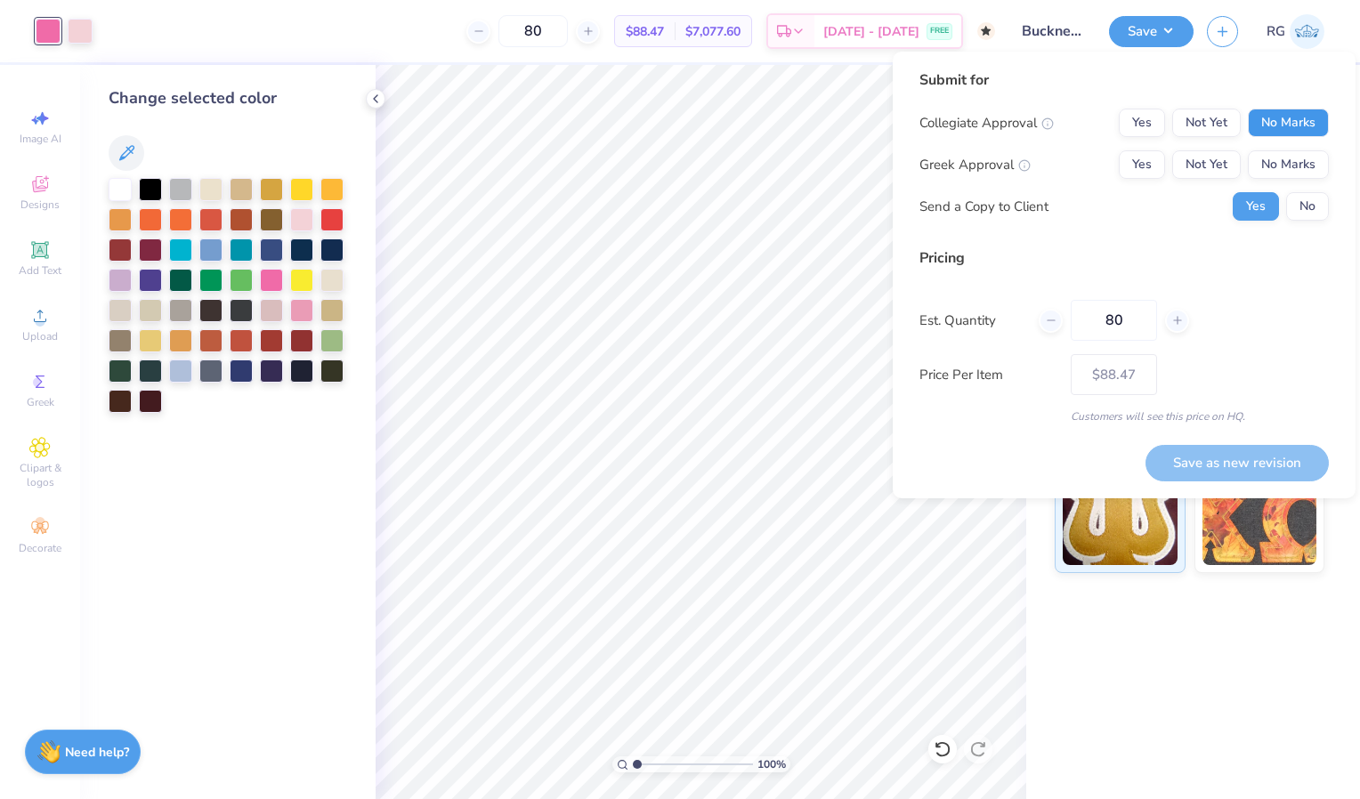
click at [1288, 123] on button "No Marks" at bounding box center [1288, 123] width 81 height 28
click at [1136, 161] on button "Yes" at bounding box center [1142, 164] width 46 height 28
click at [1232, 467] on button "Save as new revision" at bounding box center [1237, 463] width 183 height 36
type input "$88.47"
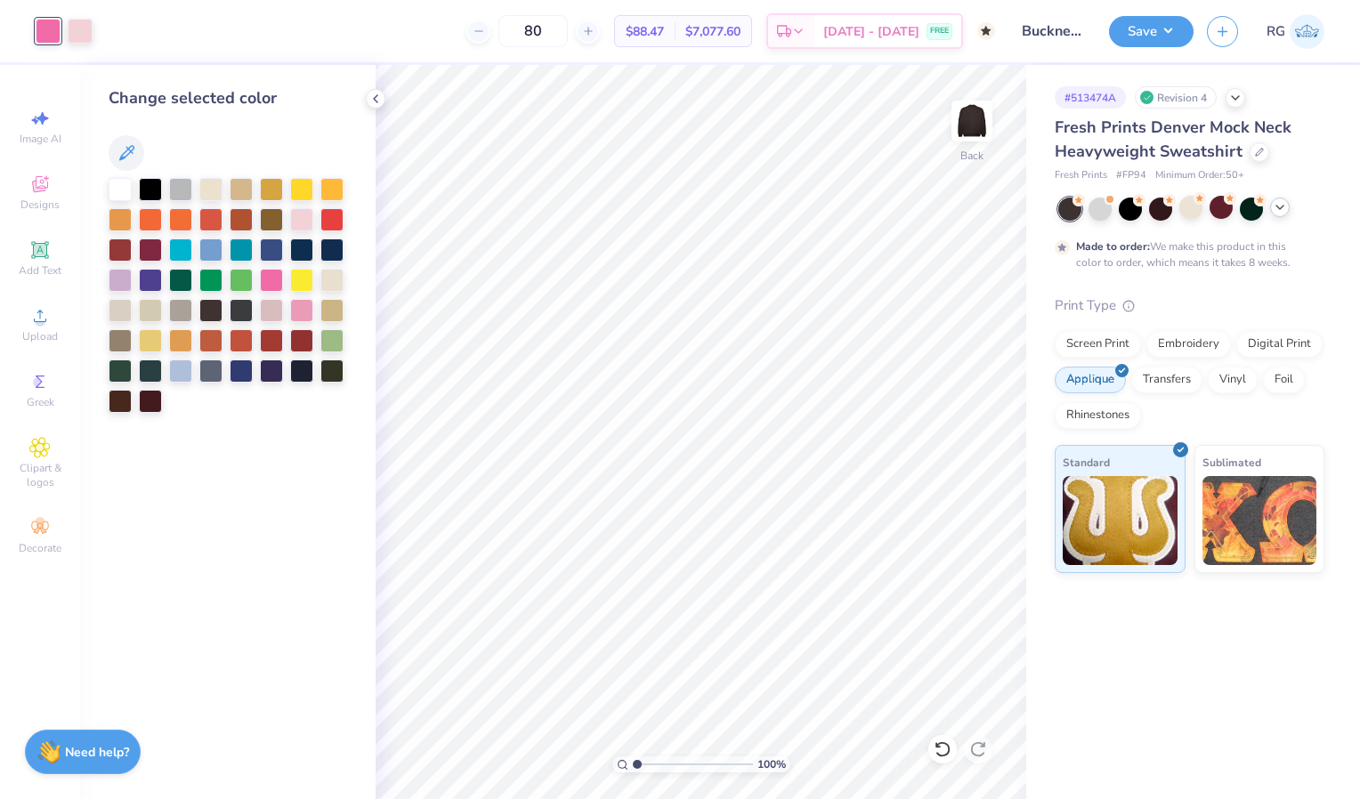
click at [1276, 211] on icon at bounding box center [1280, 207] width 14 height 14
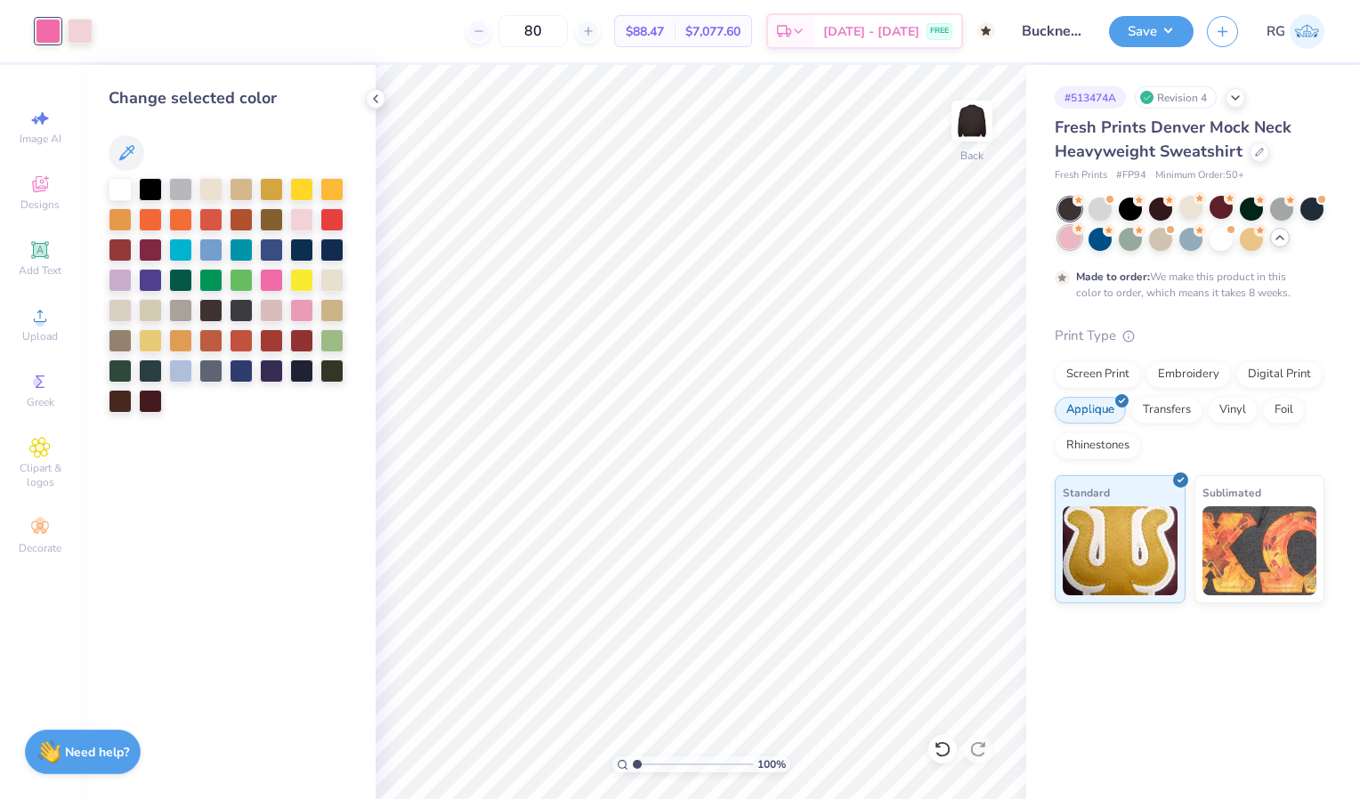
click at [1077, 237] on div at bounding box center [1069, 237] width 23 height 23
click at [150, 248] on div at bounding box center [150, 248] width 23 height 23
click at [85, 25] on div at bounding box center [80, 29] width 25 height 25
click at [125, 184] on div at bounding box center [120, 187] width 23 height 23
click at [1159, 27] on button "Save" at bounding box center [1151, 28] width 85 height 31
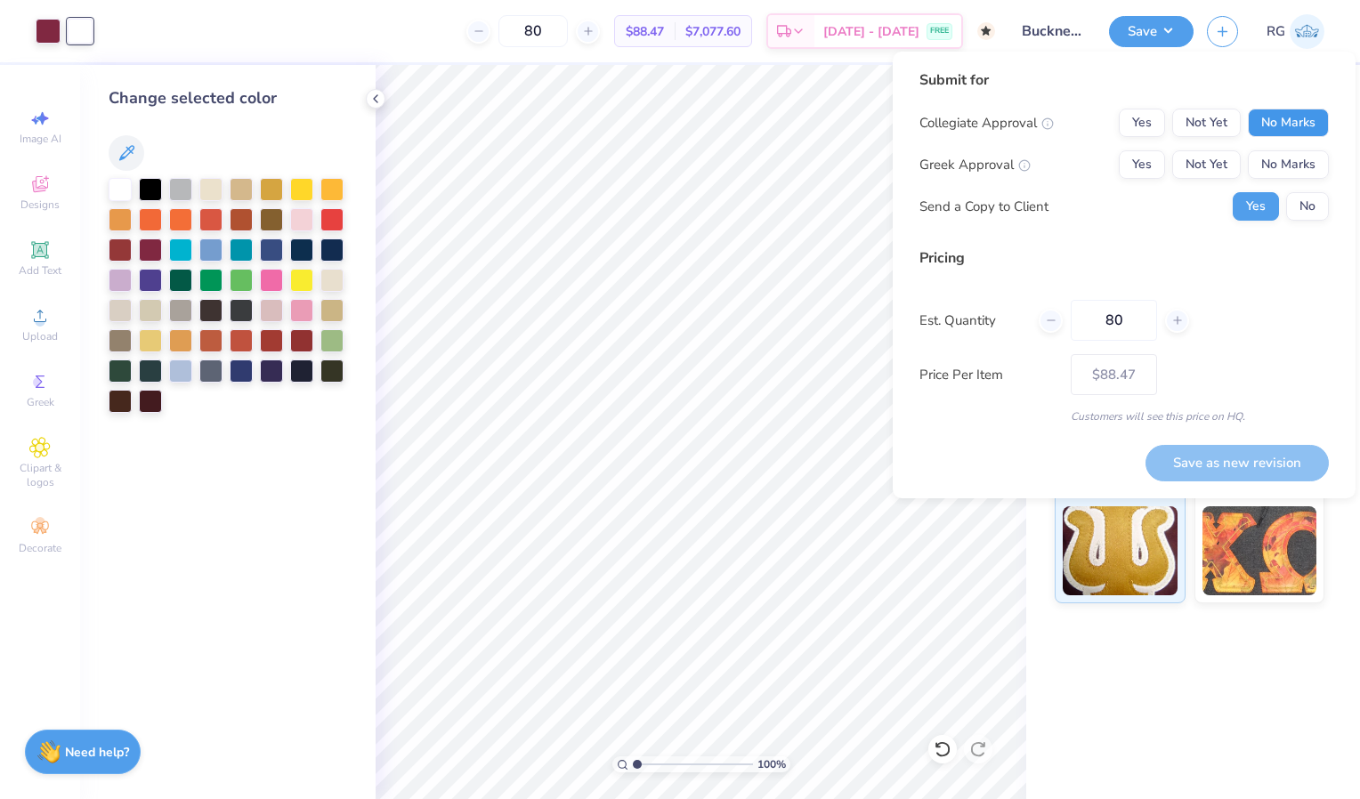
click at [1295, 121] on button "No Marks" at bounding box center [1288, 123] width 81 height 28
click at [1133, 159] on button "Yes" at bounding box center [1142, 164] width 46 height 28
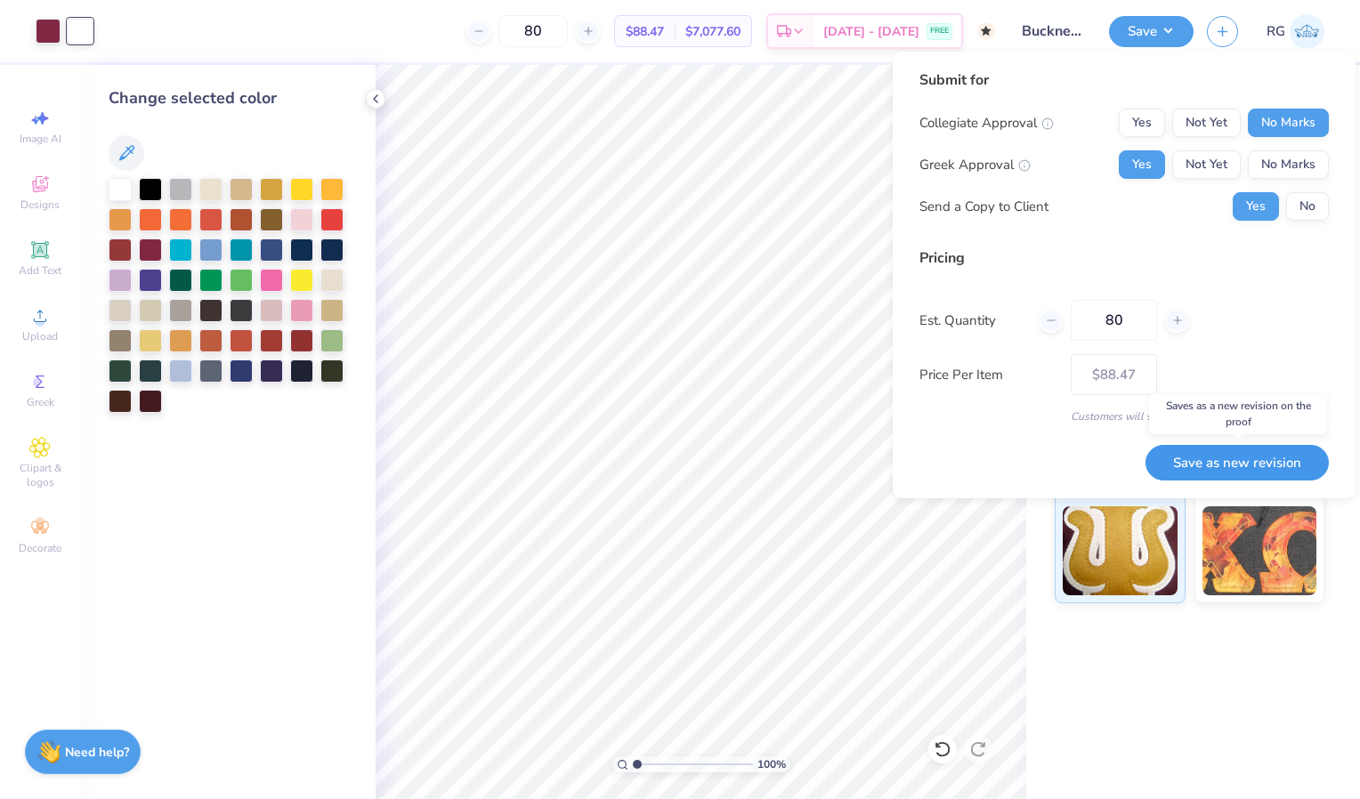
click at [1245, 449] on button "Save as new revision" at bounding box center [1237, 463] width 183 height 36
type input "$88.47"
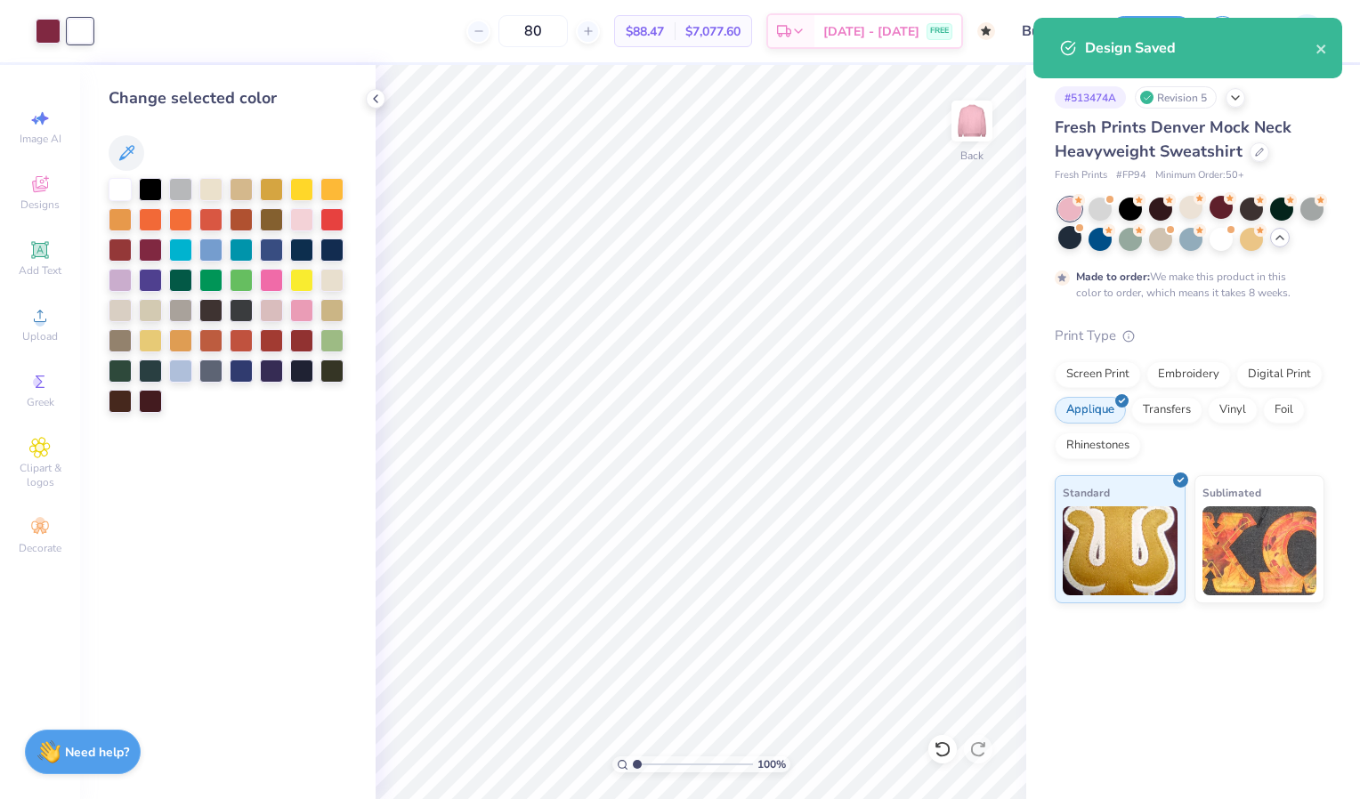
click at [1276, 238] on icon at bounding box center [1280, 238] width 14 height 14
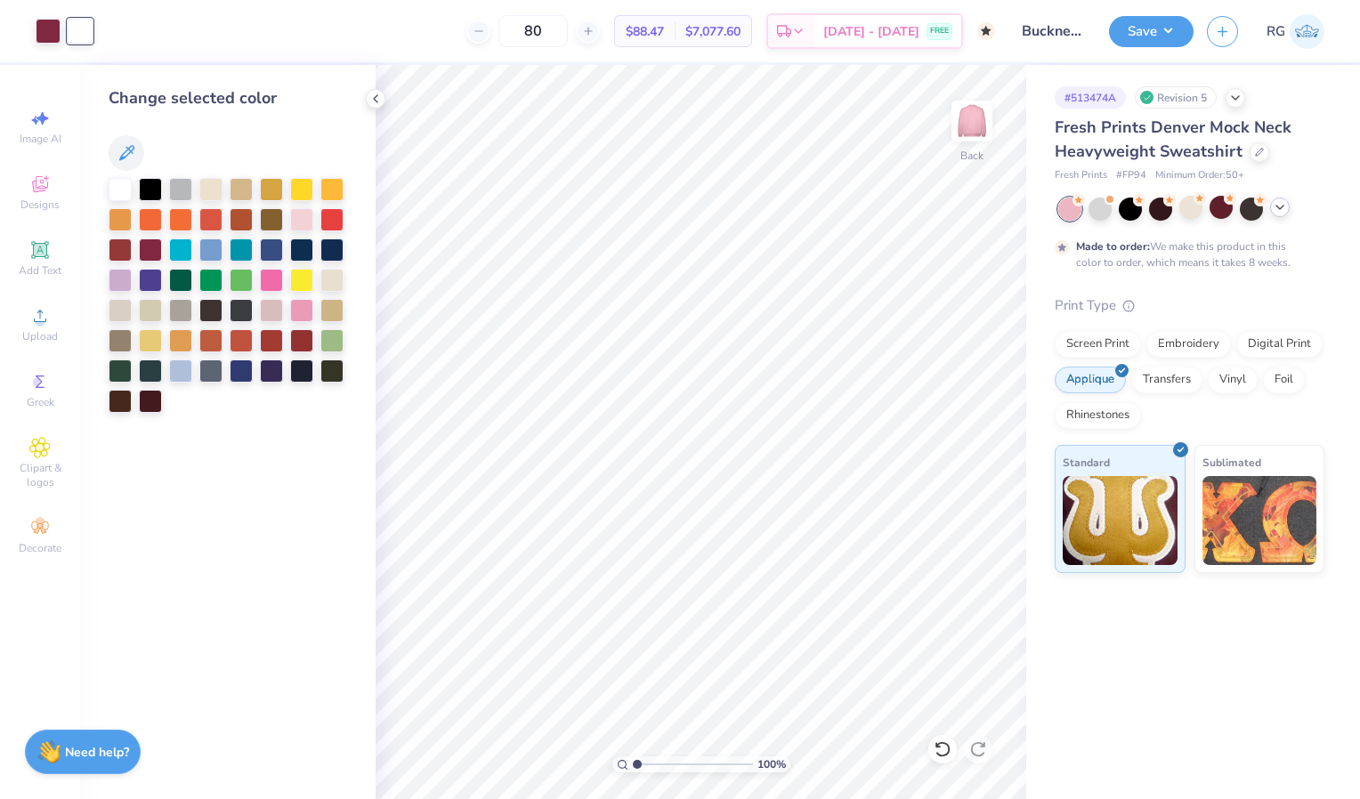
click at [1277, 219] on div at bounding box center [1191, 209] width 266 height 23
click at [1280, 212] on icon at bounding box center [1280, 207] width 14 height 14
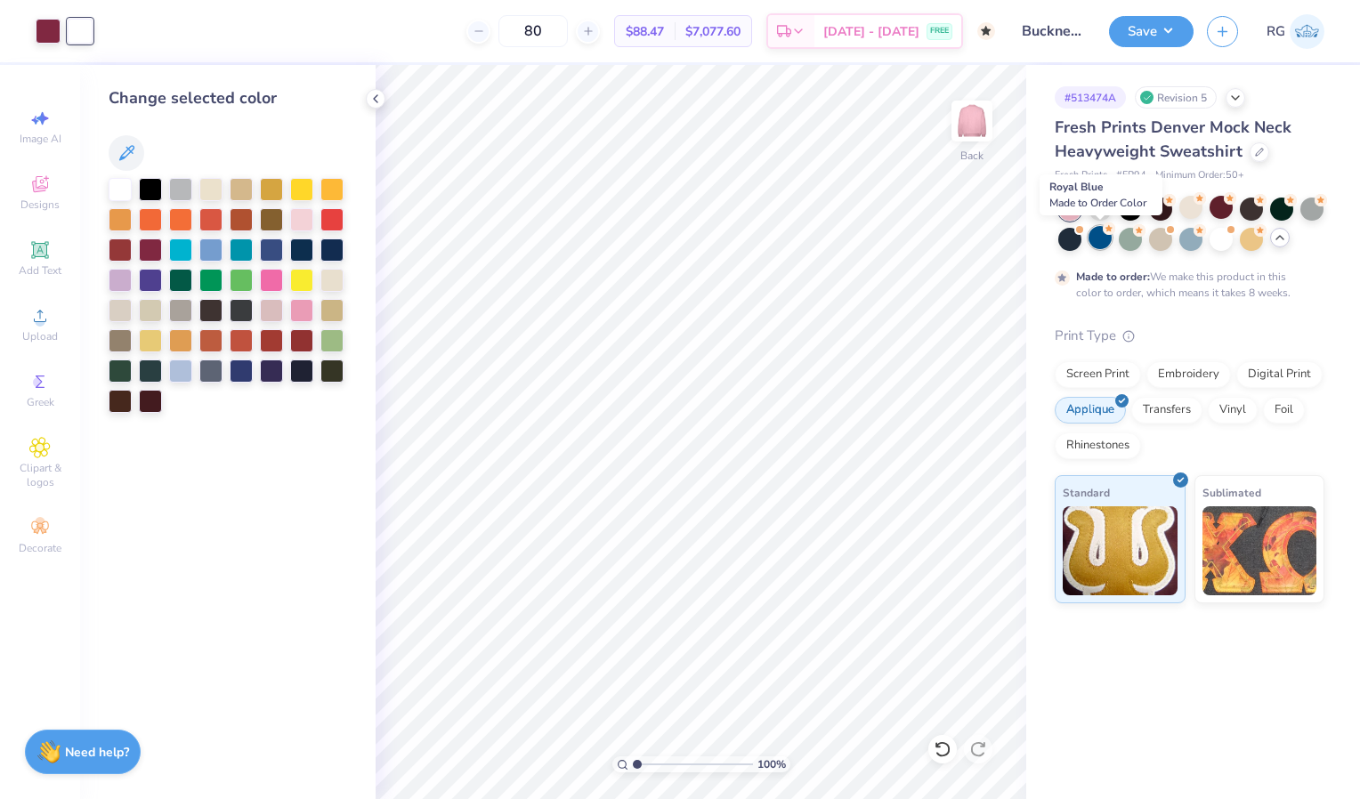
click at [1097, 238] on div at bounding box center [1100, 237] width 23 height 23
click at [1076, 245] on div at bounding box center [1069, 237] width 23 height 23
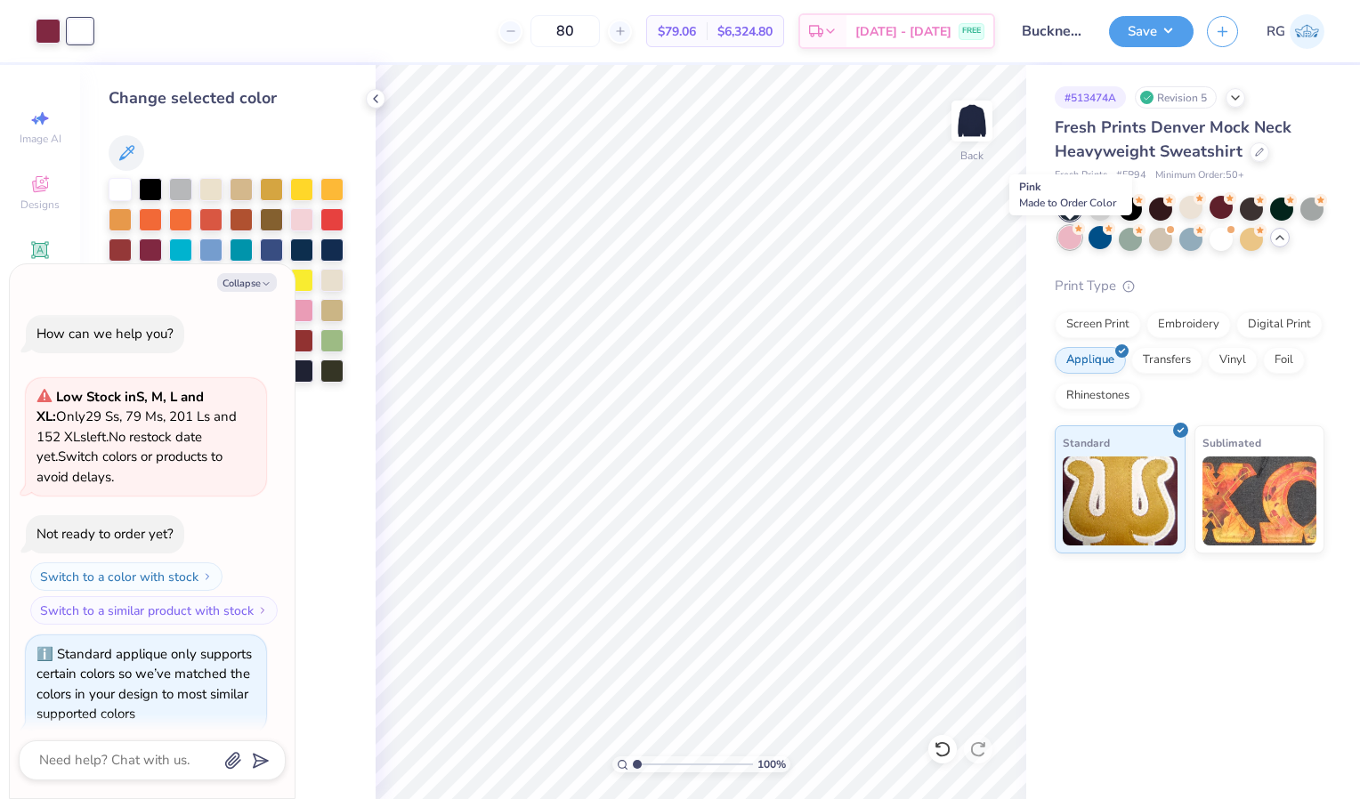
scroll to position [544, 0]
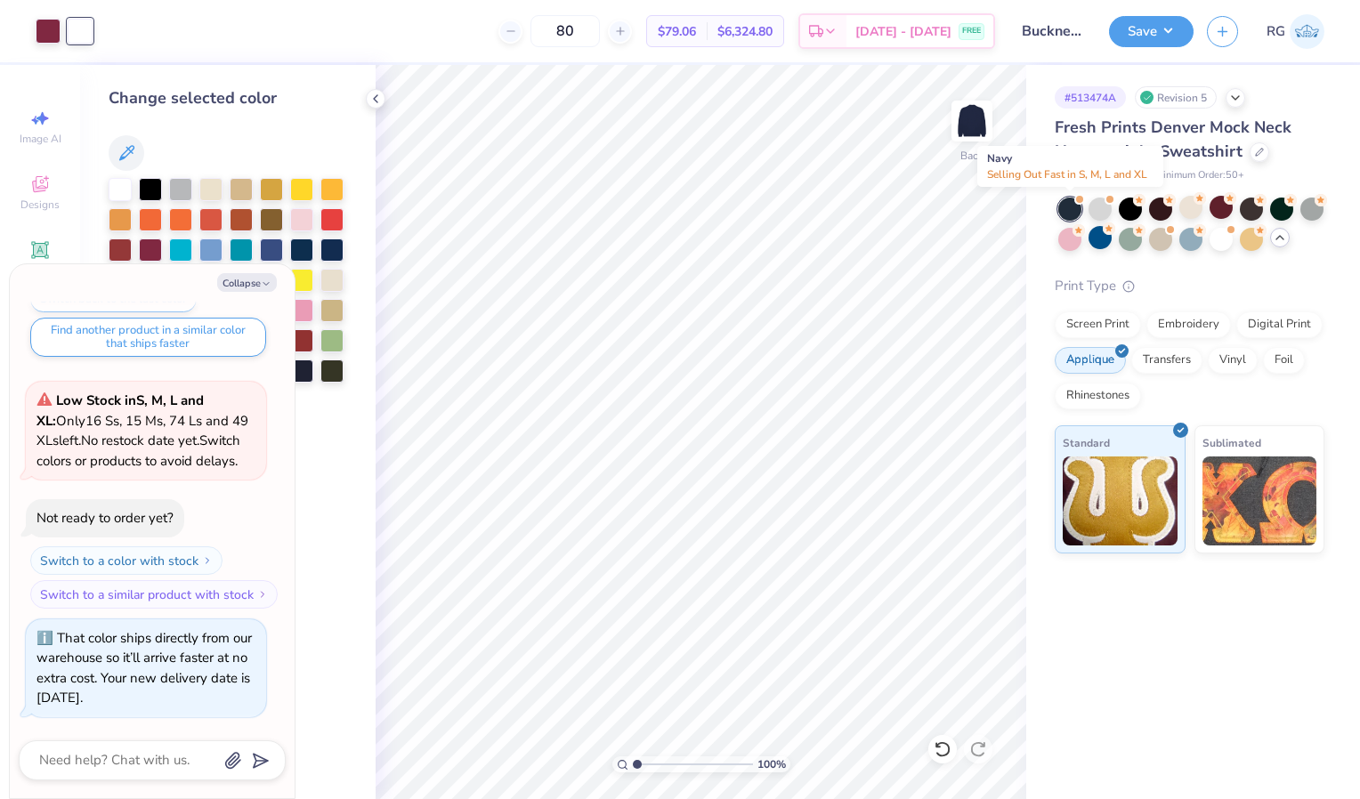
click at [1067, 214] on div at bounding box center [1069, 209] width 23 height 23
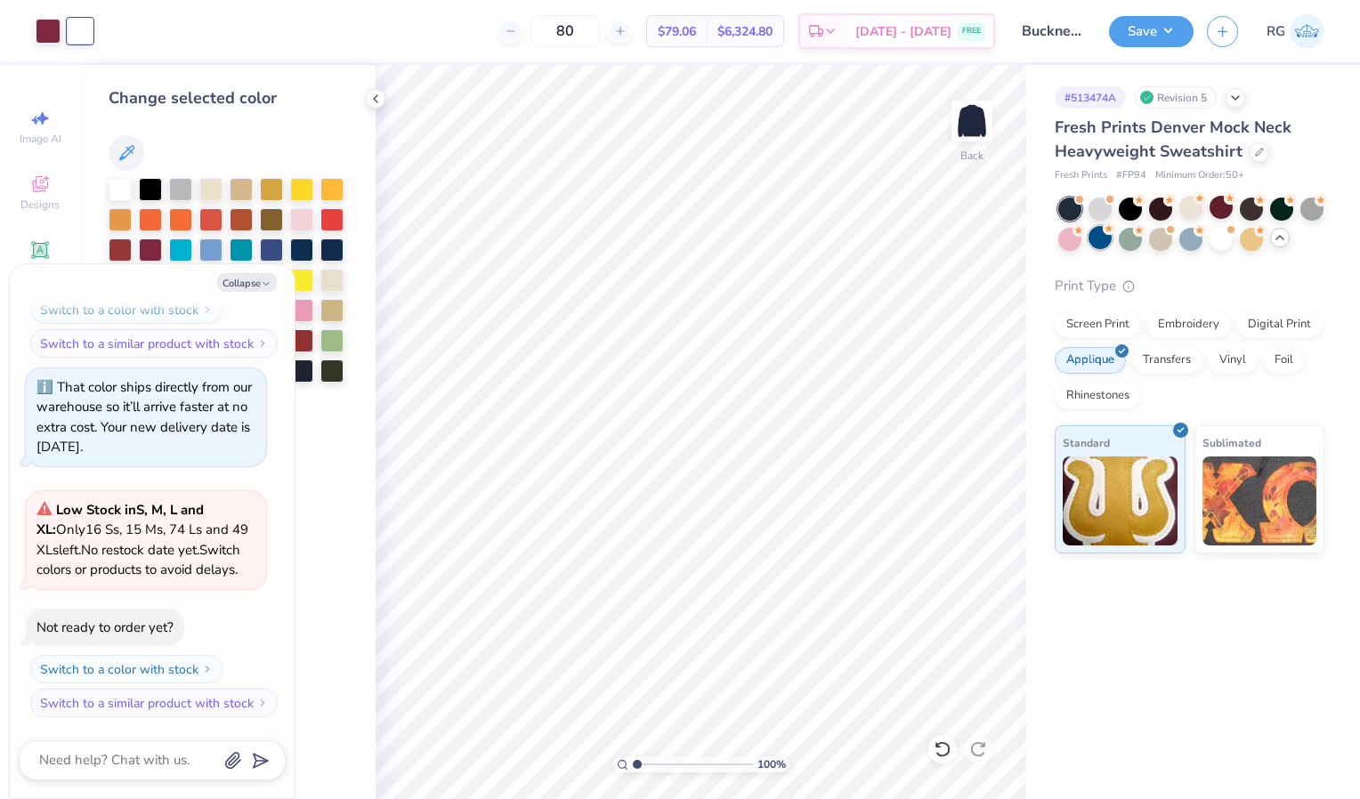
click at [1103, 239] on div at bounding box center [1100, 237] width 23 height 23
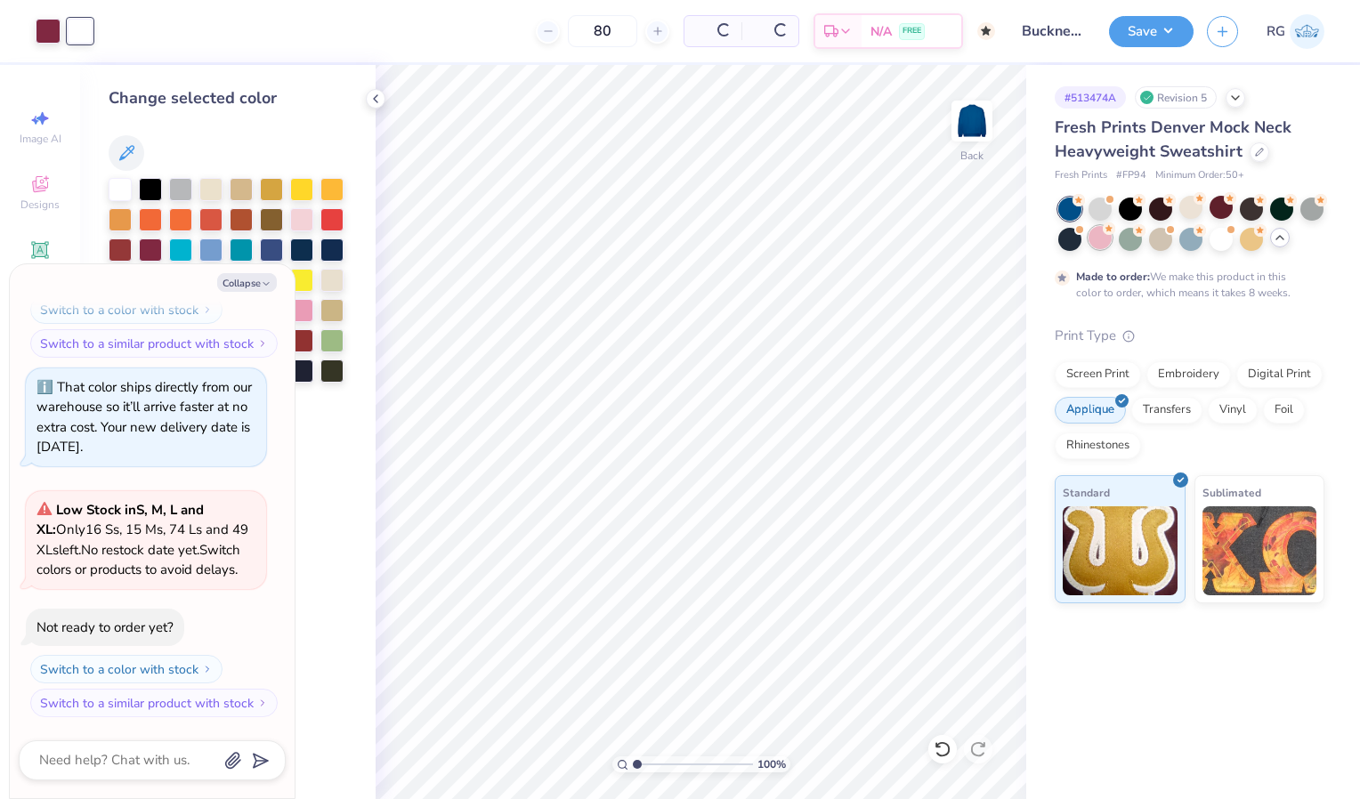
scroll to position [963, 0]
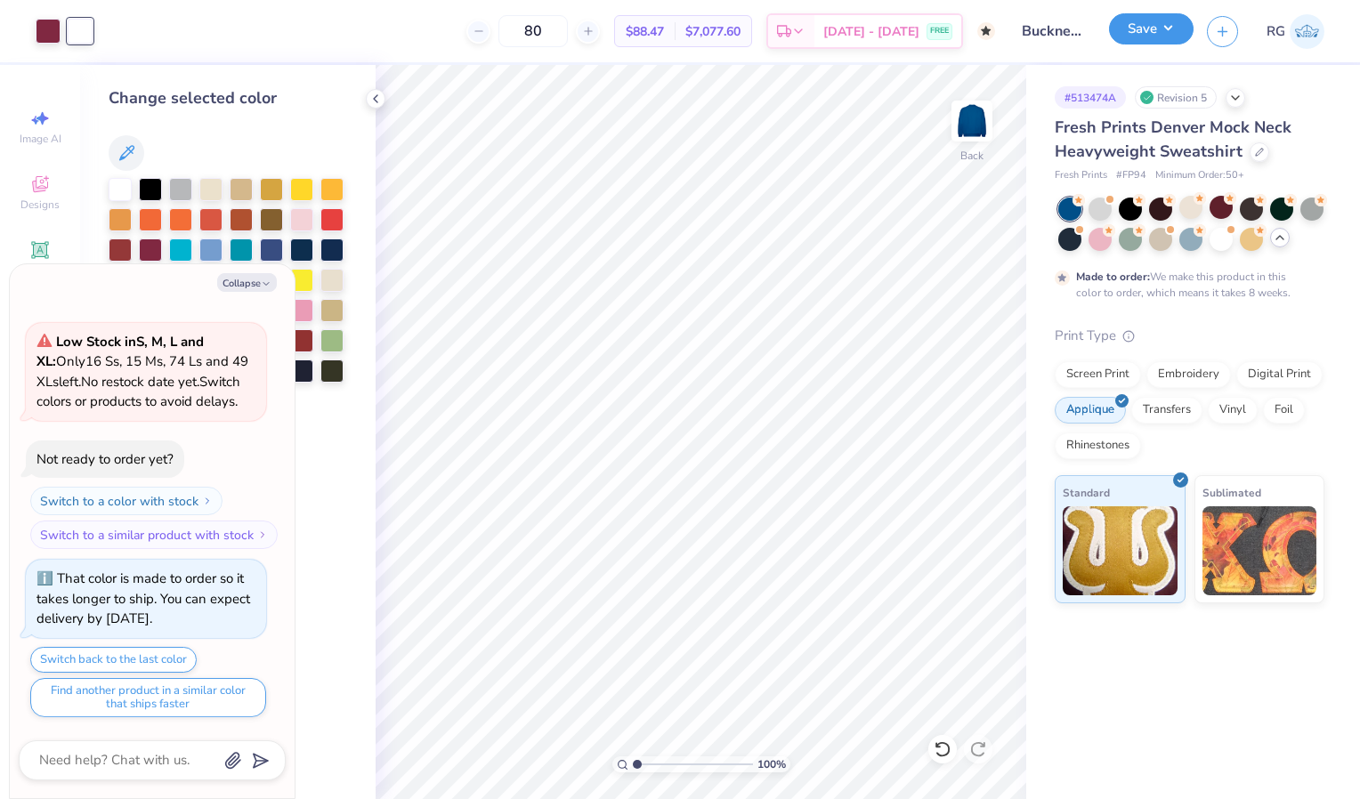
click at [1157, 34] on button "Save" at bounding box center [1151, 28] width 85 height 31
type textarea "x"
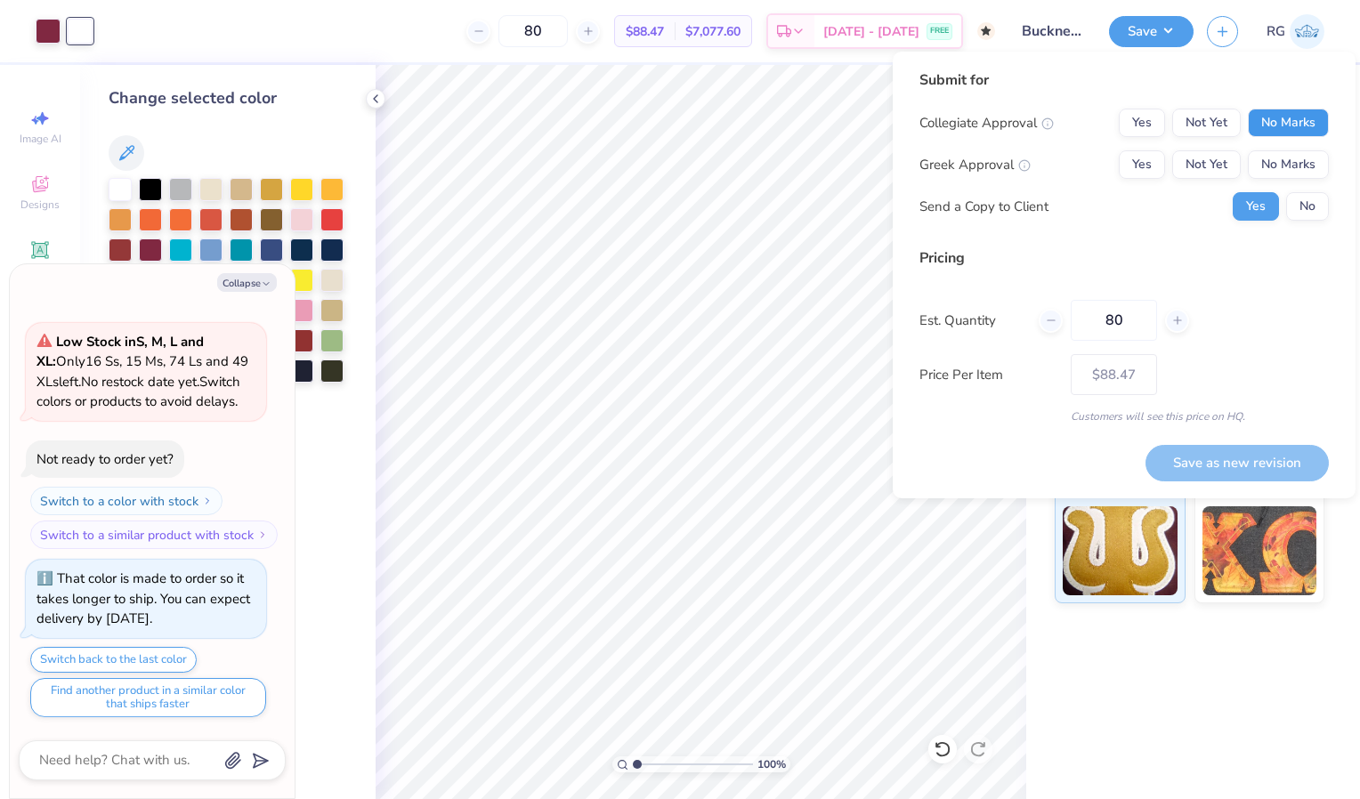
click at [1280, 128] on button "No Marks" at bounding box center [1288, 123] width 81 height 28
click at [1138, 166] on button "Yes" at bounding box center [1142, 164] width 46 height 28
click at [1211, 465] on button "Save as new revision" at bounding box center [1237, 463] width 183 height 36
type input "$88.47"
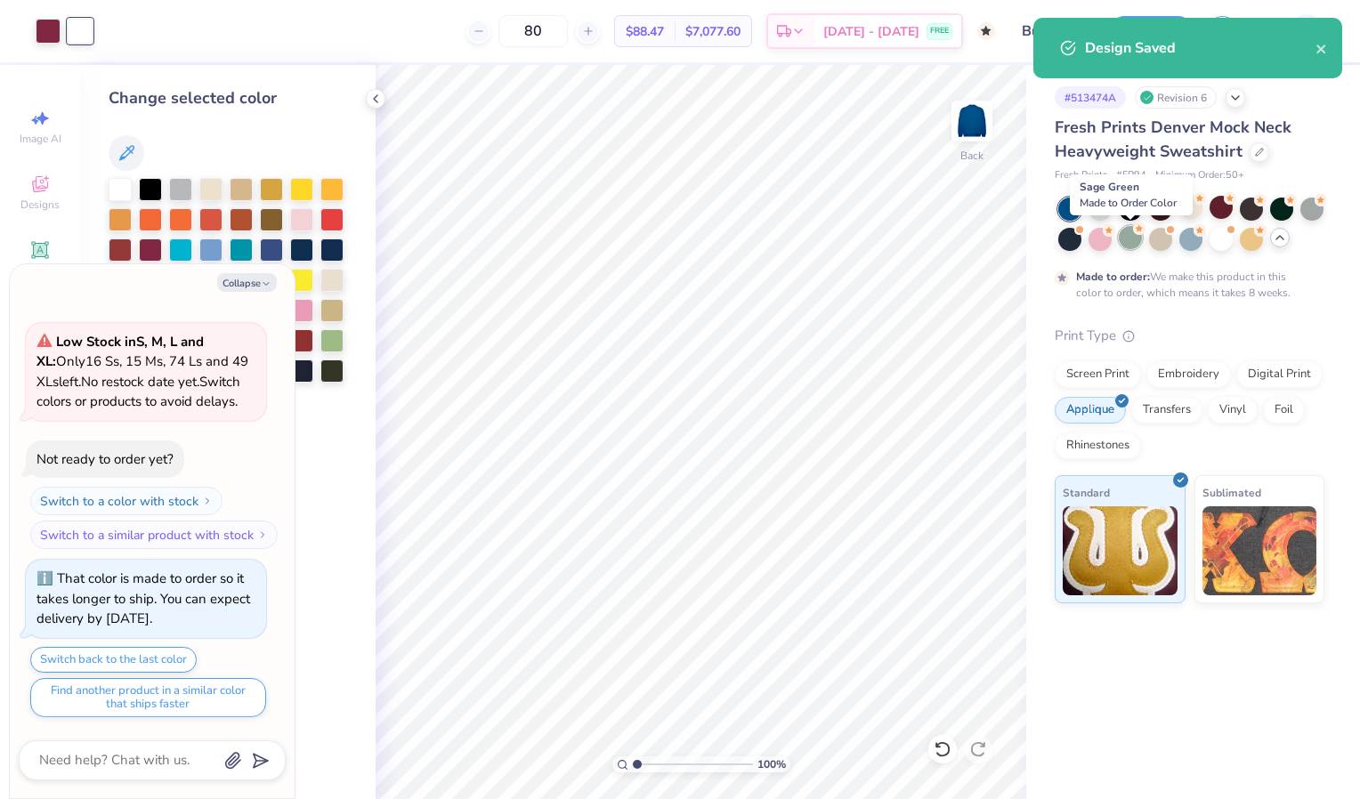
click at [1128, 239] on div at bounding box center [1130, 237] width 23 height 23
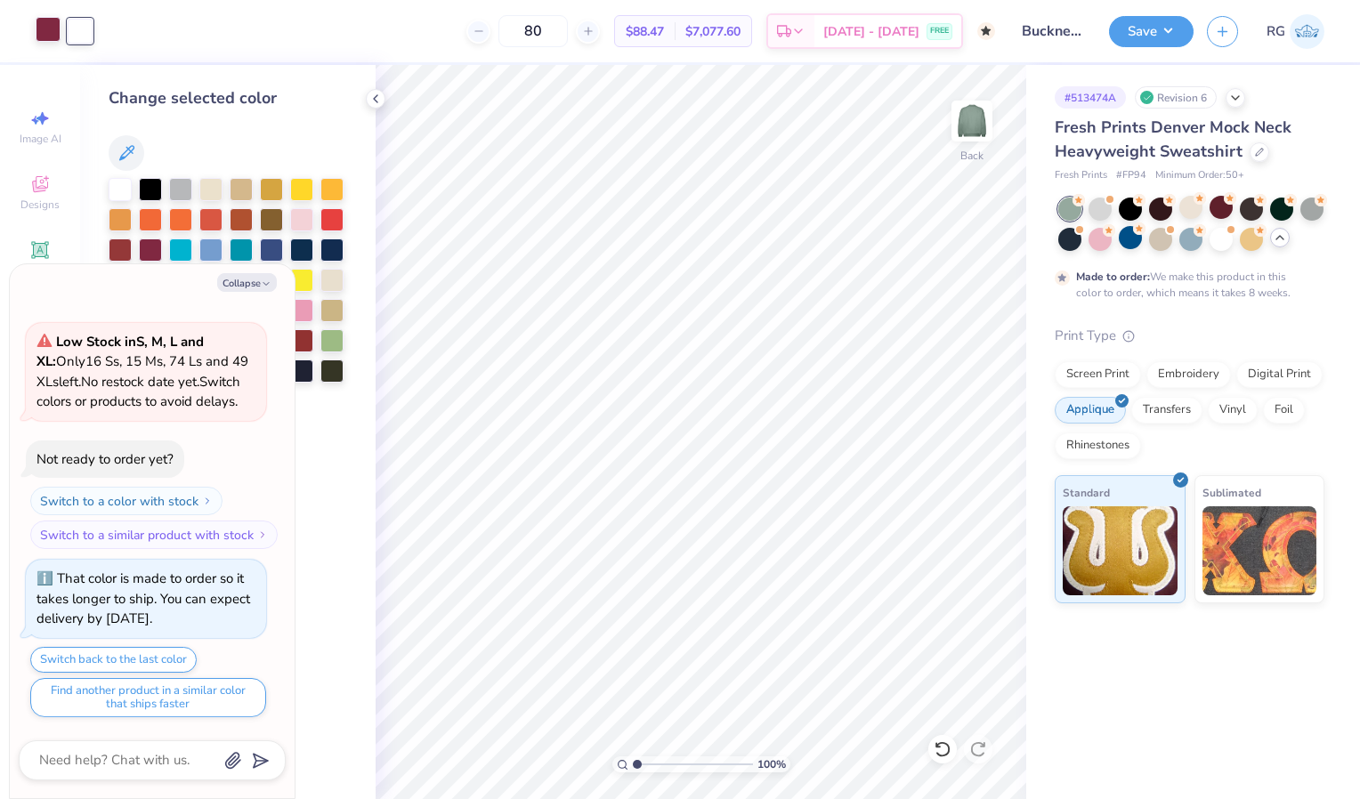
click at [51, 37] on div at bounding box center [48, 29] width 25 height 25
click at [155, 194] on div at bounding box center [150, 187] width 23 height 23
click at [82, 32] on div at bounding box center [80, 29] width 25 height 25
click at [251, 278] on button "Collapse" at bounding box center [247, 282] width 60 height 19
type textarea "x"
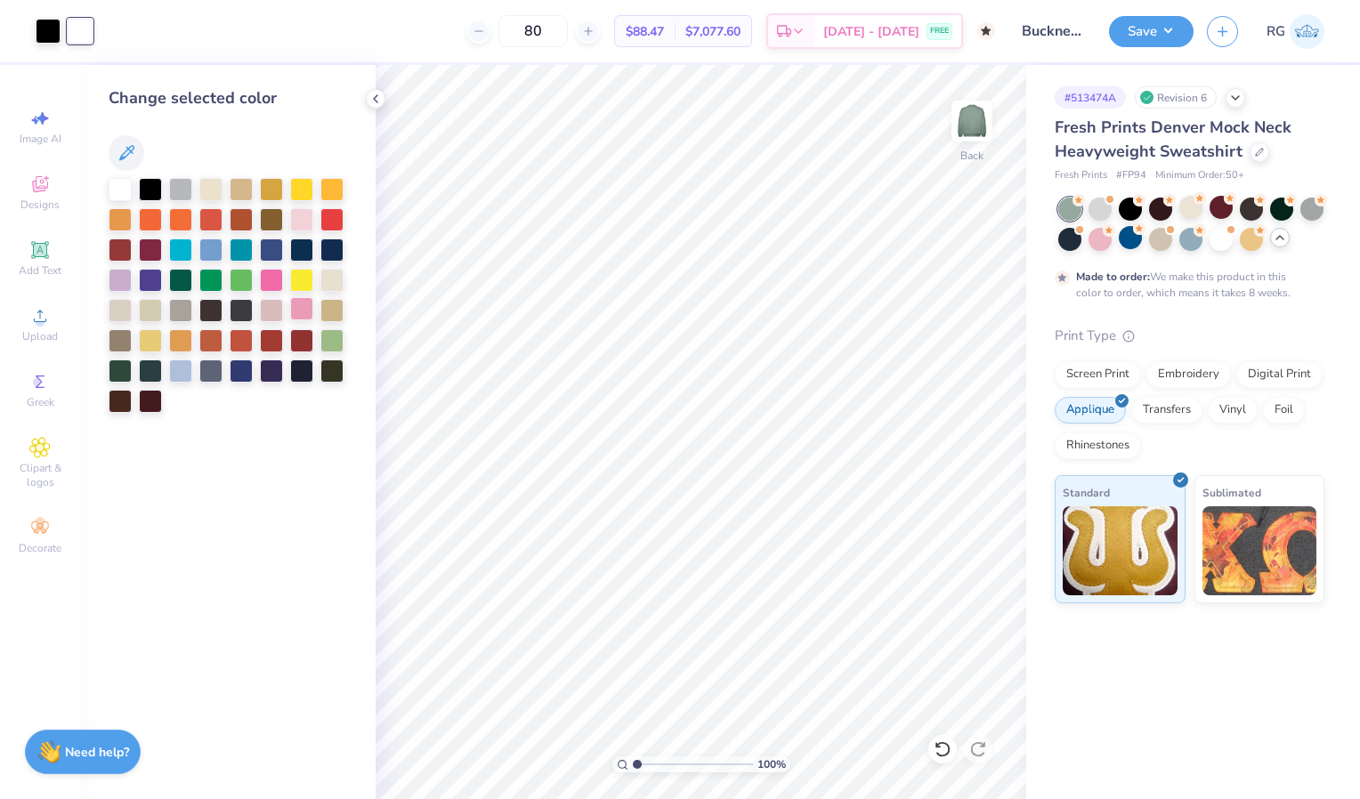
click at [305, 314] on div at bounding box center [301, 308] width 23 height 23
click at [180, 372] on div at bounding box center [180, 369] width 23 height 23
click at [177, 246] on div at bounding box center [180, 248] width 23 height 23
click at [306, 214] on div at bounding box center [301, 218] width 23 height 23
click at [276, 369] on div at bounding box center [271, 369] width 23 height 23
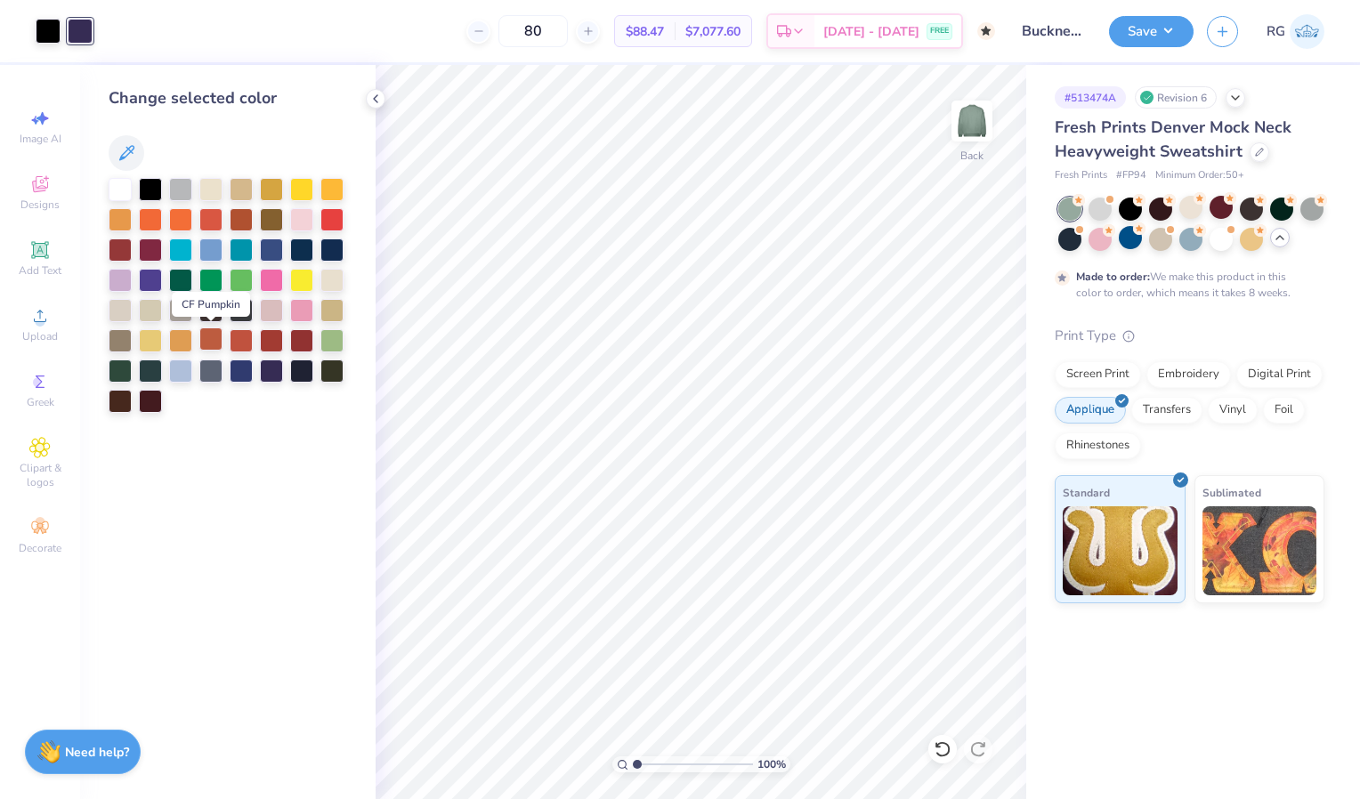
click at [215, 341] on div at bounding box center [210, 339] width 23 height 23
click at [149, 340] on div at bounding box center [150, 339] width 23 height 23
click at [109, 307] on div at bounding box center [120, 308] width 23 height 23
click at [119, 349] on div at bounding box center [120, 339] width 23 height 23
click at [1159, 29] on button "Save" at bounding box center [1151, 28] width 85 height 31
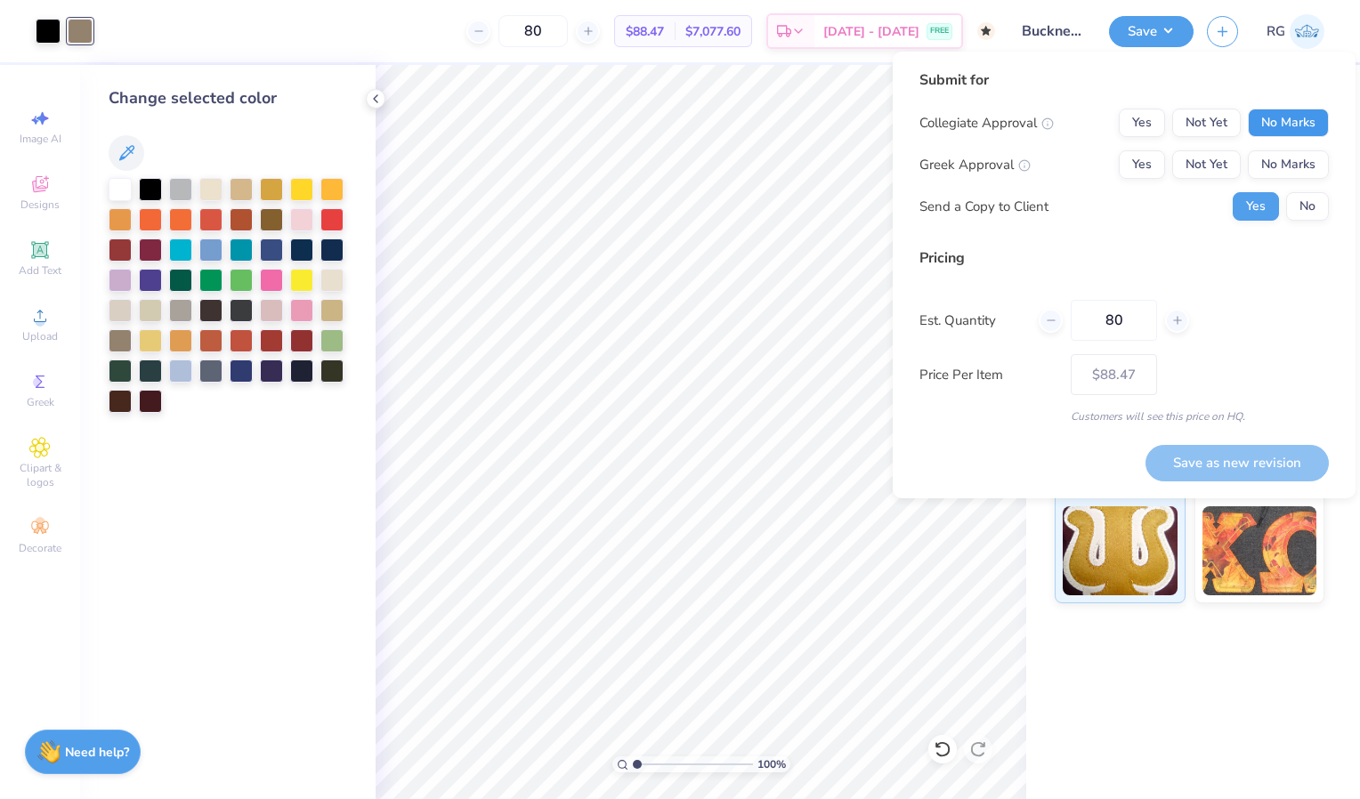
click at [1275, 134] on button "No Marks" at bounding box center [1288, 123] width 81 height 28
click at [1145, 158] on button "Yes" at bounding box center [1142, 164] width 46 height 28
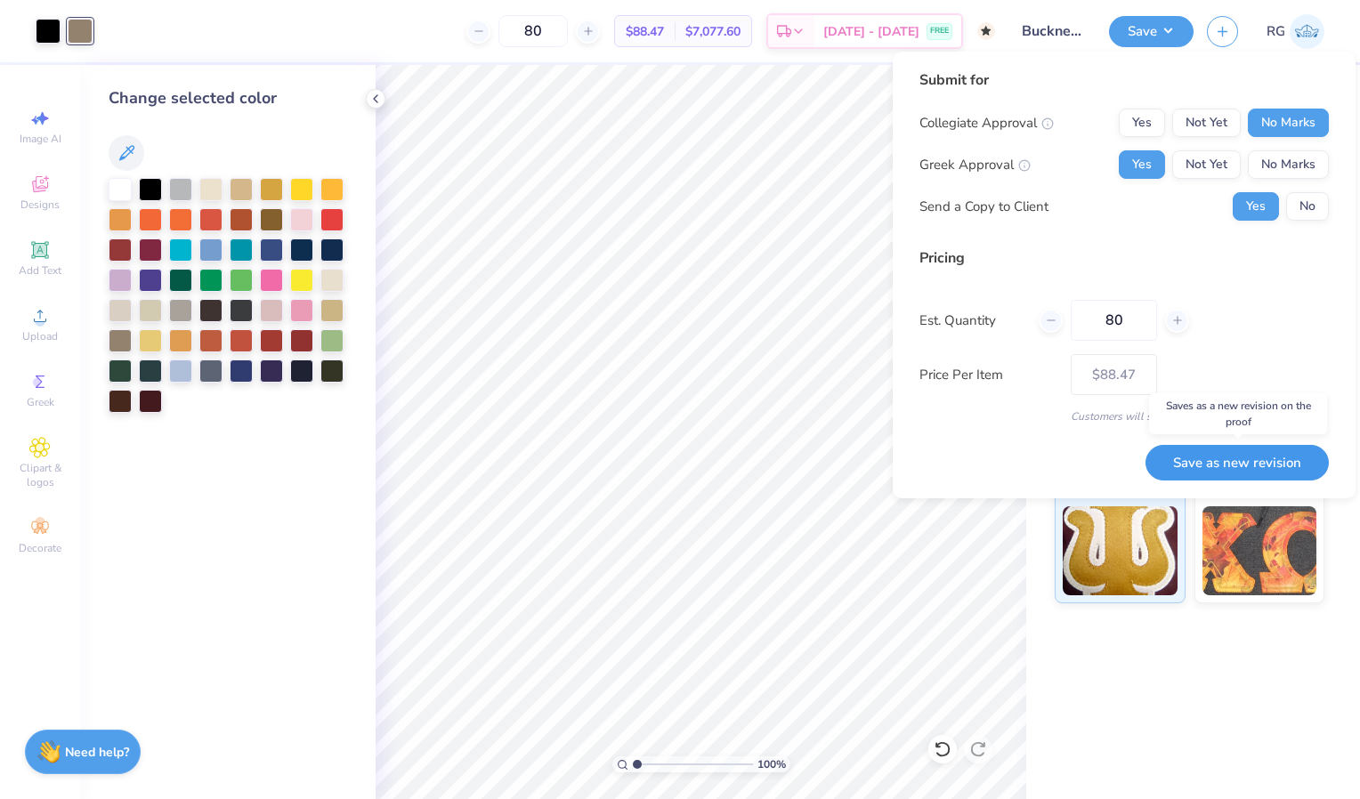
click at [1244, 465] on button "Save as new revision" at bounding box center [1237, 463] width 183 height 36
type input "$88.47"
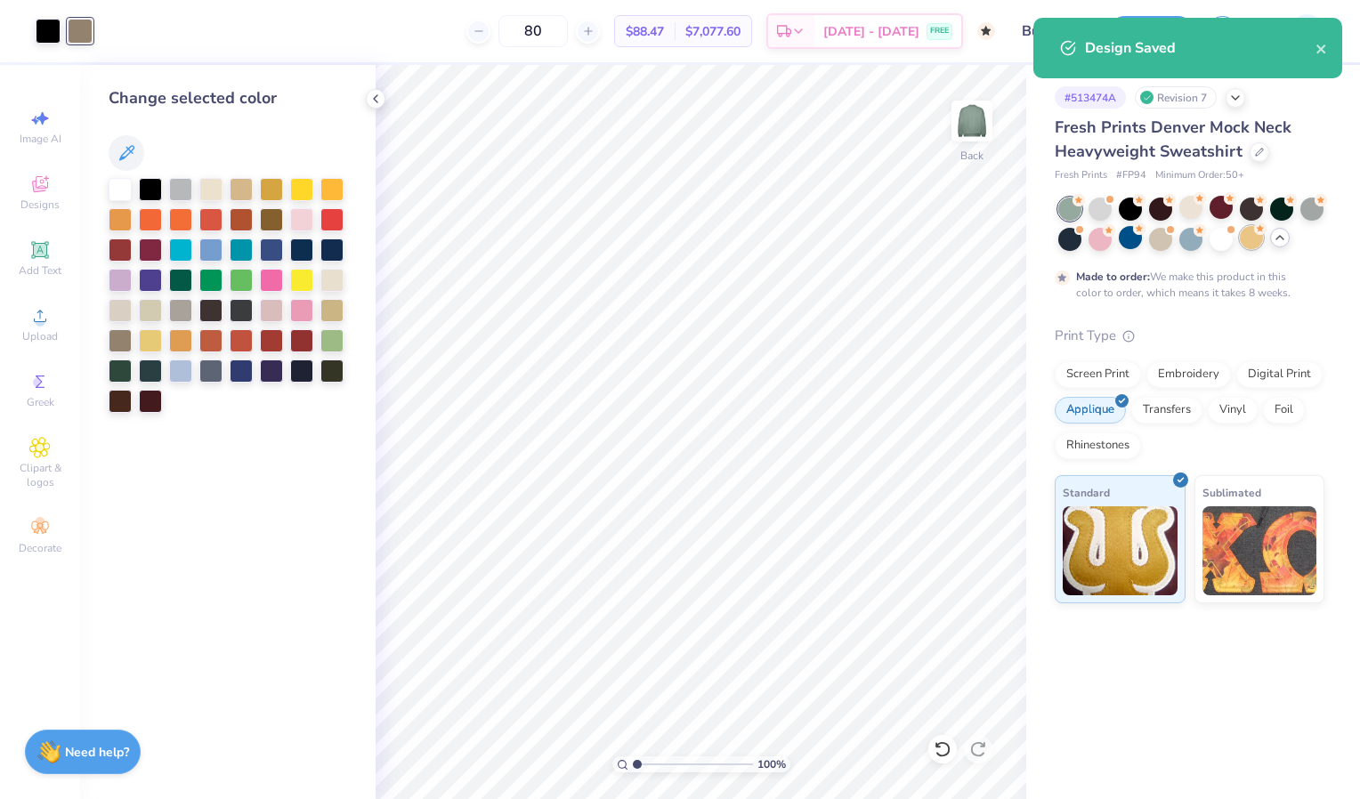
click at [1245, 244] on div at bounding box center [1251, 237] width 23 height 23
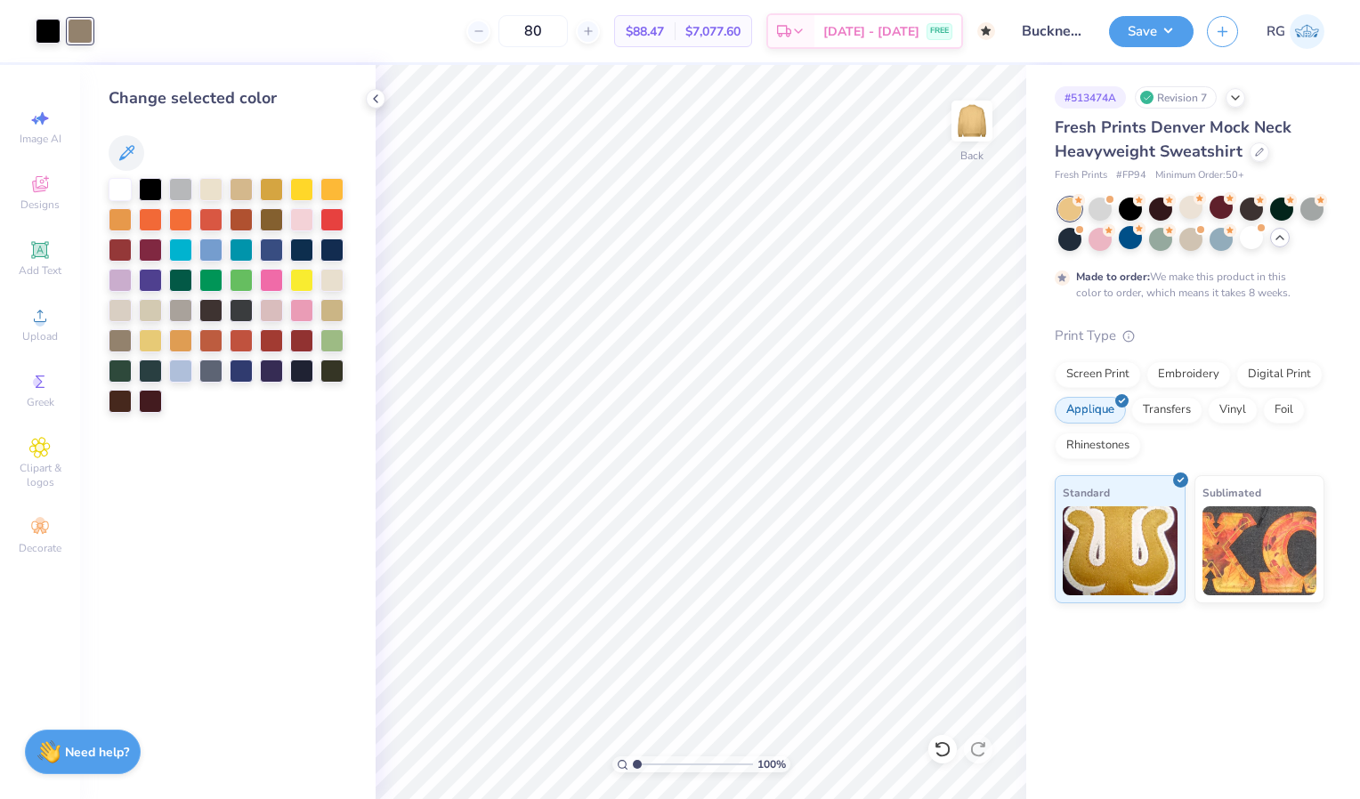
click at [1282, 243] on icon at bounding box center [1280, 238] width 14 height 14
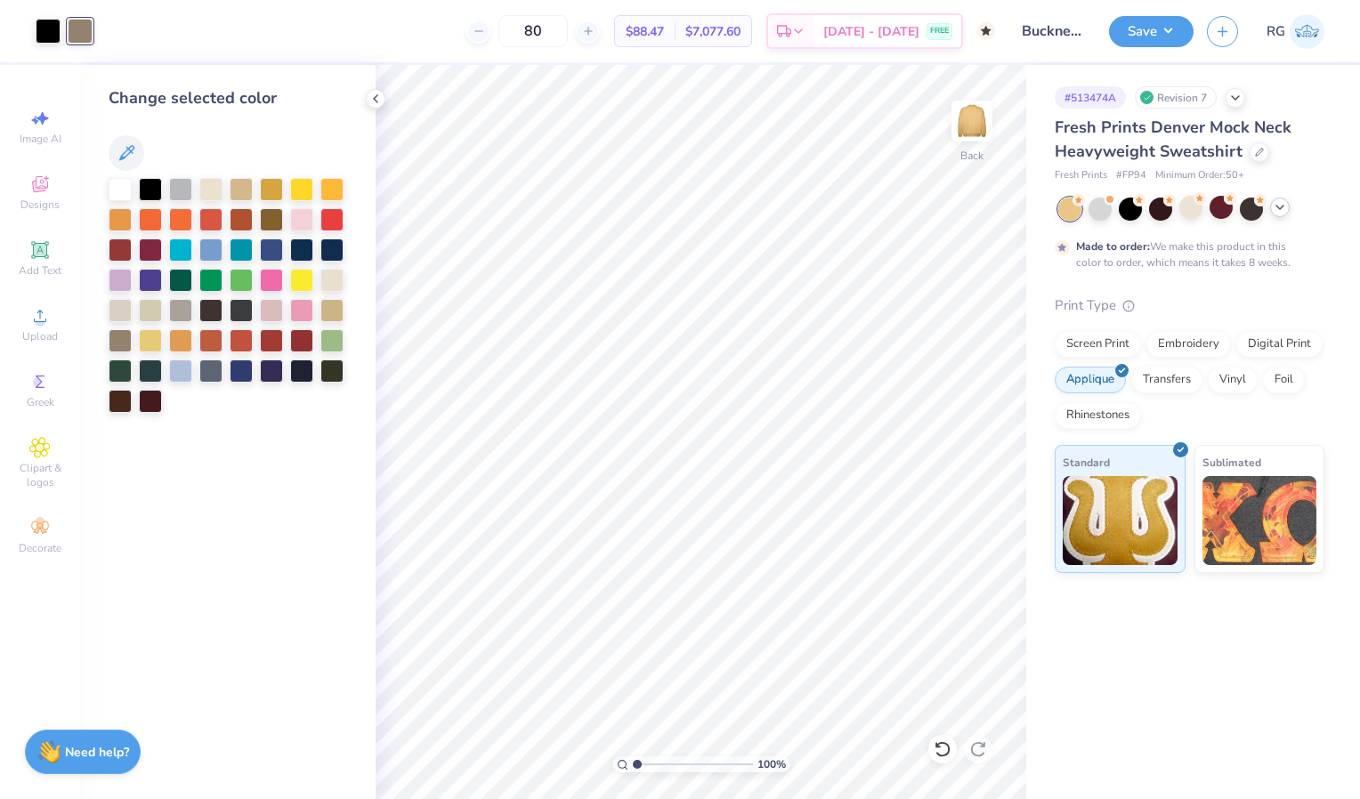
click at [1284, 210] on icon at bounding box center [1280, 207] width 14 height 14
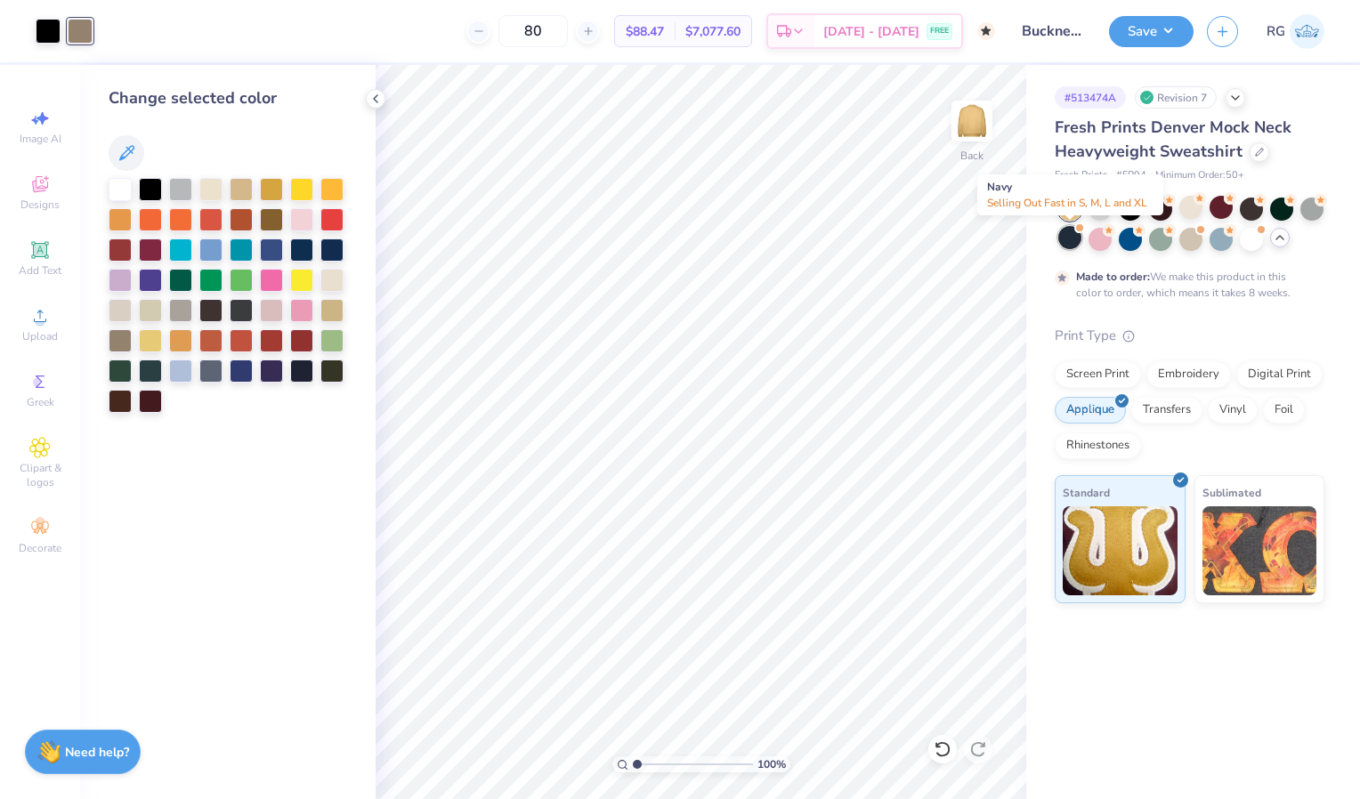
click at [1073, 242] on div at bounding box center [1069, 237] width 23 height 23
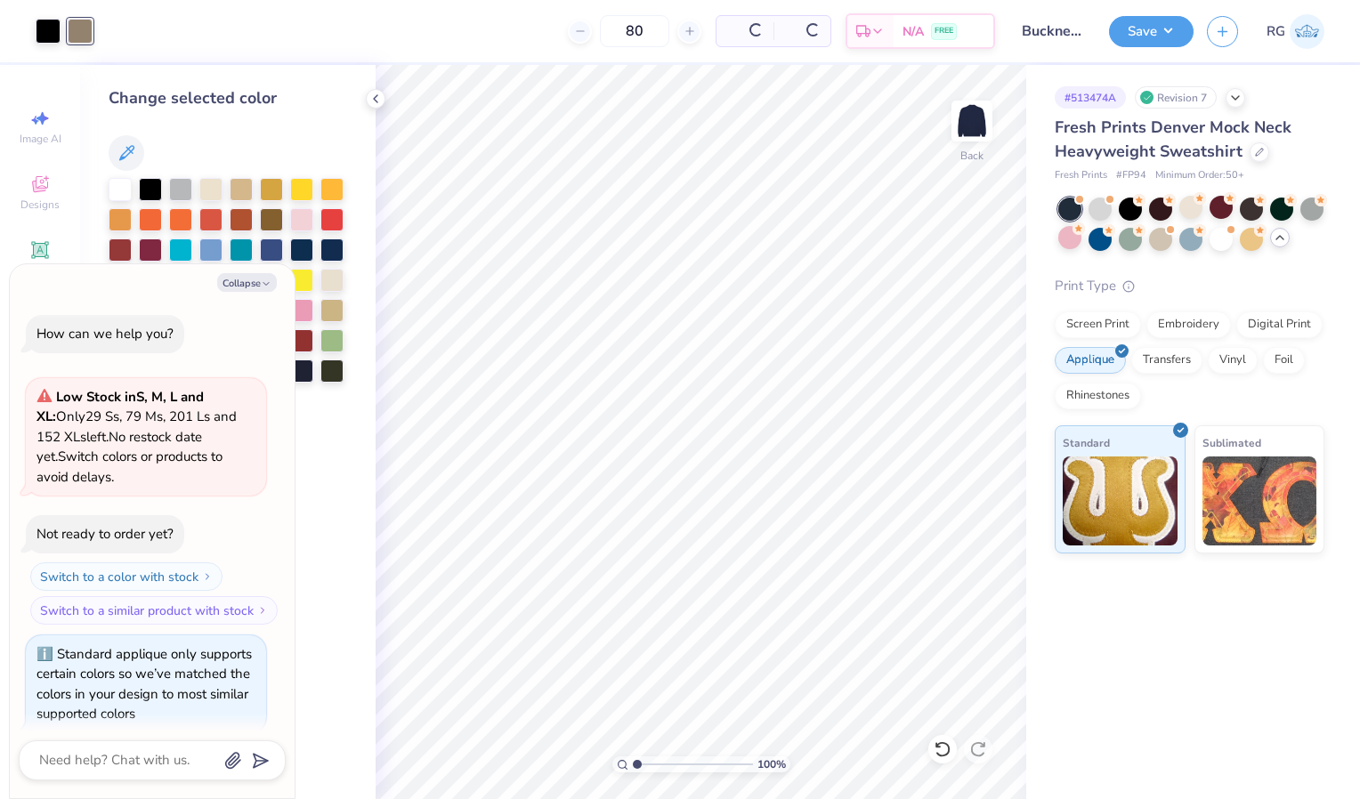
scroll to position [1323, 0]
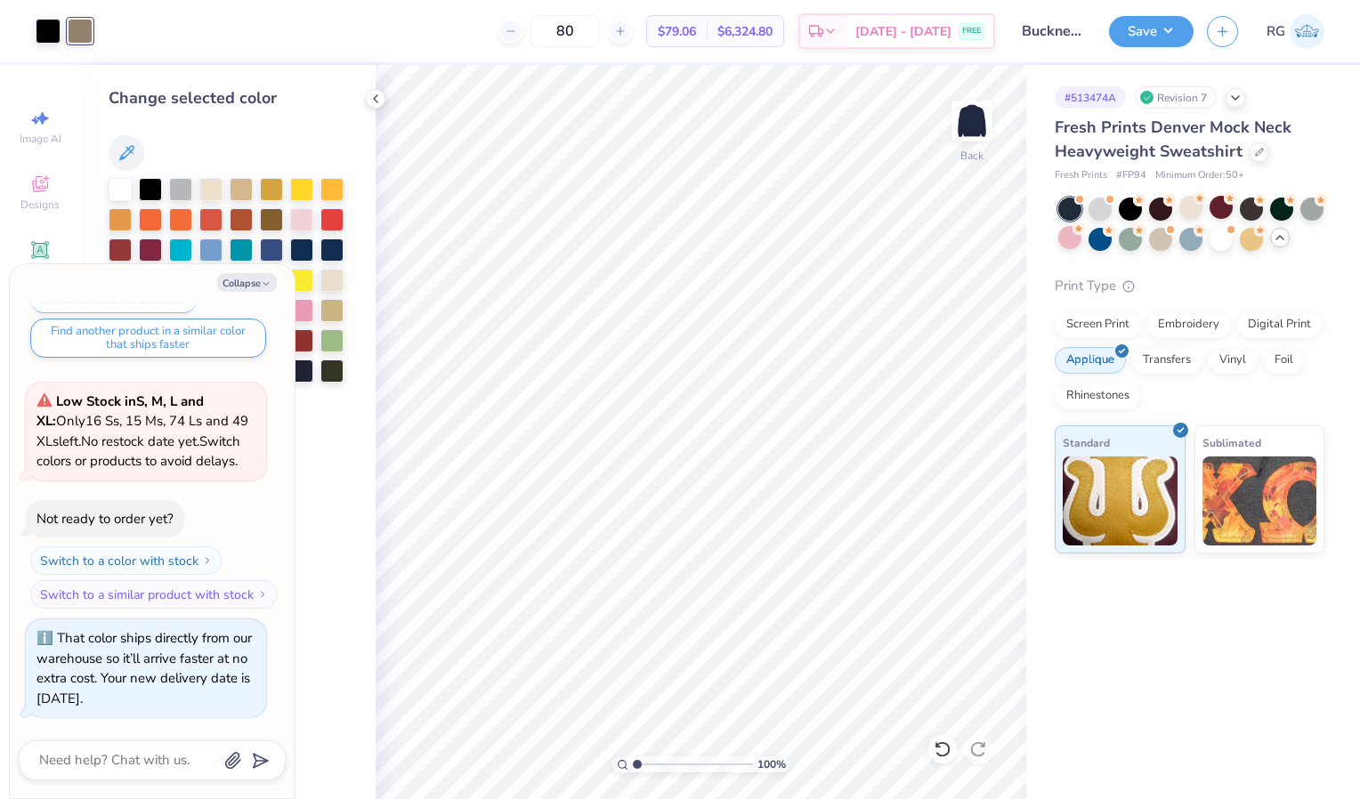
click at [84, 25] on div at bounding box center [80, 31] width 25 height 25
click at [38, 36] on div at bounding box center [48, 29] width 25 height 25
click at [69, 33] on div at bounding box center [80, 29] width 25 height 25
click at [121, 188] on div at bounding box center [120, 187] width 23 height 23
click at [45, 22] on div at bounding box center [48, 29] width 25 height 25
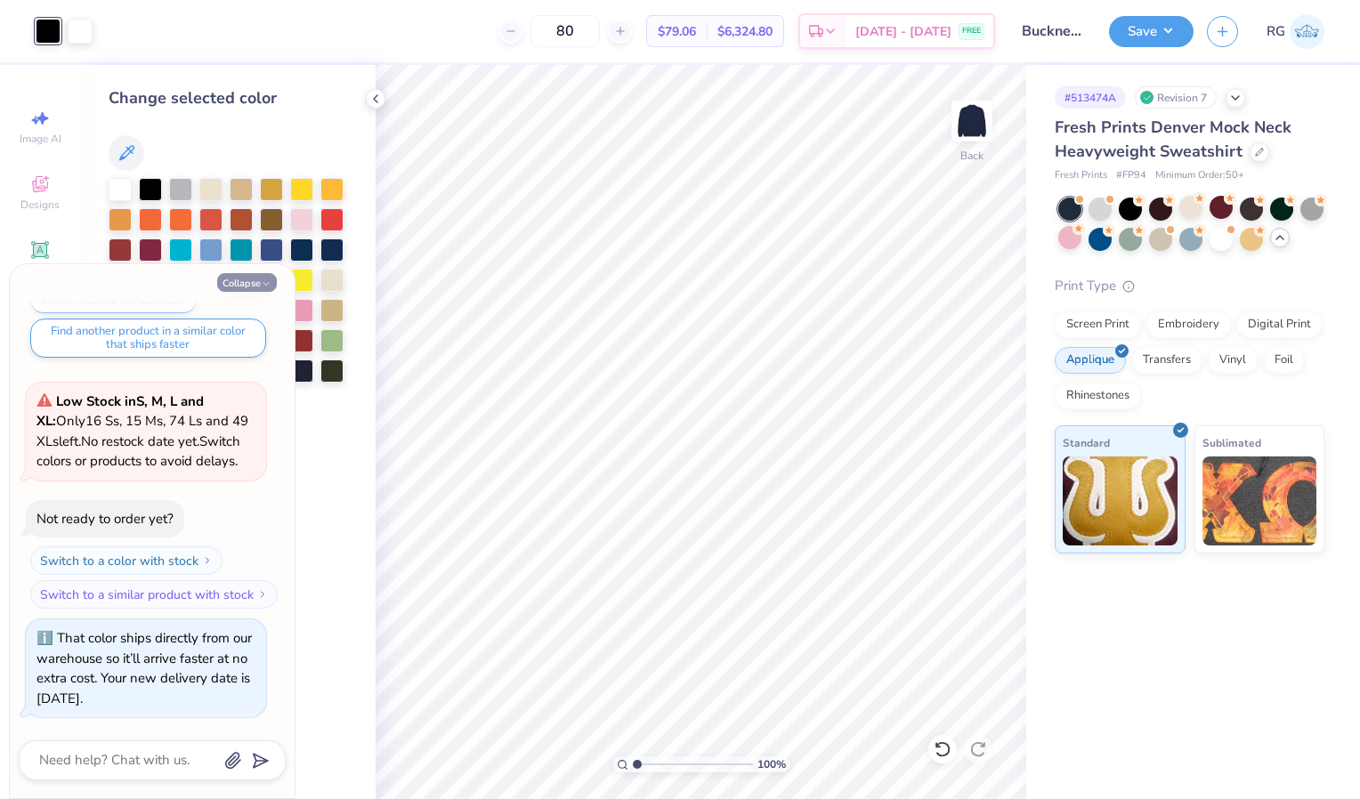
click at [266, 286] on polyline "button" at bounding box center [265, 284] width 5 height 3
type textarea "x"
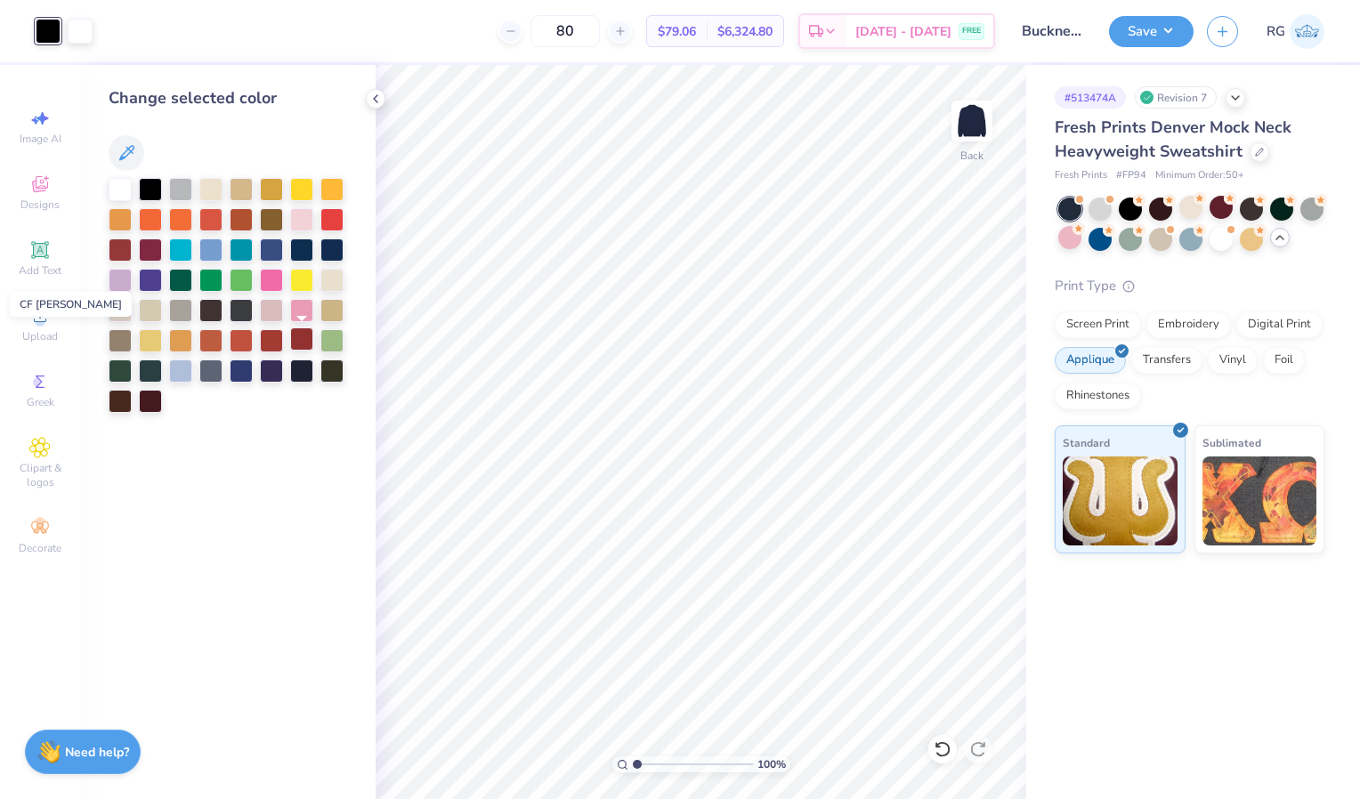
click at [301, 346] on div at bounding box center [301, 339] width 23 height 23
click at [271, 335] on div at bounding box center [271, 339] width 23 height 23
click at [242, 335] on div at bounding box center [241, 339] width 23 height 23
click at [307, 343] on div at bounding box center [301, 339] width 23 height 23
click at [155, 221] on div at bounding box center [150, 218] width 23 height 23
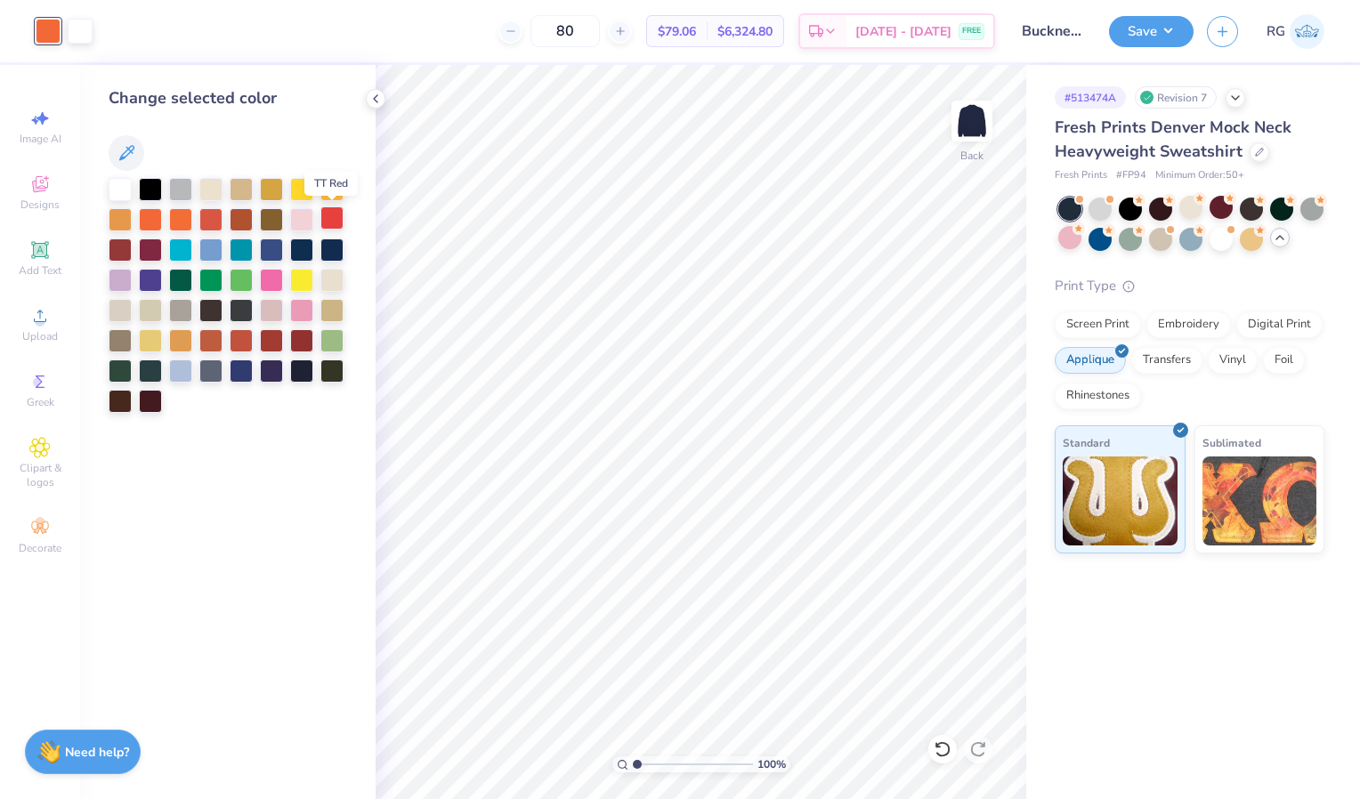
click at [325, 219] on div at bounding box center [331, 218] width 23 height 23
click at [273, 271] on div at bounding box center [271, 278] width 23 height 23
click at [1139, 27] on button "Save" at bounding box center [1151, 28] width 85 height 31
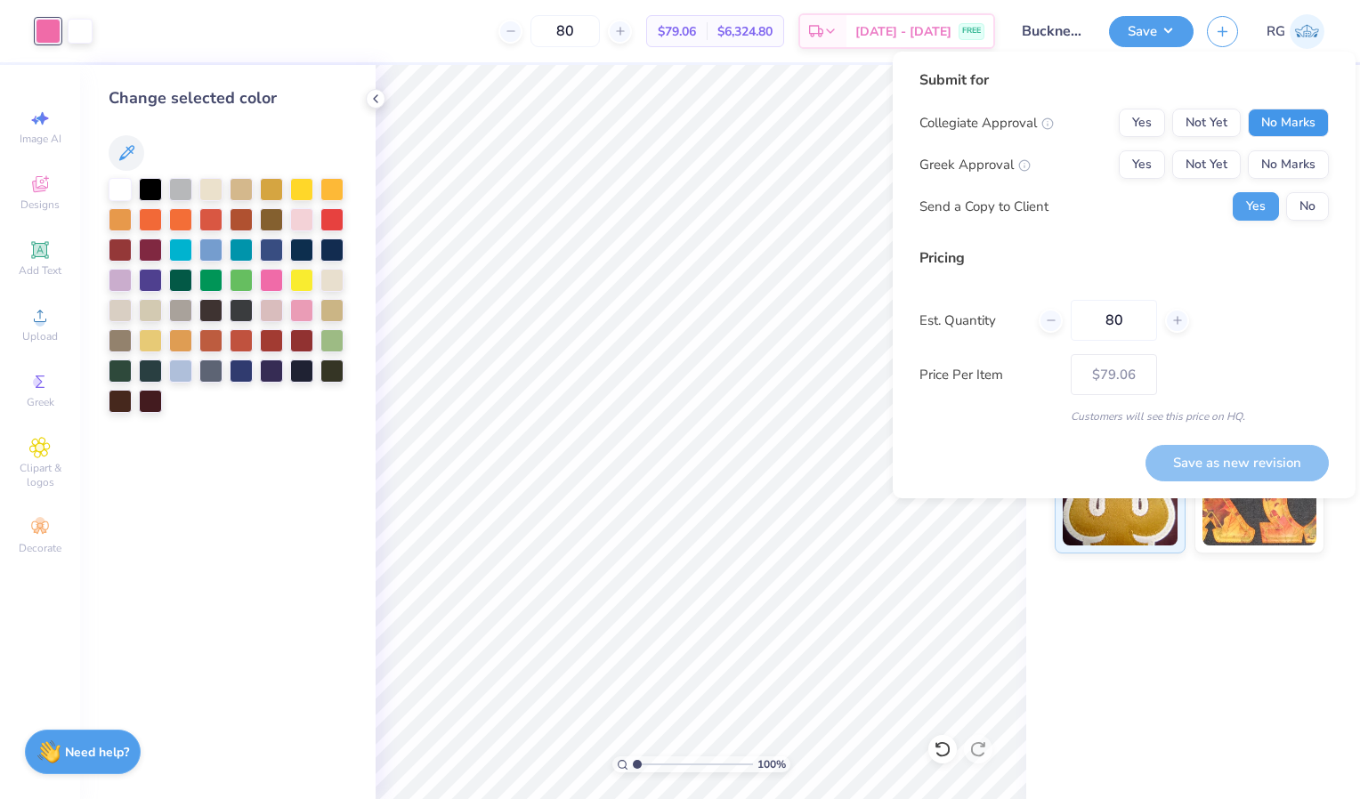
click at [1262, 126] on button "No Marks" at bounding box center [1288, 123] width 81 height 28
click at [1136, 163] on button "Yes" at bounding box center [1142, 164] width 46 height 28
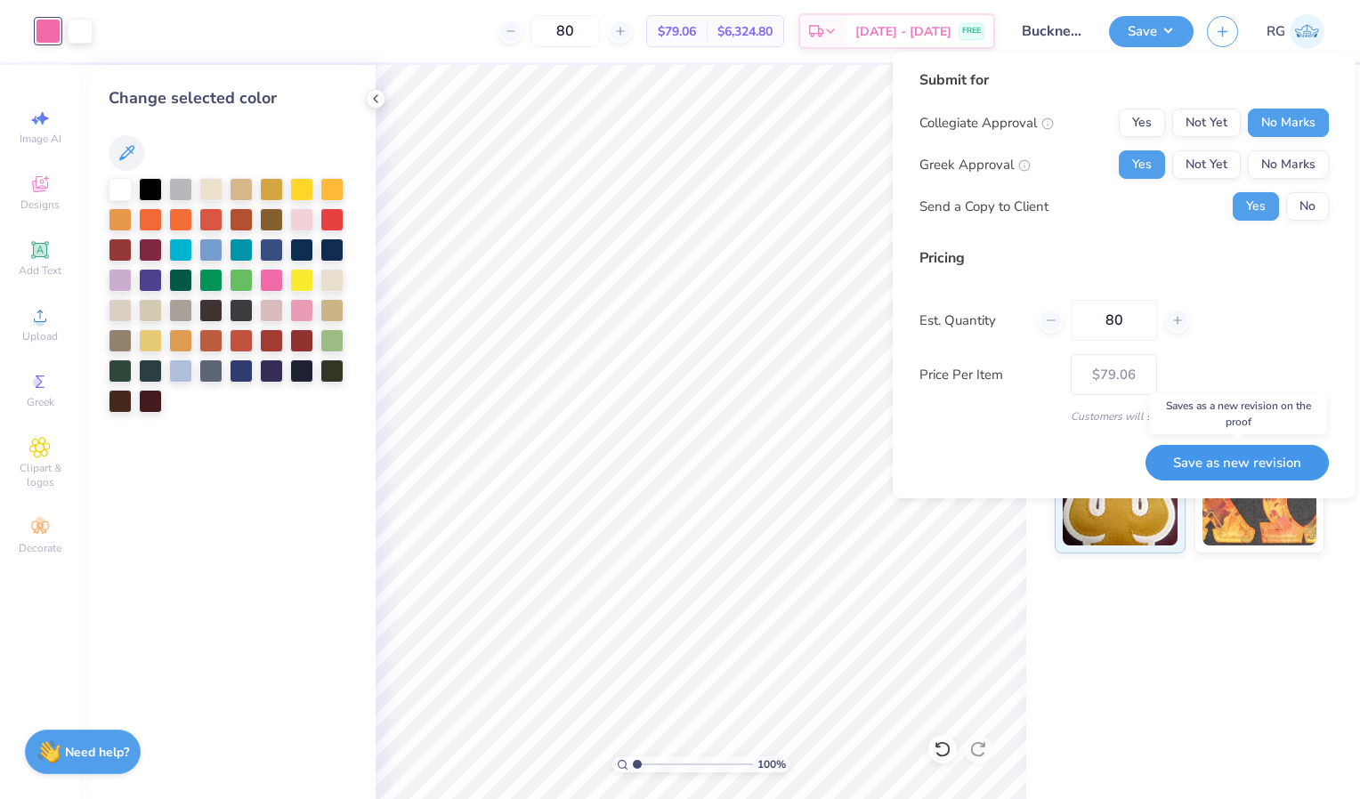
click at [1216, 461] on button "Save as new revision" at bounding box center [1237, 463] width 183 height 36
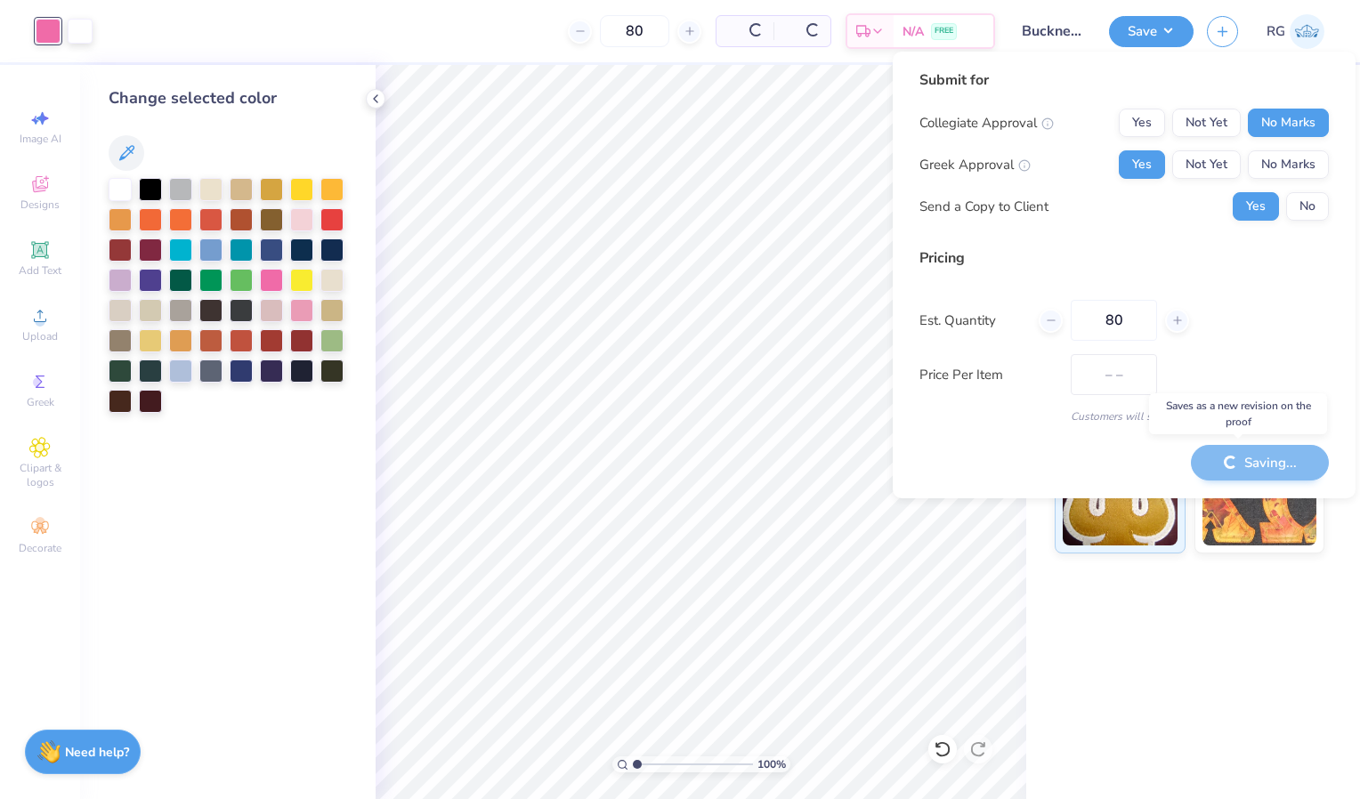
type input "$79.06"
